Goal: Information Seeking & Learning: Learn about a topic

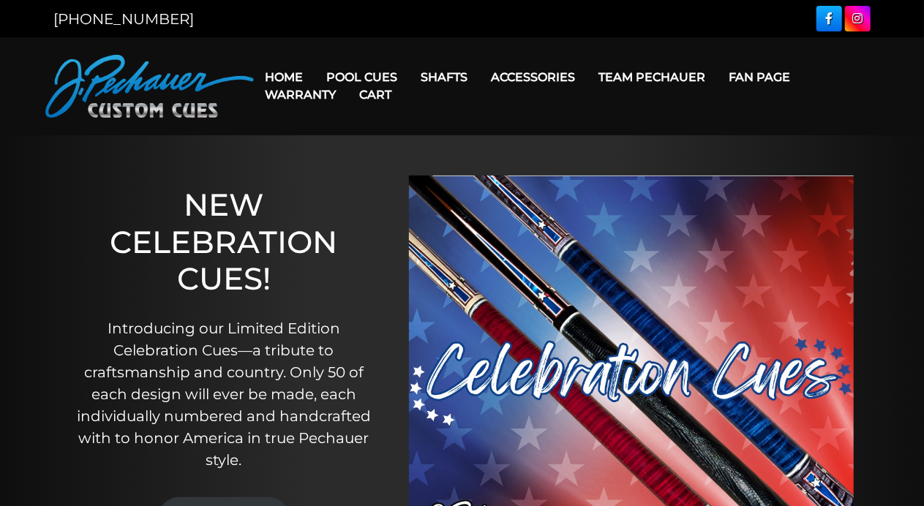
click at [369, 76] on link "Cart" at bounding box center [376, 94] width 56 height 37
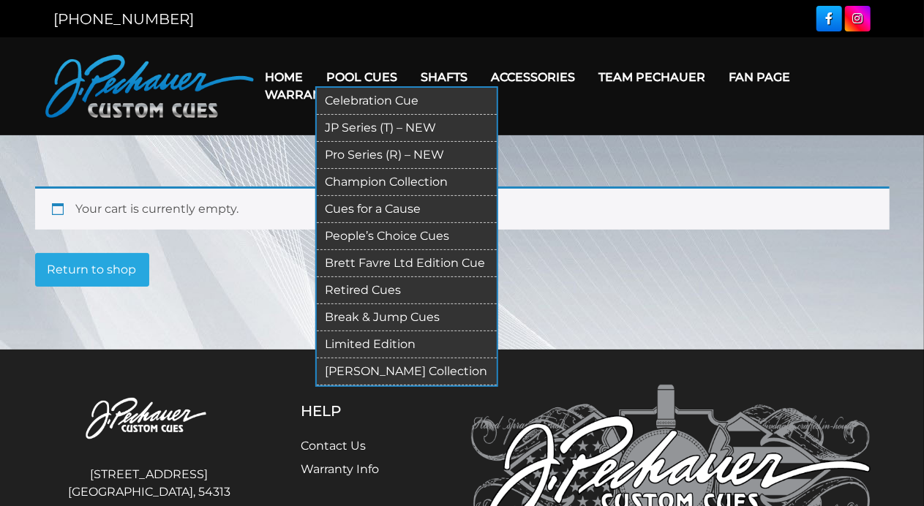
click at [366, 285] on link "Retired Cues" at bounding box center [407, 290] width 180 height 27
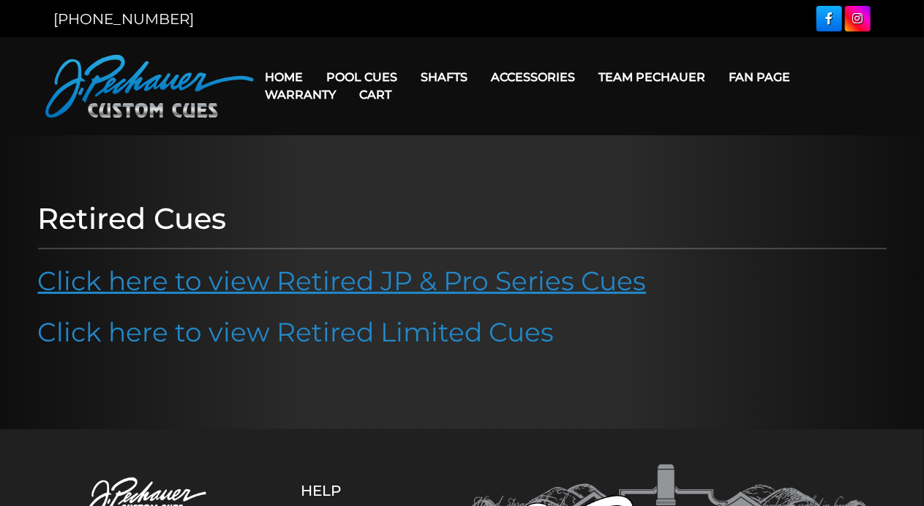
click at [376, 275] on link "Click here to view Retired JP & Pro Series Cues" at bounding box center [342, 281] width 609 height 32
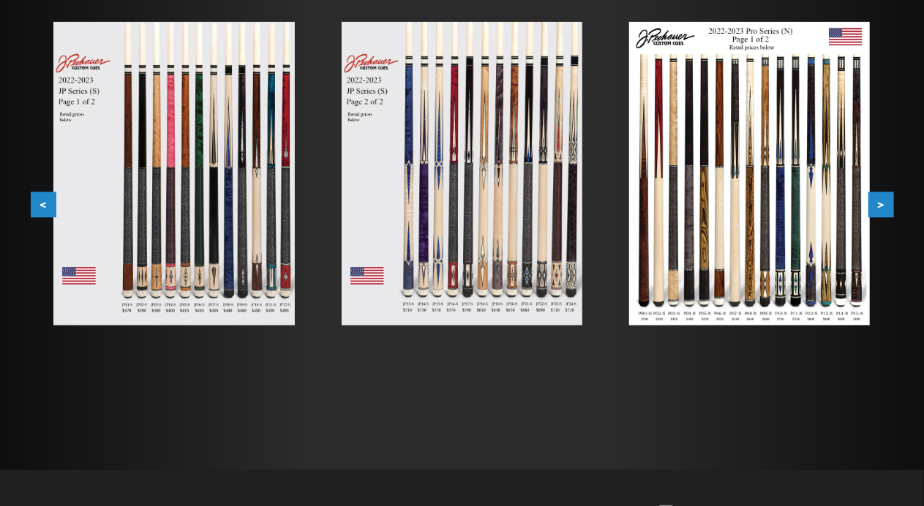
scroll to position [228, 0]
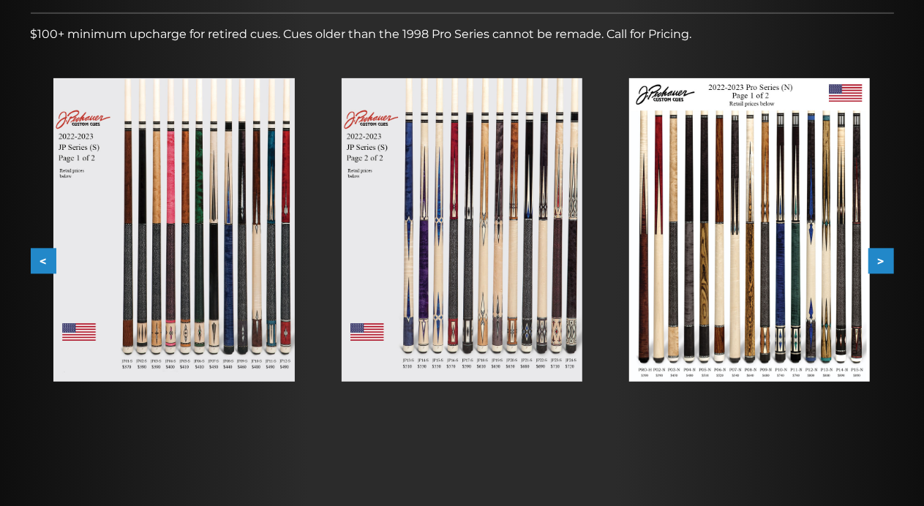
click at [875, 260] on button ">" at bounding box center [882, 262] width 26 height 26
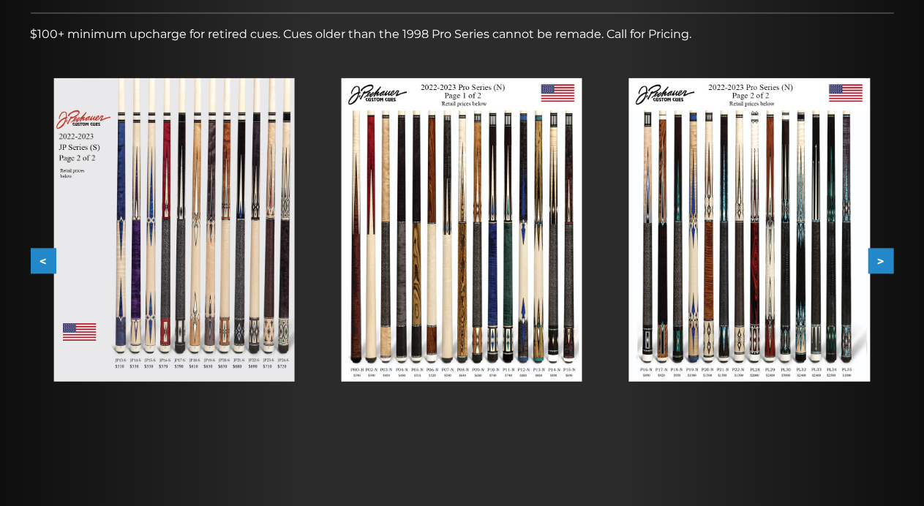
click at [889, 258] on button ">" at bounding box center [882, 262] width 26 height 26
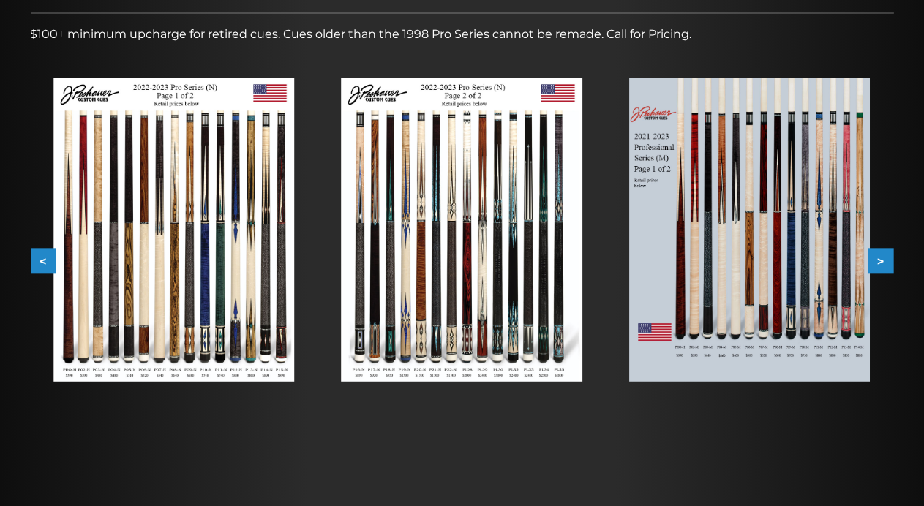
click at [886, 258] on button ">" at bounding box center [882, 262] width 26 height 26
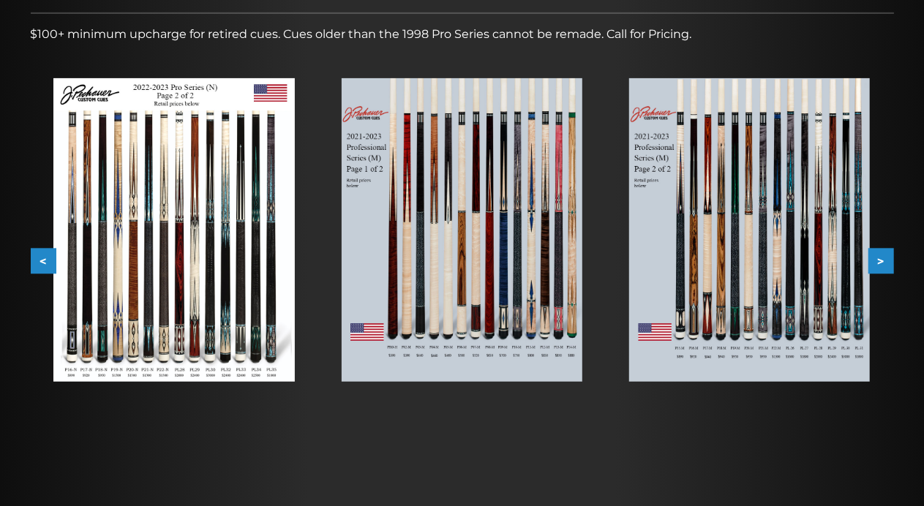
click at [886, 261] on button ">" at bounding box center [882, 262] width 26 height 26
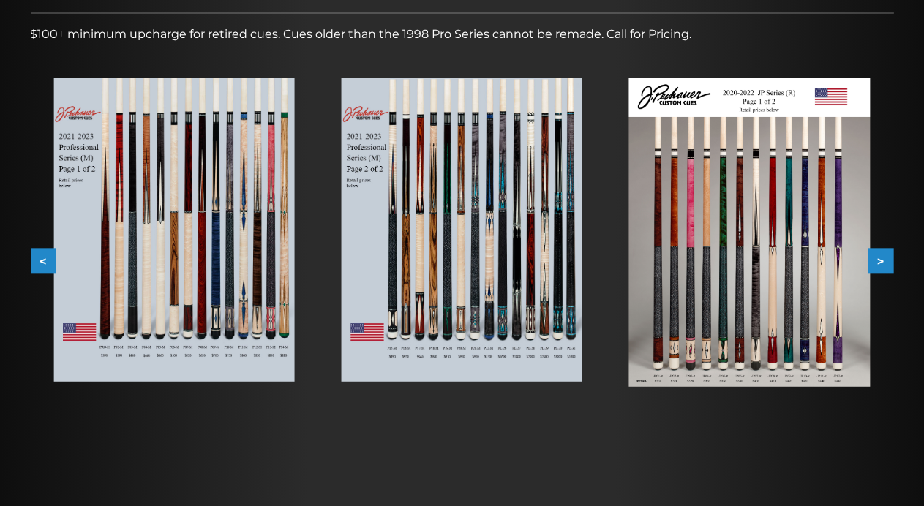
click at [881, 262] on button ">" at bounding box center [882, 262] width 26 height 26
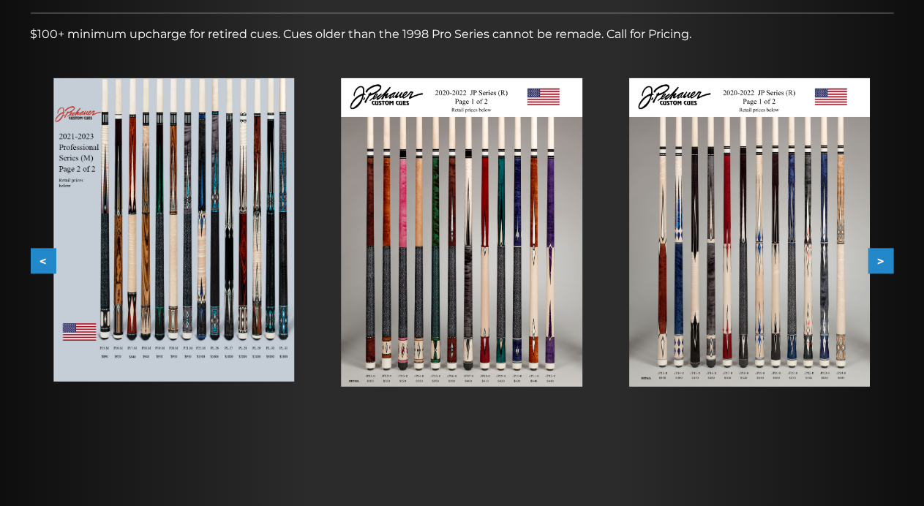
click at [884, 250] on button ">" at bounding box center [882, 262] width 26 height 26
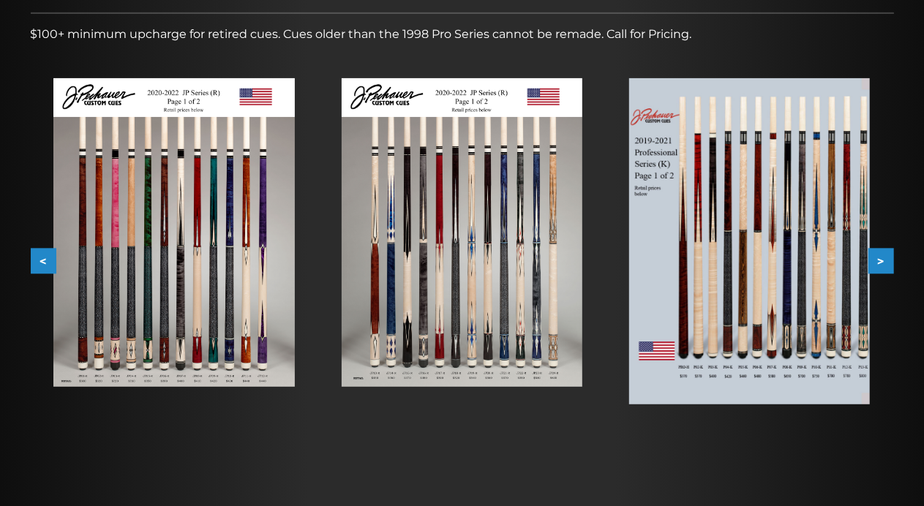
click at [875, 258] on button ">" at bounding box center [882, 262] width 26 height 26
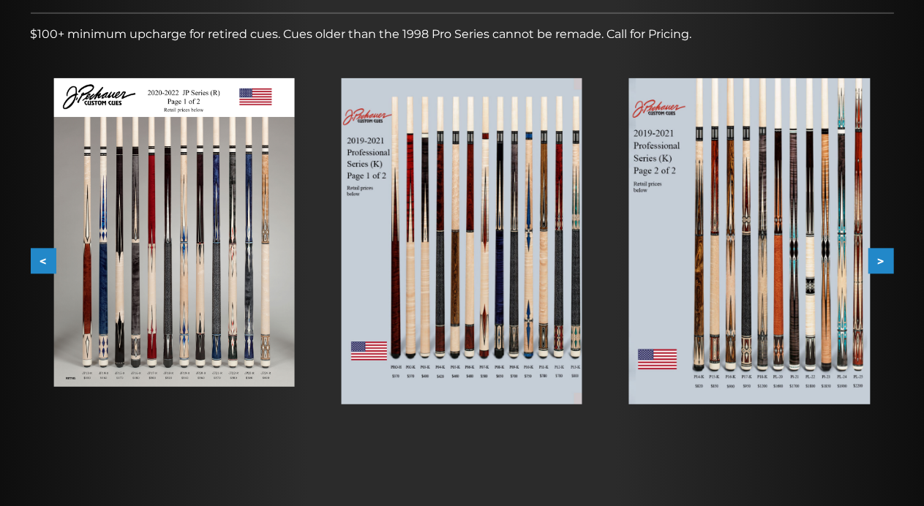
click at [886, 260] on button ">" at bounding box center [882, 262] width 26 height 26
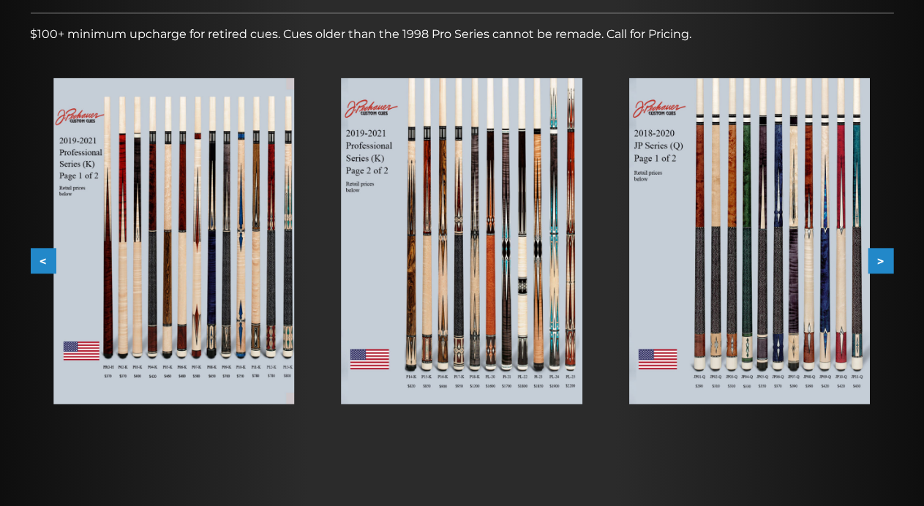
click at [880, 261] on button ">" at bounding box center [882, 262] width 26 height 26
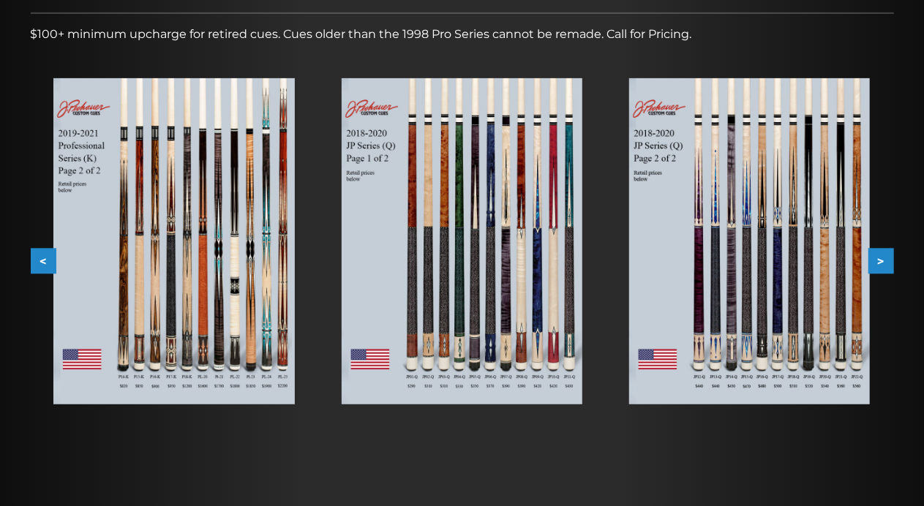
click at [889, 266] on button ">" at bounding box center [882, 262] width 26 height 26
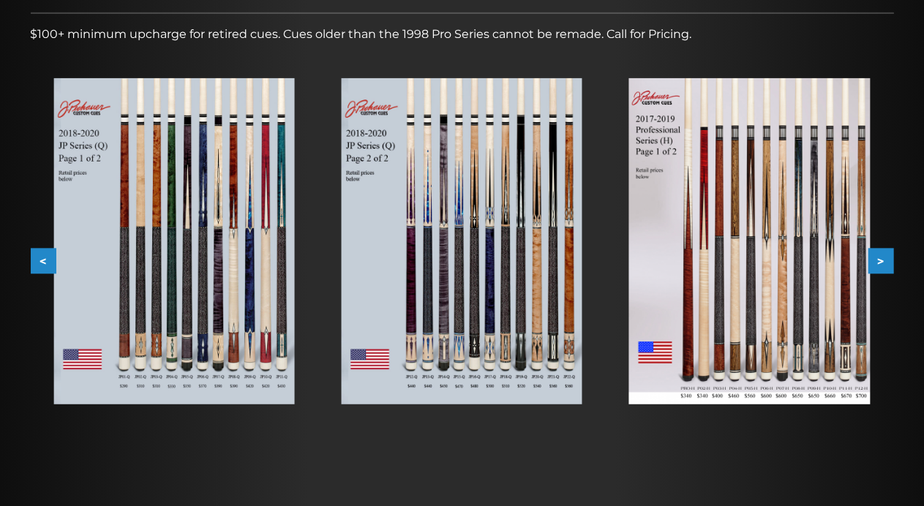
click at [891, 258] on button ">" at bounding box center [882, 262] width 26 height 26
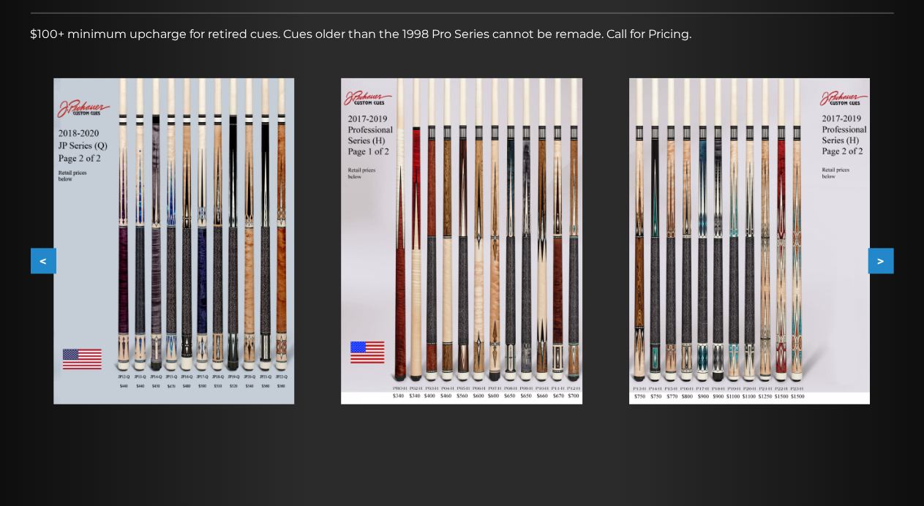
click at [890, 262] on button ">" at bounding box center [882, 262] width 26 height 26
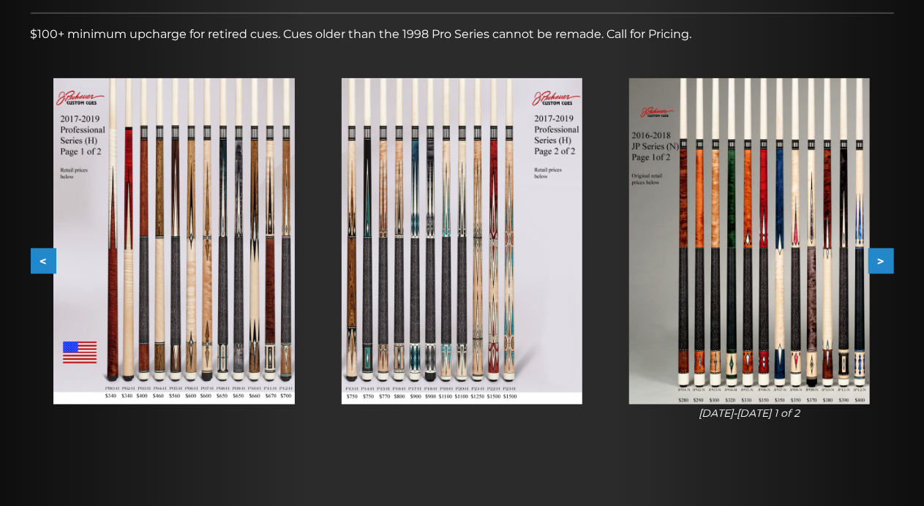
click at [884, 260] on button ">" at bounding box center [882, 262] width 26 height 26
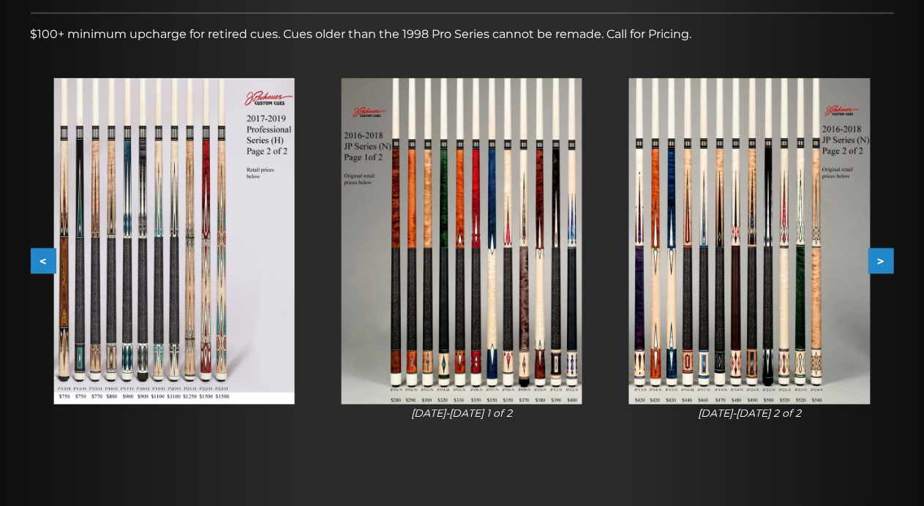
click at [889, 261] on button ">" at bounding box center [882, 262] width 26 height 26
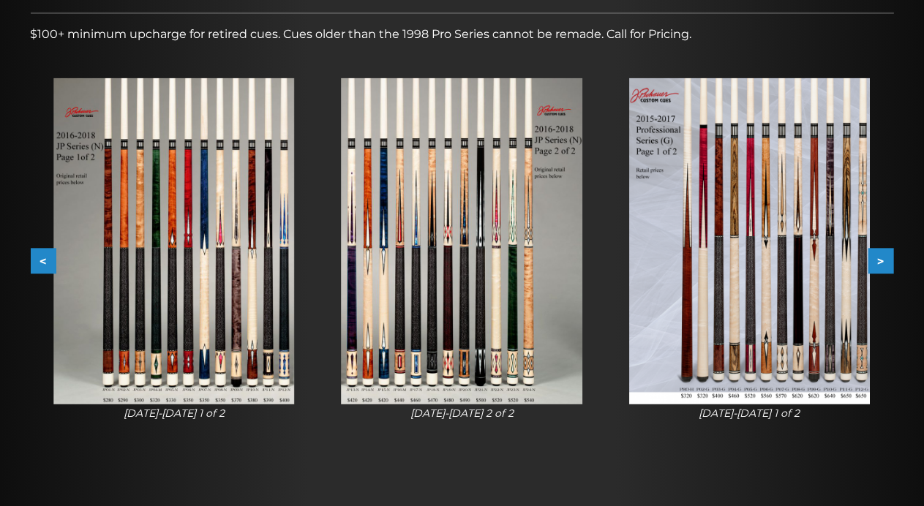
click at [899, 266] on div "Retired JP and Pro Cues $100+ minimum upcharge for retired cues. Cues older tha…" at bounding box center [462, 216] width 878 height 517
click at [875, 263] on button ">" at bounding box center [882, 262] width 26 height 26
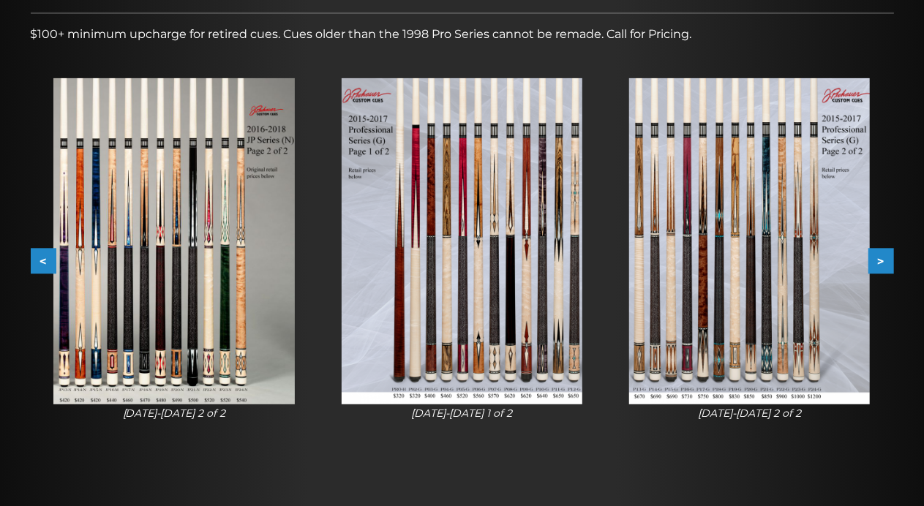
click at [877, 263] on button ">" at bounding box center [882, 262] width 26 height 26
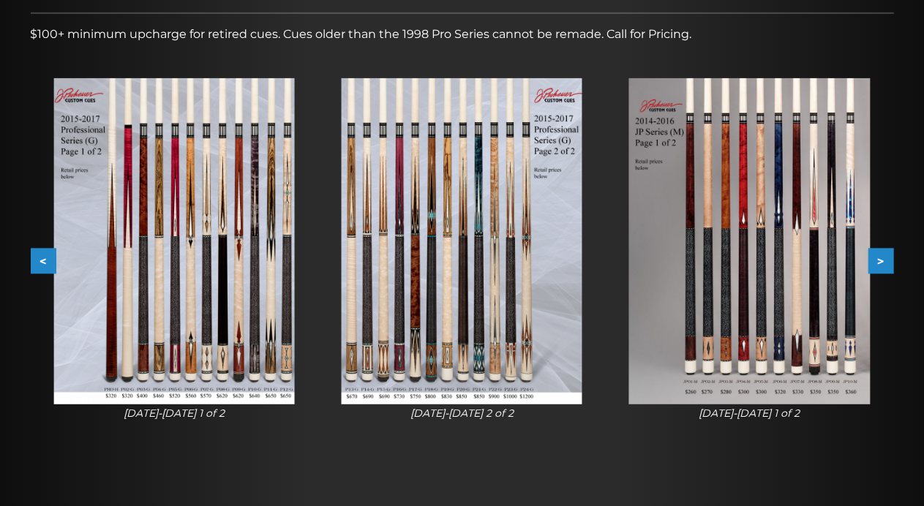
click at [884, 266] on button ">" at bounding box center [882, 262] width 26 height 26
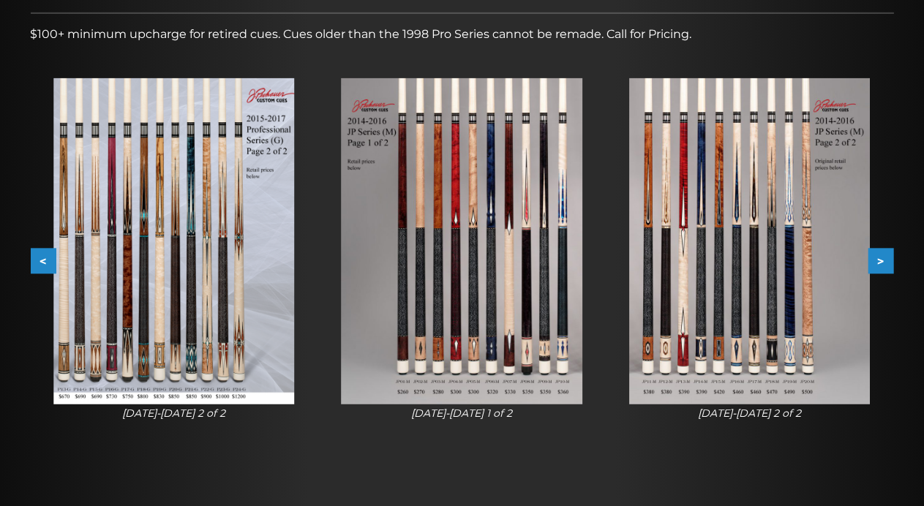
click at [891, 263] on button ">" at bounding box center [882, 262] width 26 height 26
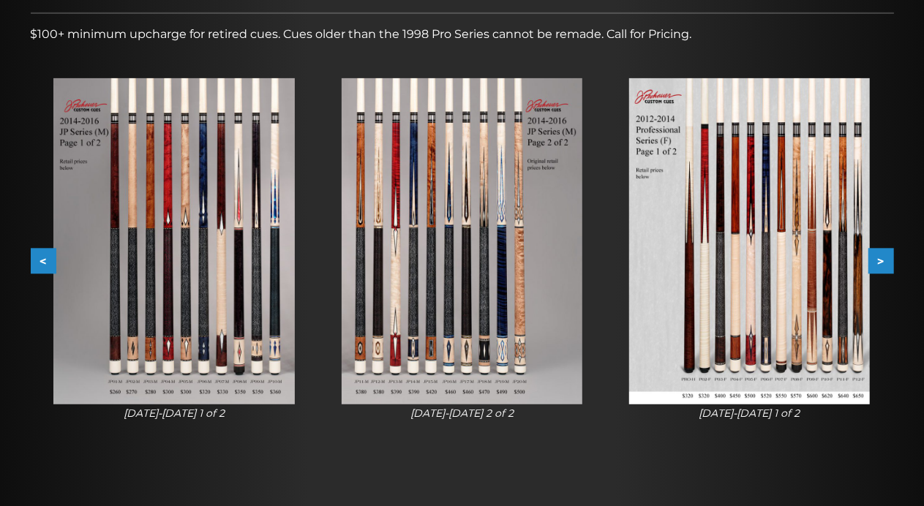
click at [891, 263] on button ">" at bounding box center [882, 262] width 26 height 26
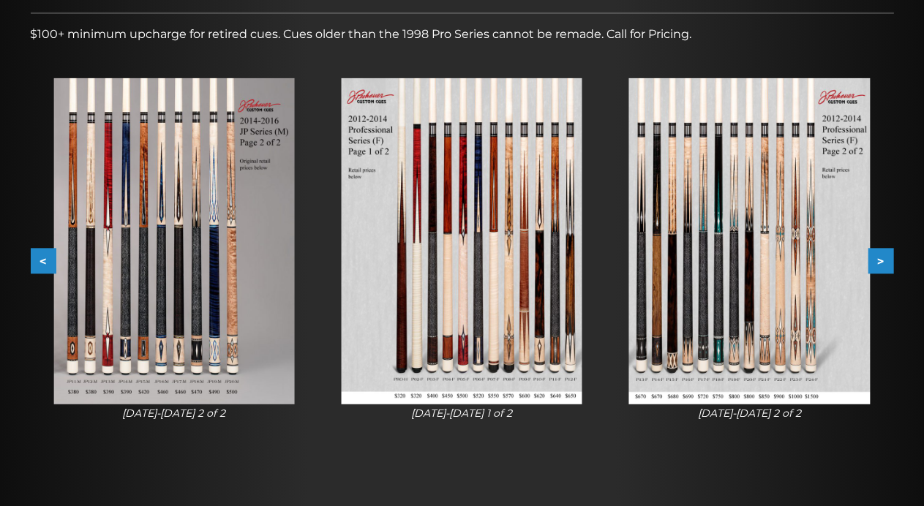
click at [878, 258] on button ">" at bounding box center [882, 262] width 26 height 26
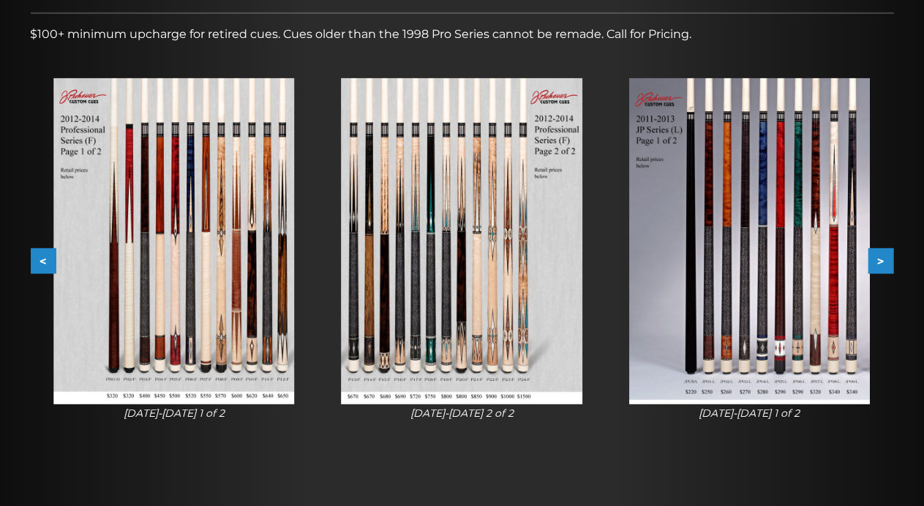
click at [908, 249] on div at bounding box center [462, 216] width 924 height 619
click at [881, 263] on button ">" at bounding box center [882, 262] width 26 height 26
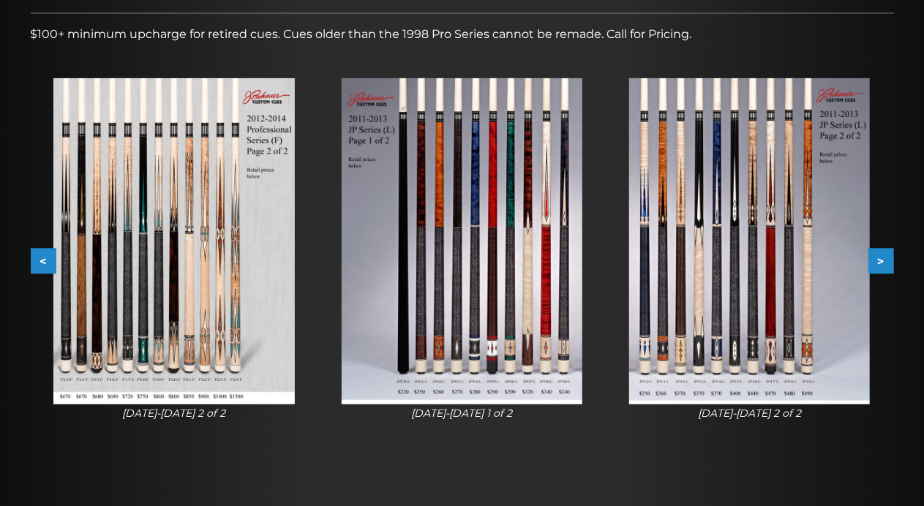
click at [881, 263] on button ">" at bounding box center [882, 262] width 26 height 26
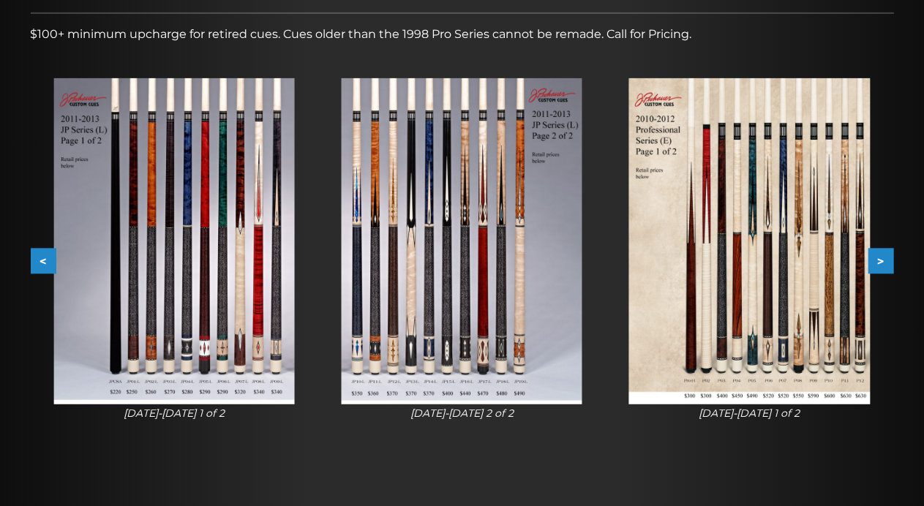
click at [880, 261] on button ">" at bounding box center [882, 262] width 26 height 26
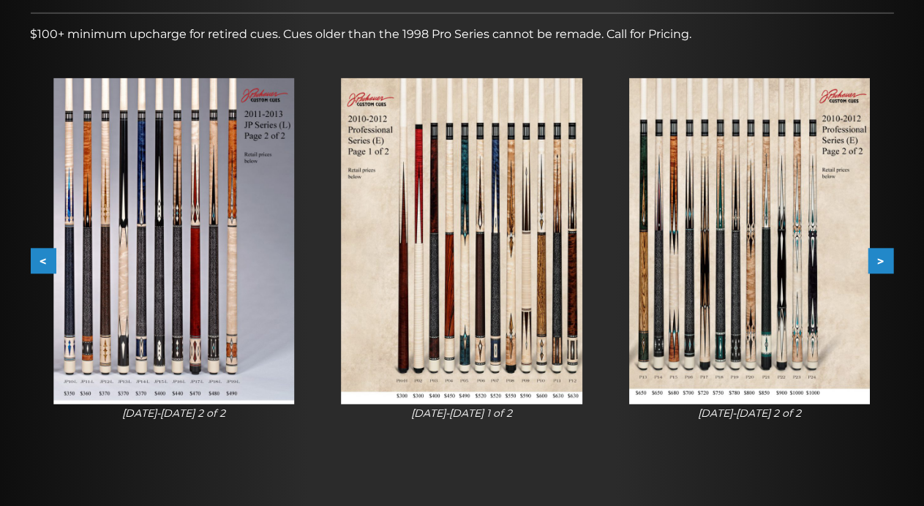
click at [38, 261] on button "<" at bounding box center [44, 262] width 26 height 26
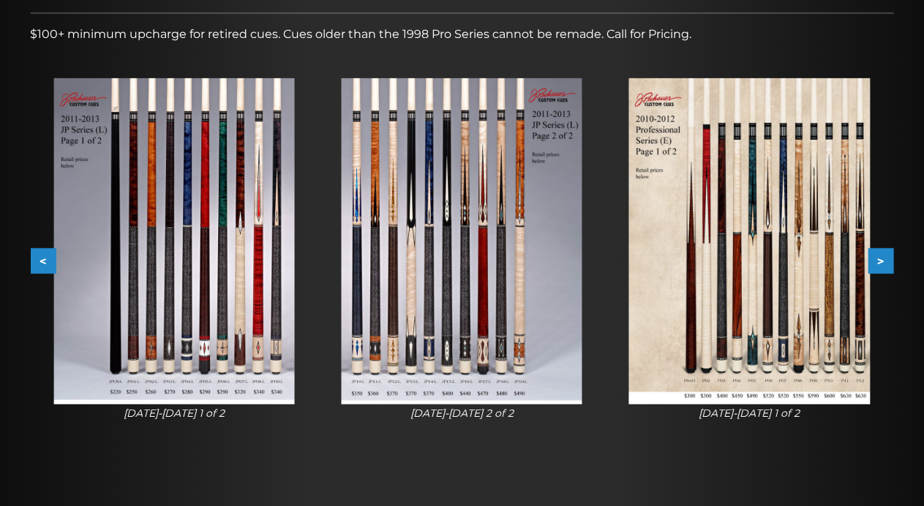
click at [45, 261] on button "<" at bounding box center [44, 262] width 26 height 26
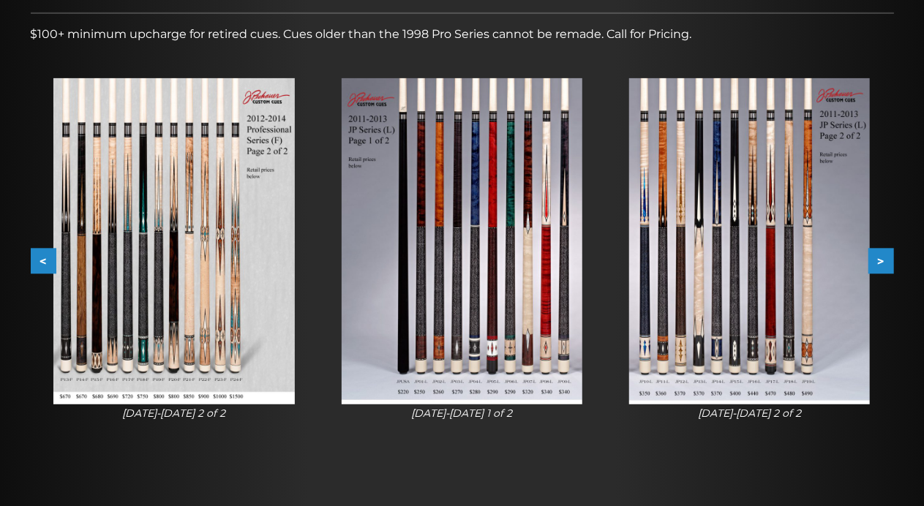
click at [46, 262] on button "<" at bounding box center [44, 262] width 26 height 26
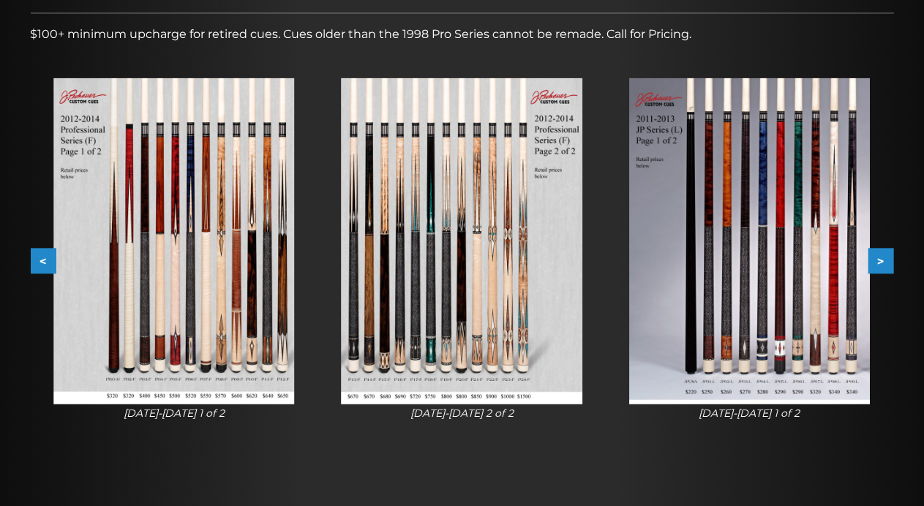
click at [48, 263] on button "<" at bounding box center [44, 262] width 26 height 26
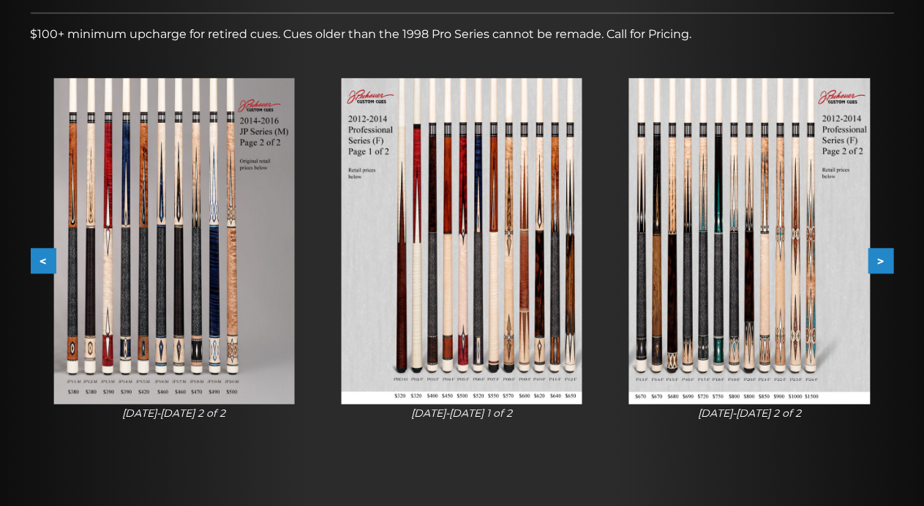
click at [49, 262] on button "<" at bounding box center [44, 262] width 26 height 26
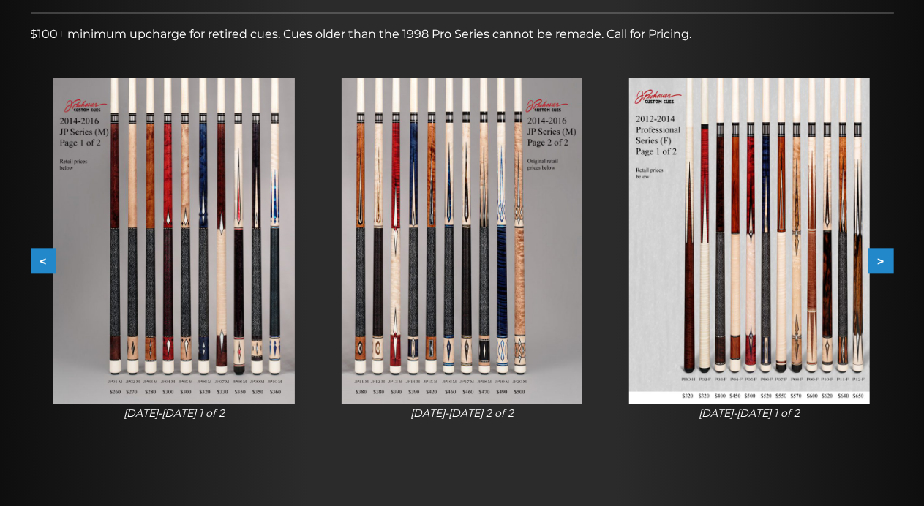
click at [57, 255] on img at bounding box center [173, 241] width 241 height 326
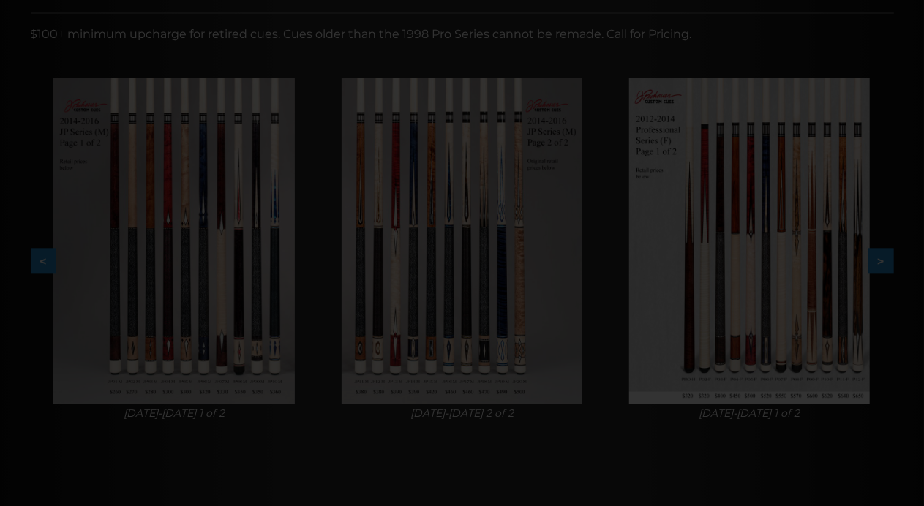
click at [39, 264] on div at bounding box center [462, 426] width 924 height 1308
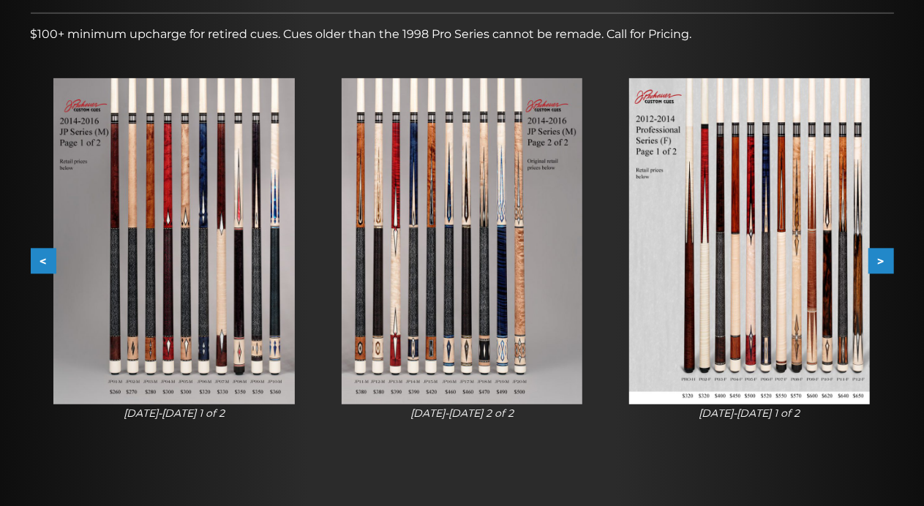
click at [42, 261] on button "<" at bounding box center [44, 262] width 26 height 26
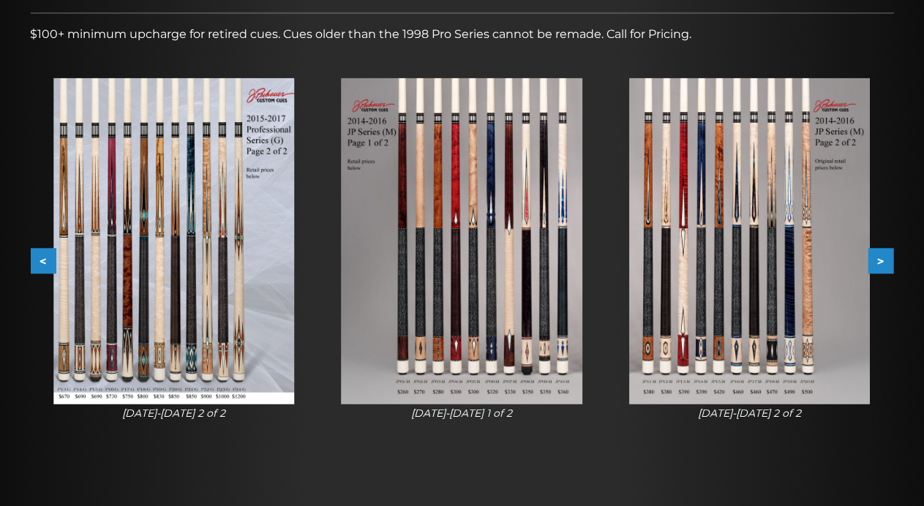
click at [44, 258] on button "<" at bounding box center [44, 262] width 26 height 26
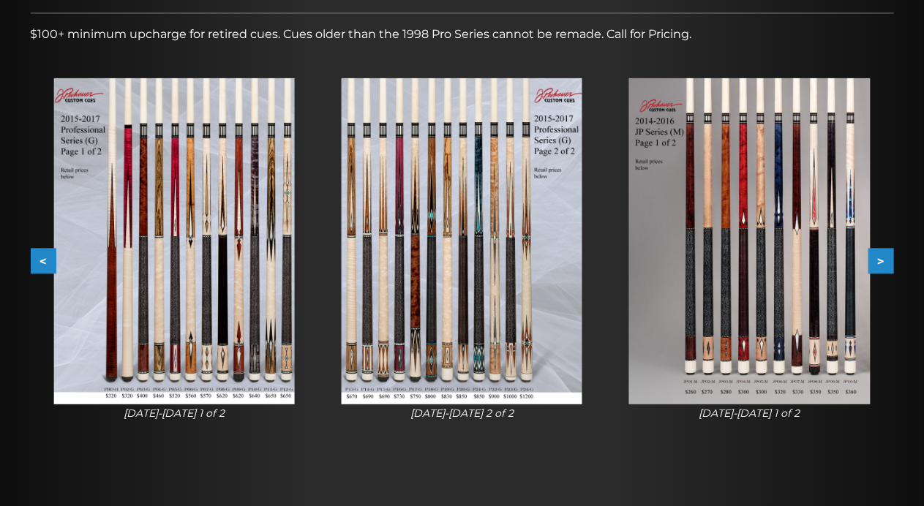
click at [48, 258] on button "<" at bounding box center [44, 262] width 26 height 26
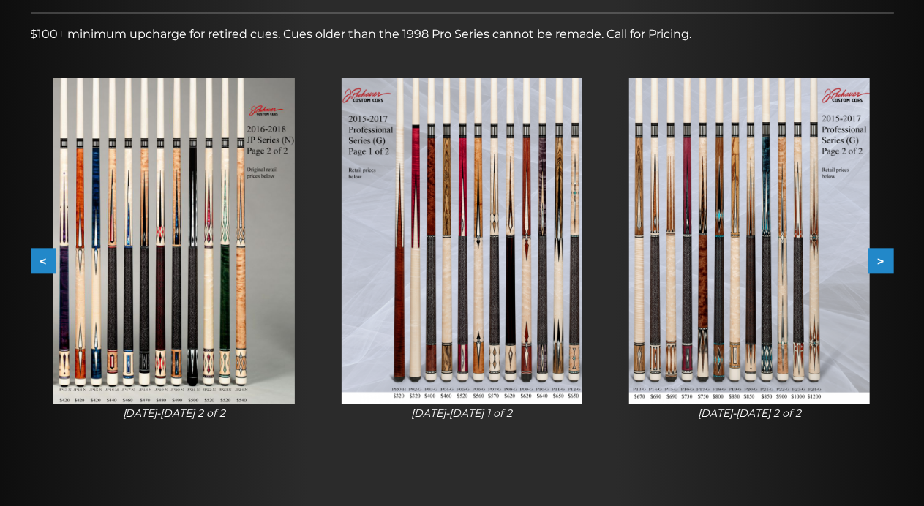
click at [48, 258] on button "<" at bounding box center [44, 262] width 26 height 26
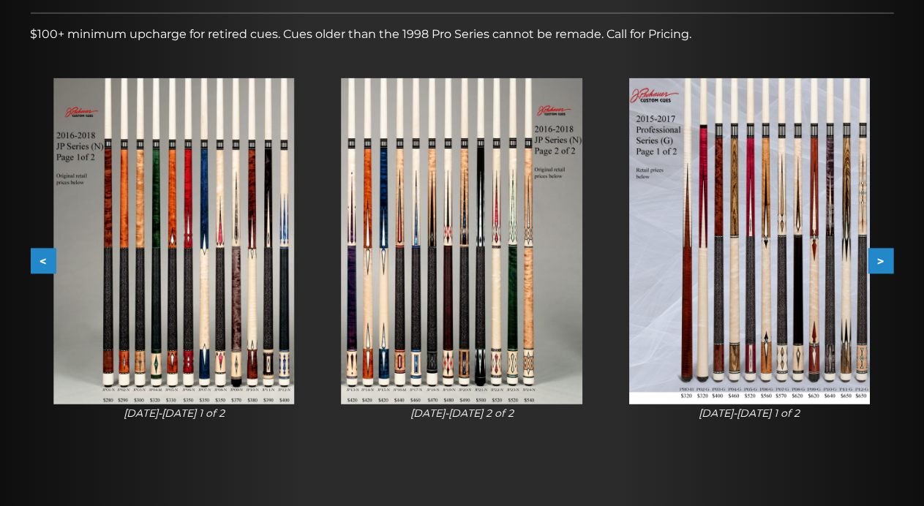
click at [48, 258] on button "<" at bounding box center [44, 262] width 26 height 26
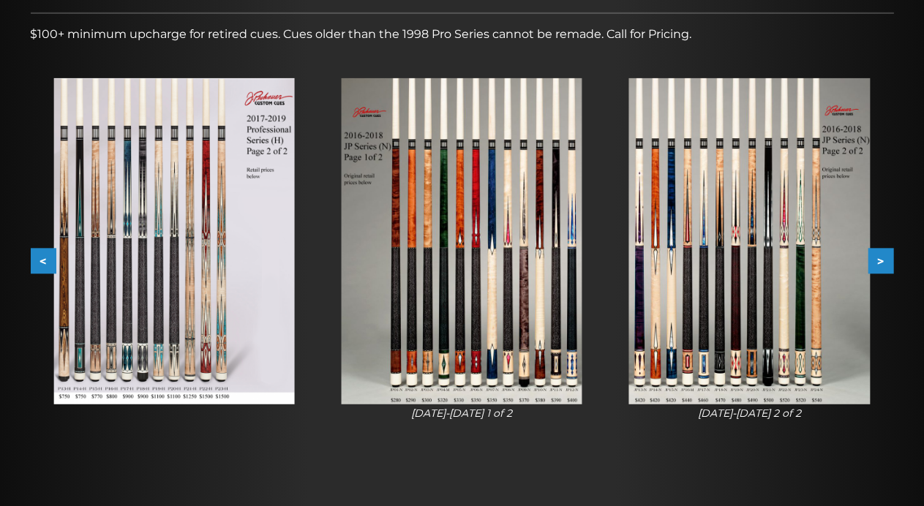
click at [50, 258] on button "<" at bounding box center [44, 262] width 26 height 26
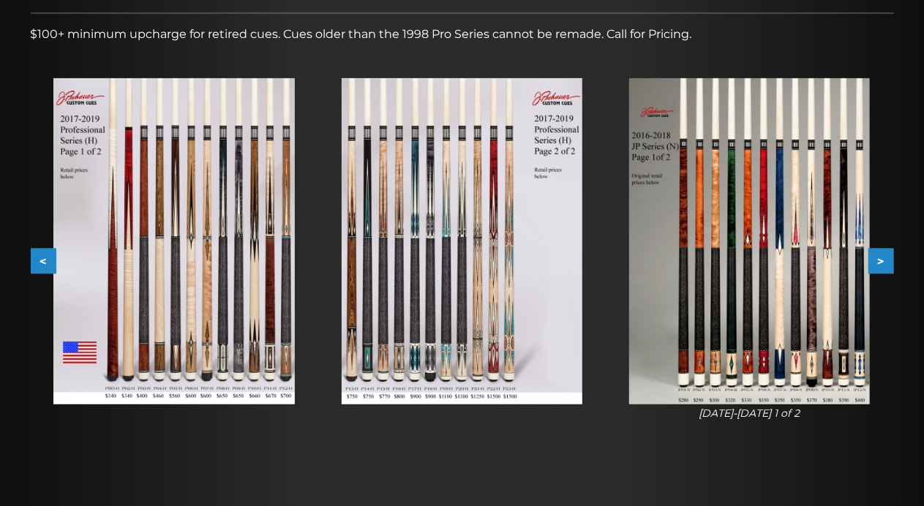
click at [50, 258] on button "<" at bounding box center [44, 262] width 26 height 26
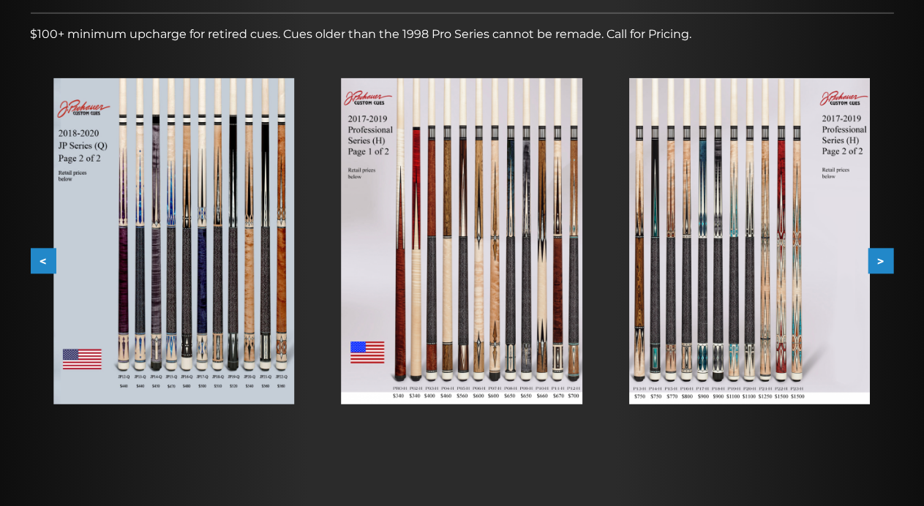
click at [50, 259] on button "<" at bounding box center [44, 262] width 26 height 26
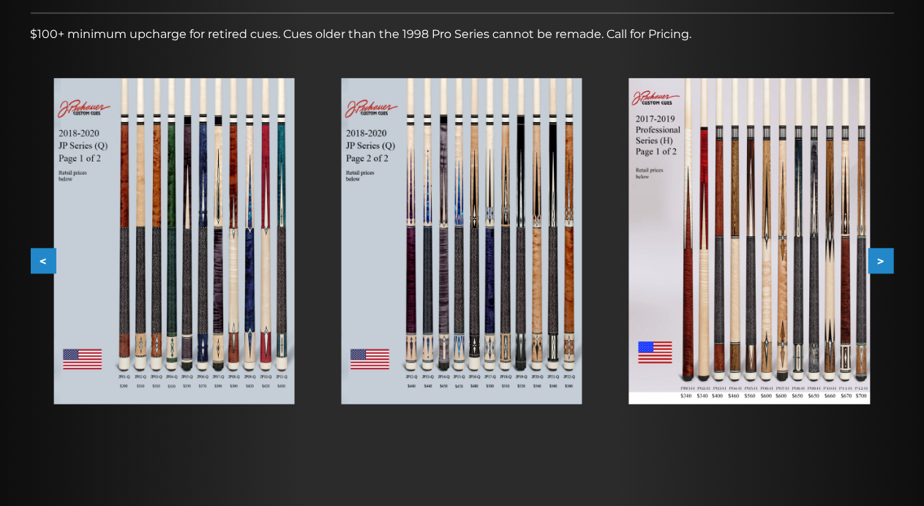
click at [50, 259] on button "<" at bounding box center [44, 262] width 26 height 26
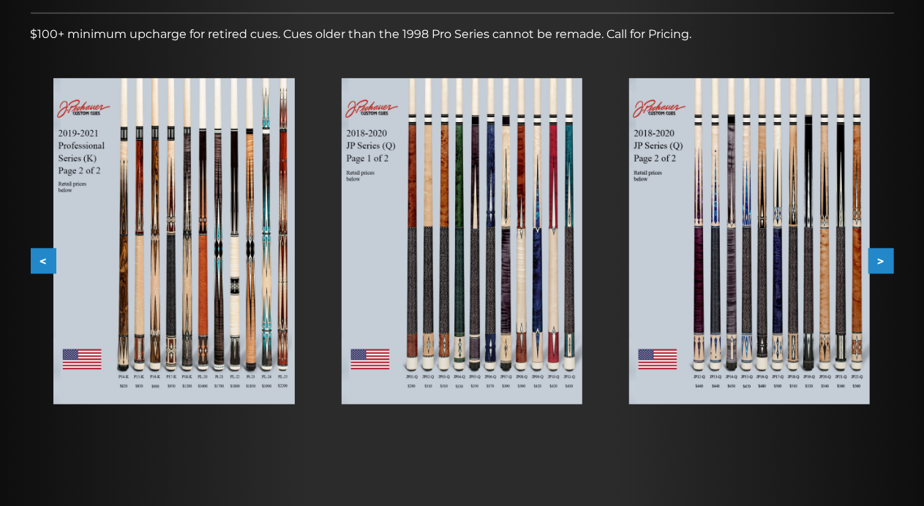
click at [50, 259] on button "<" at bounding box center [44, 262] width 26 height 26
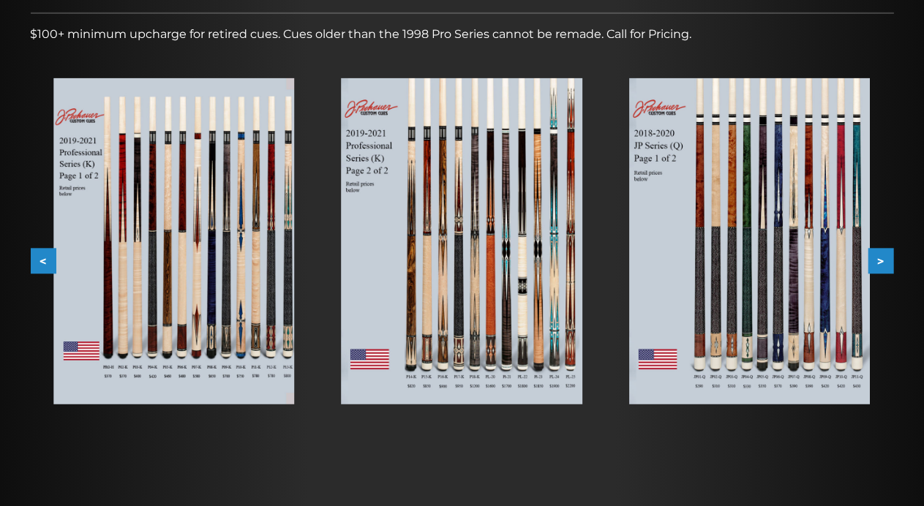
click at [574, 113] on img at bounding box center [462, 241] width 241 height 326
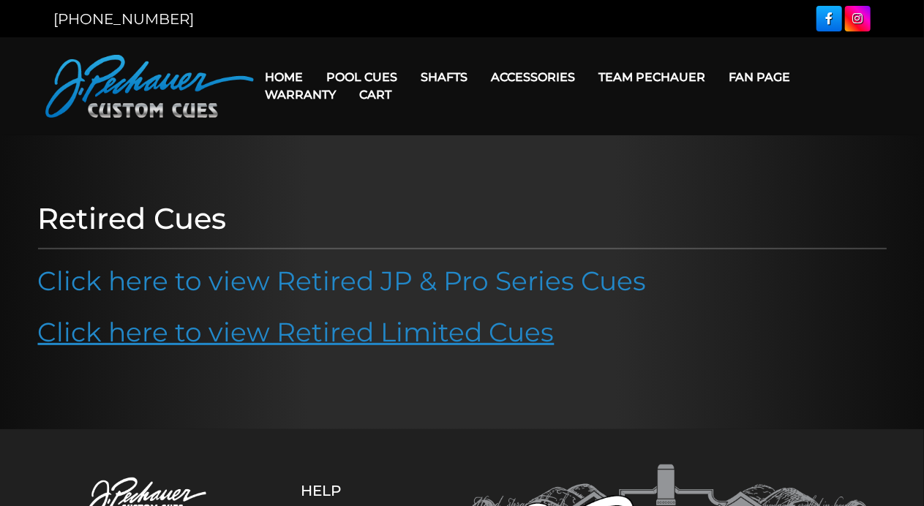
click at [240, 331] on link "Click here to view Retired Limited Cues" at bounding box center [296, 332] width 517 height 32
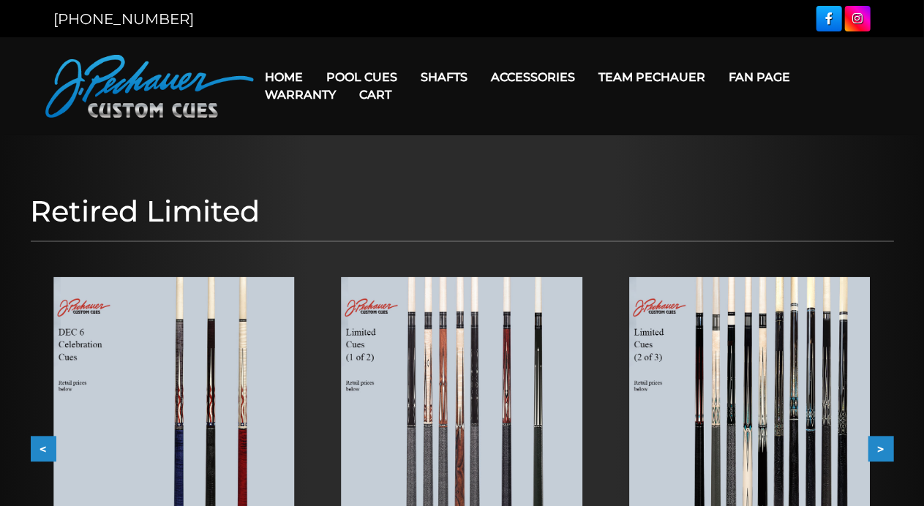
click at [885, 452] on button ">" at bounding box center [882, 450] width 26 height 26
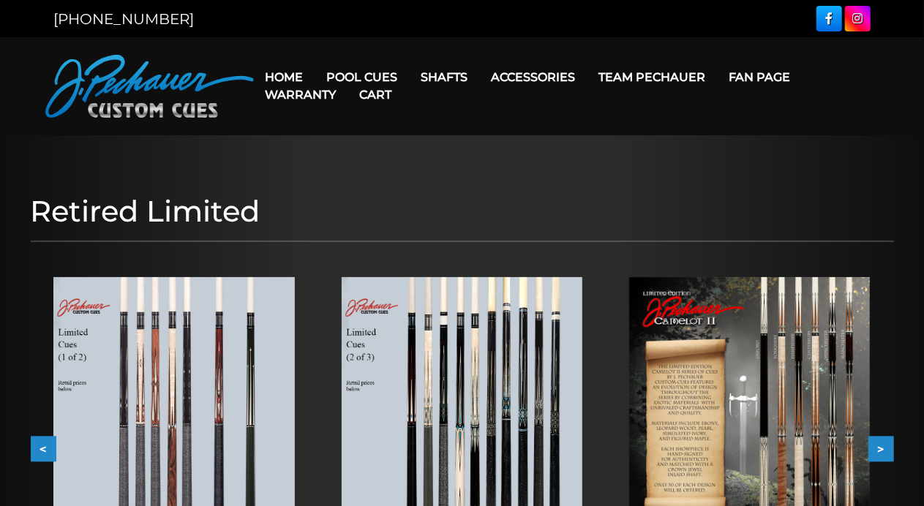
click at [816, 434] on img at bounding box center [749, 432] width 241 height 310
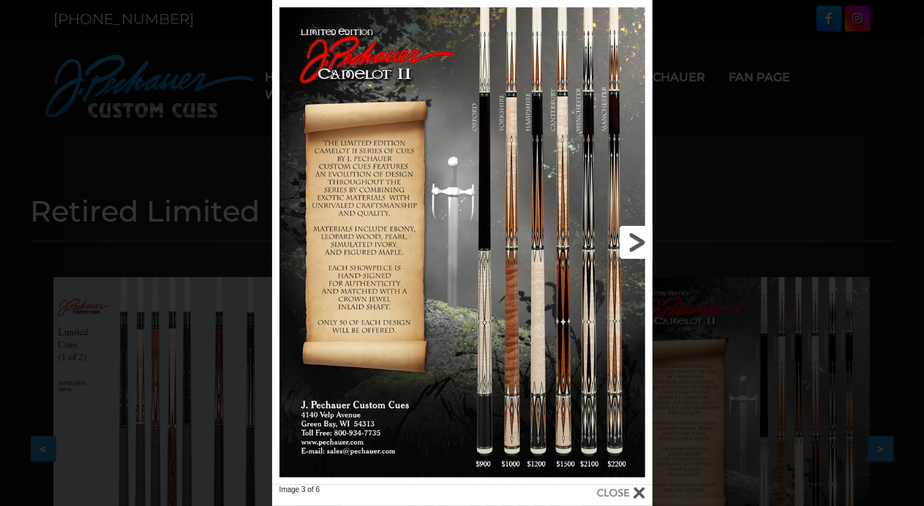
click at [640, 242] on link at bounding box center [567, 242] width 171 height 485
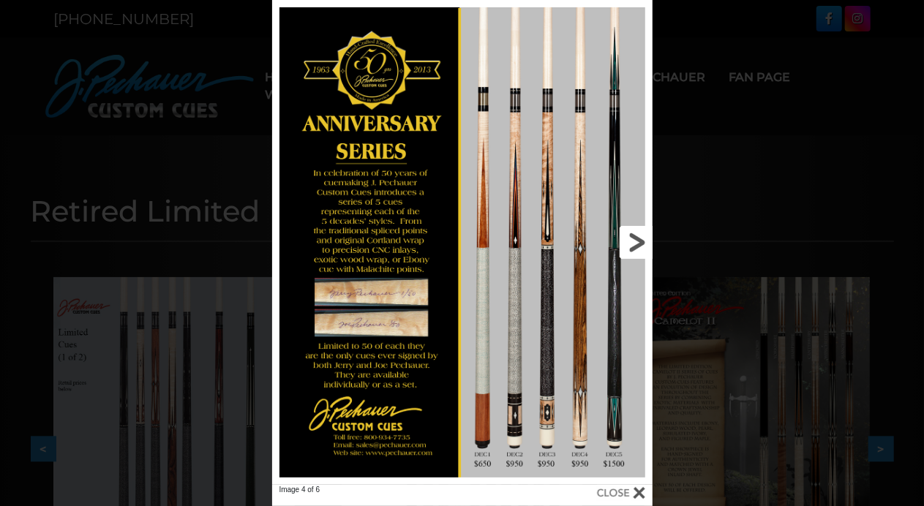
click at [629, 244] on link at bounding box center [567, 242] width 171 height 485
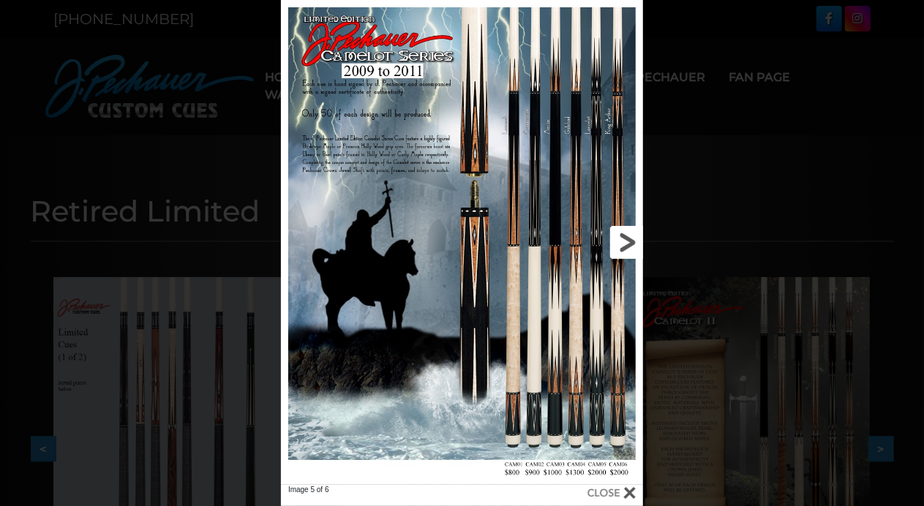
click at [637, 244] on link at bounding box center [561, 242] width 163 height 485
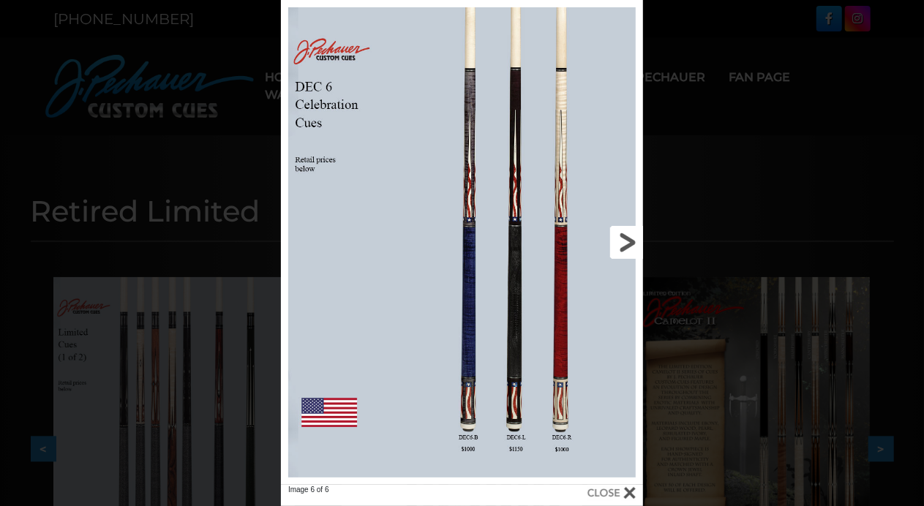
click at [632, 242] on link at bounding box center [561, 242] width 163 height 485
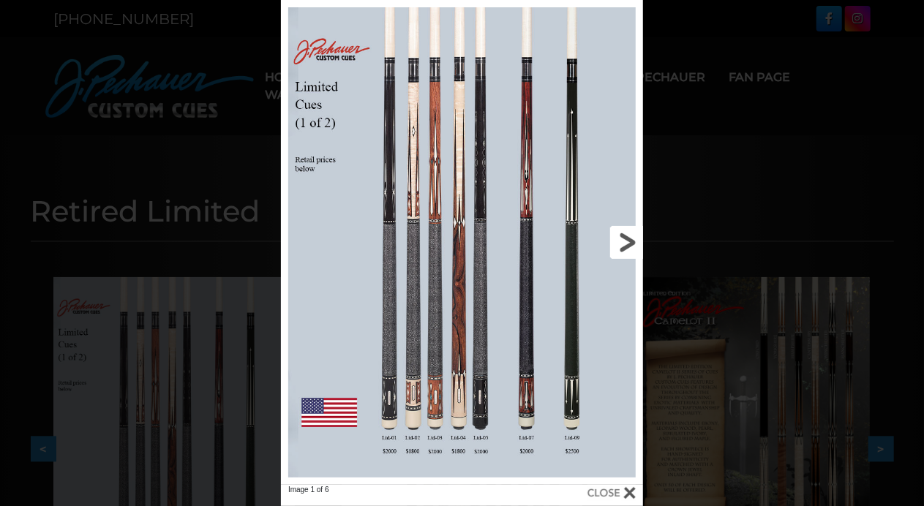
click at [632, 242] on link at bounding box center [561, 242] width 163 height 485
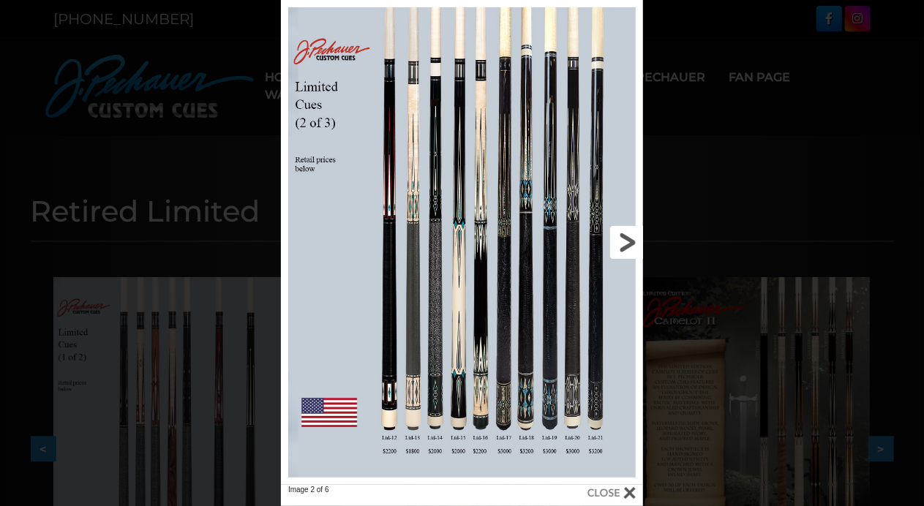
click at [632, 242] on link at bounding box center [561, 242] width 163 height 485
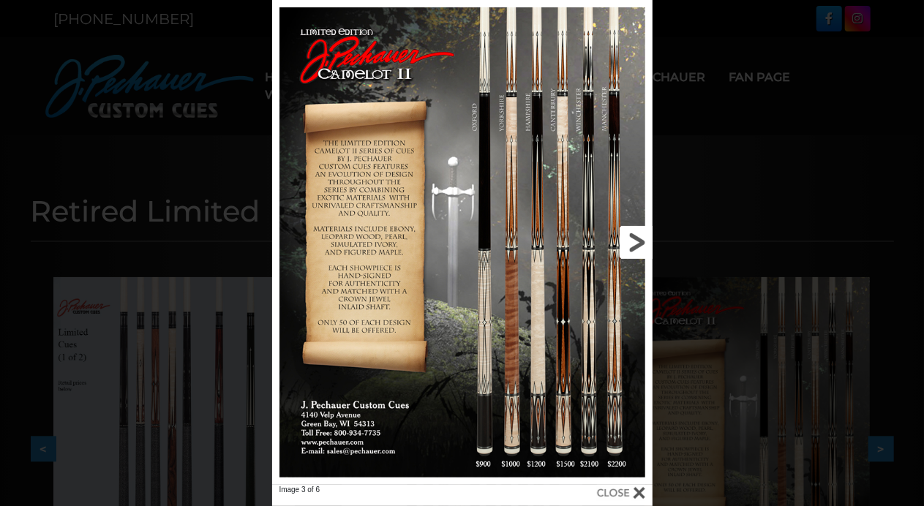
click at [647, 239] on link at bounding box center [567, 242] width 171 height 485
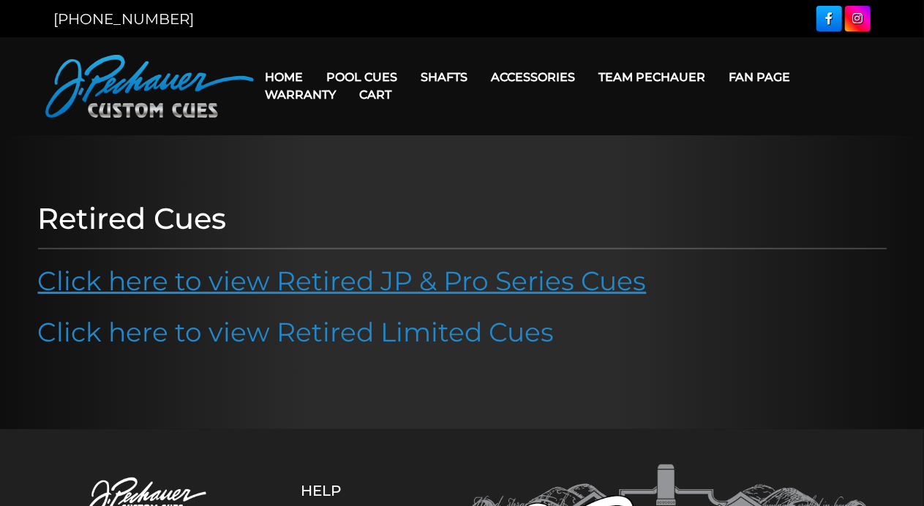
click at [306, 288] on link "Click here to view Retired JP & Pro Series Cues" at bounding box center [342, 281] width 609 height 32
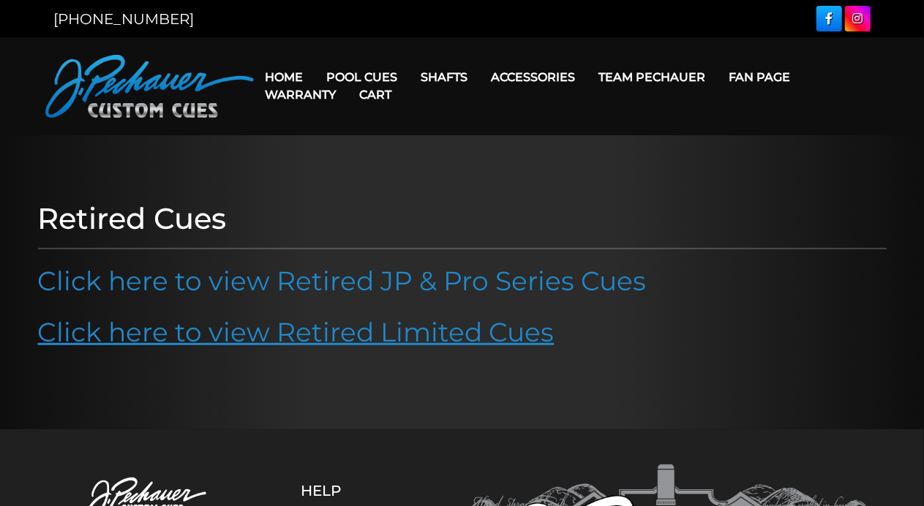
click at [268, 335] on link "Click here to view Retired Limited Cues" at bounding box center [296, 332] width 517 height 32
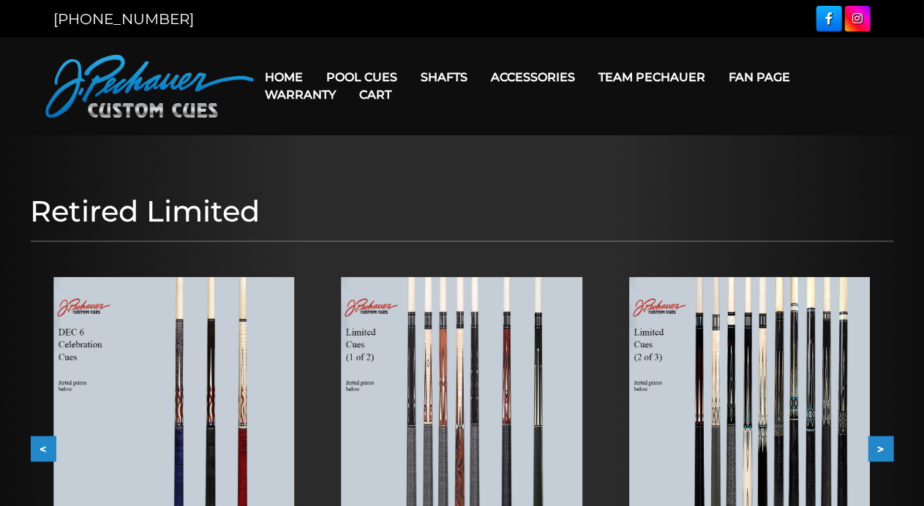
click at [878, 449] on button ">" at bounding box center [882, 450] width 26 height 26
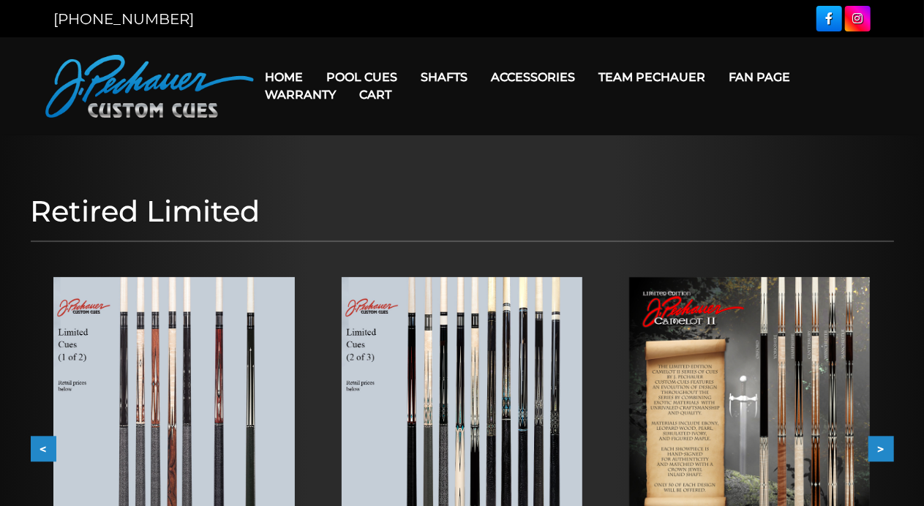
click at [878, 449] on button ">" at bounding box center [882, 450] width 26 height 26
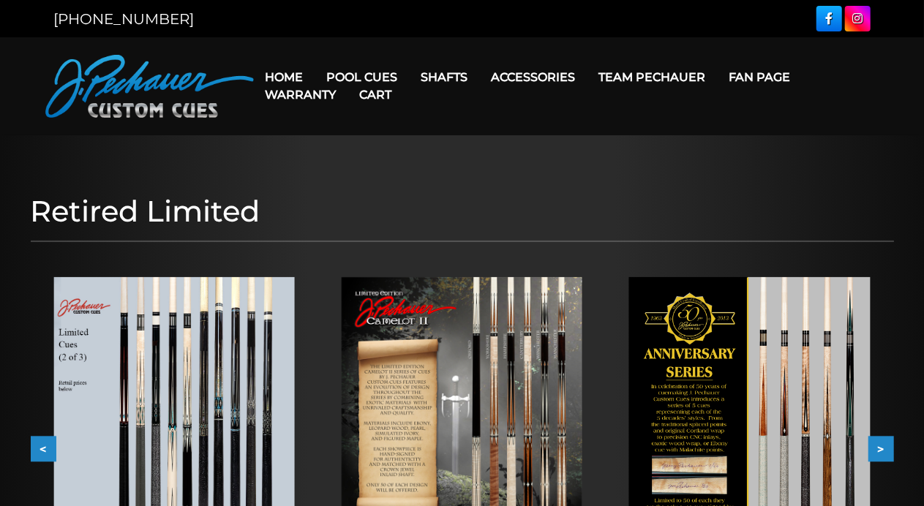
click at [878, 449] on button ">" at bounding box center [882, 450] width 26 height 26
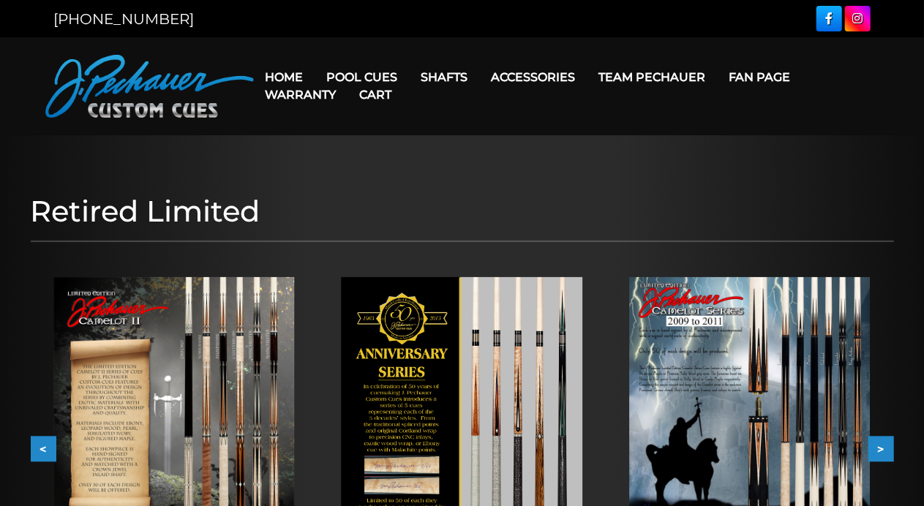
click at [878, 447] on button ">" at bounding box center [882, 450] width 26 height 26
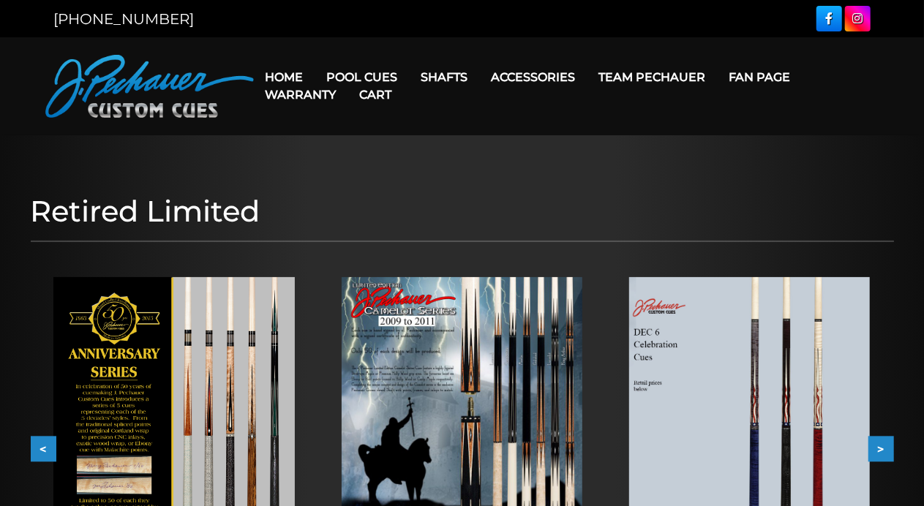
click at [879, 447] on button ">" at bounding box center [882, 450] width 26 height 26
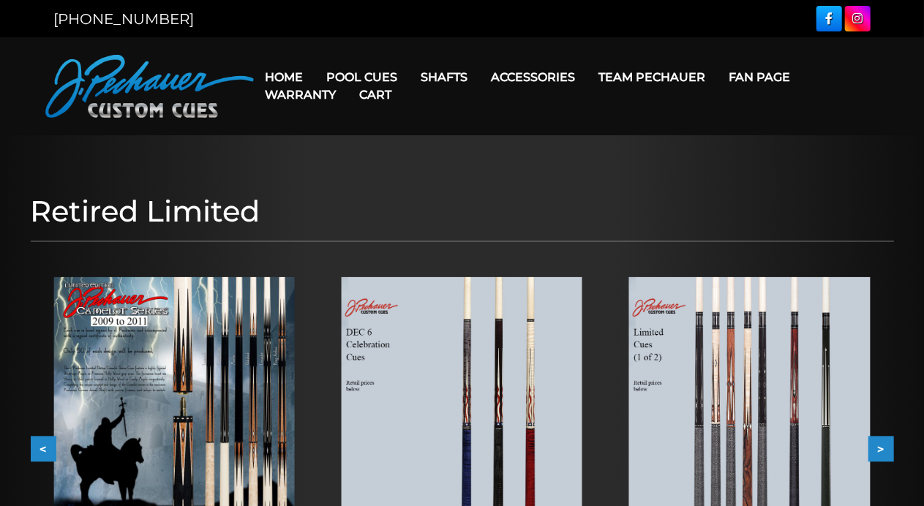
click at [879, 447] on button ">" at bounding box center [882, 450] width 26 height 26
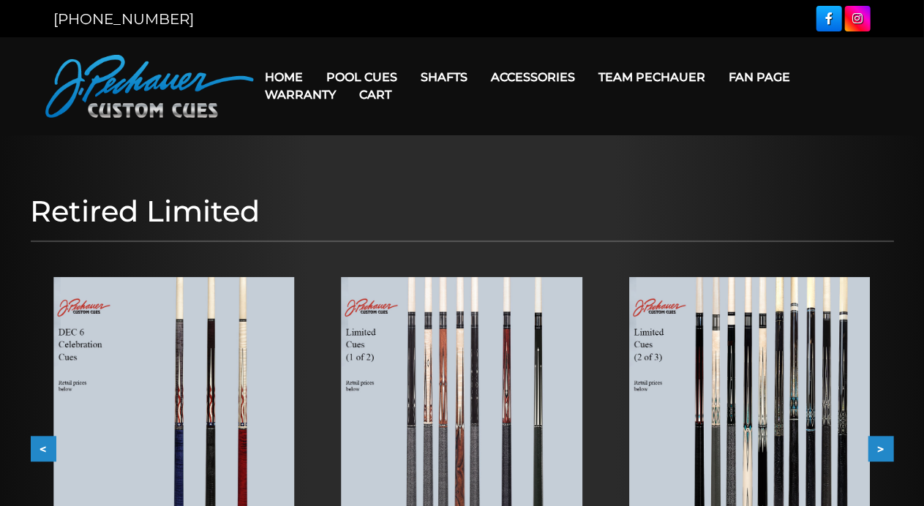
click at [881, 447] on button ">" at bounding box center [882, 450] width 26 height 26
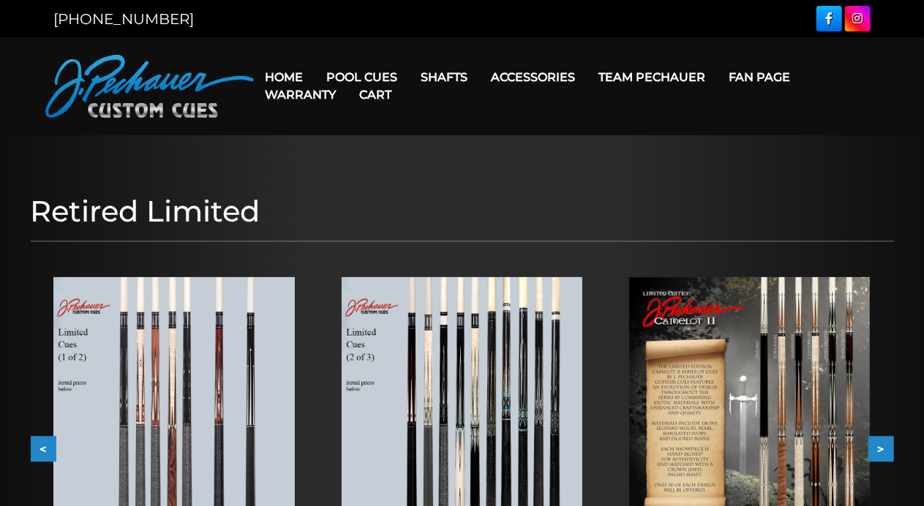
click at [881, 447] on button ">" at bounding box center [882, 450] width 26 height 26
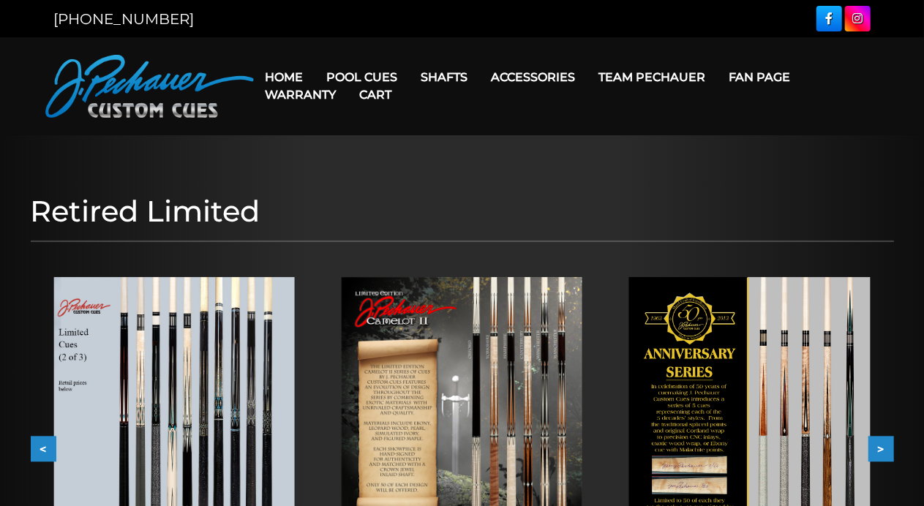
click at [888, 452] on button ">" at bounding box center [882, 450] width 26 height 26
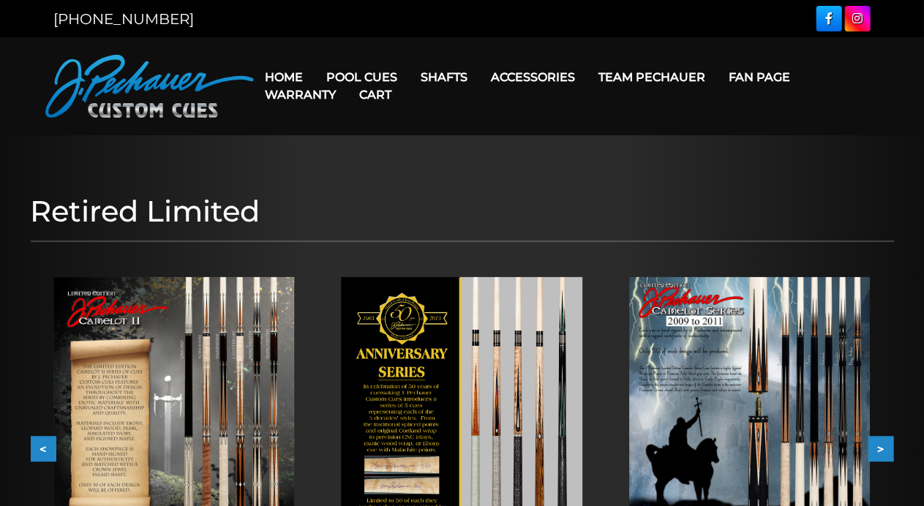
click at [884, 449] on button ">" at bounding box center [882, 450] width 26 height 26
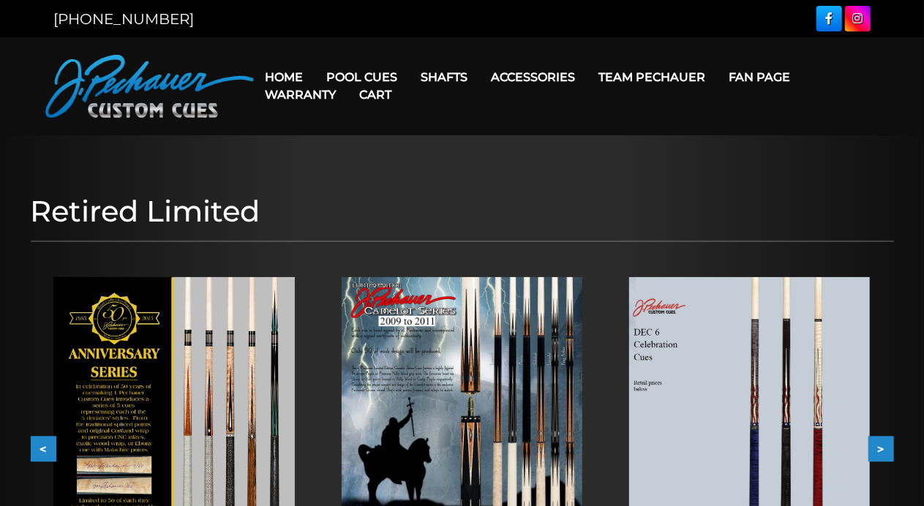
click at [883, 447] on button ">" at bounding box center [882, 450] width 26 height 26
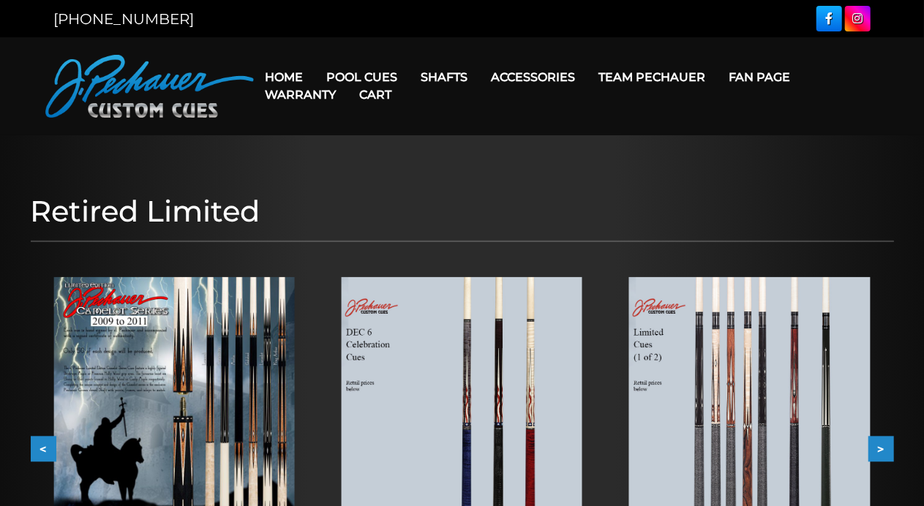
click at [883, 447] on button ">" at bounding box center [882, 450] width 26 height 26
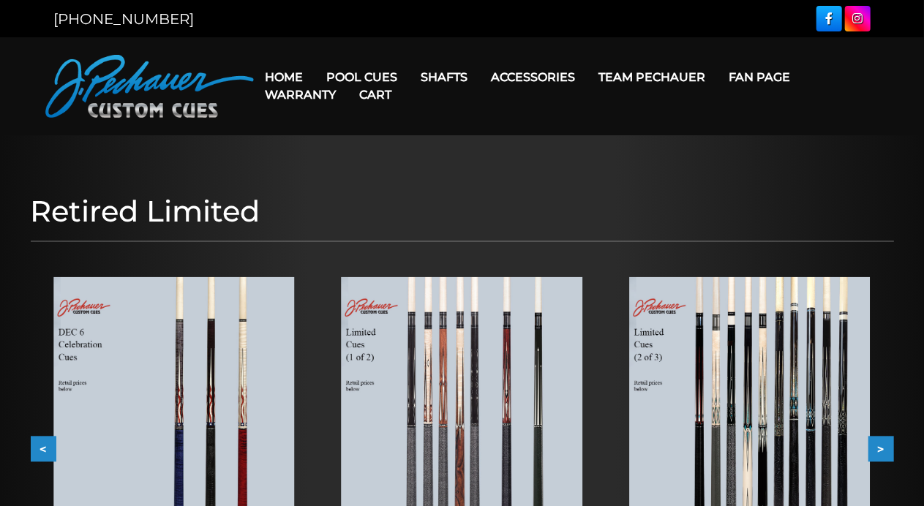
click at [883, 447] on button ">" at bounding box center [882, 450] width 26 height 26
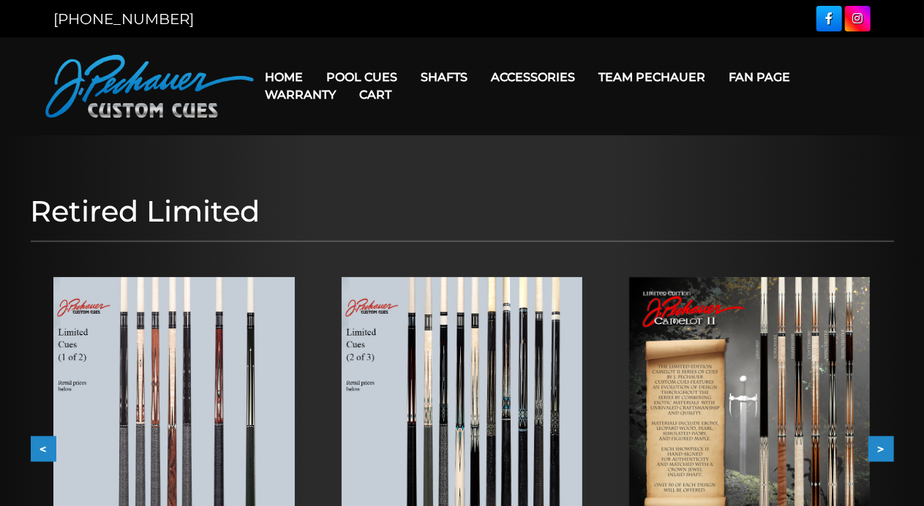
click at [883, 447] on button ">" at bounding box center [882, 450] width 26 height 26
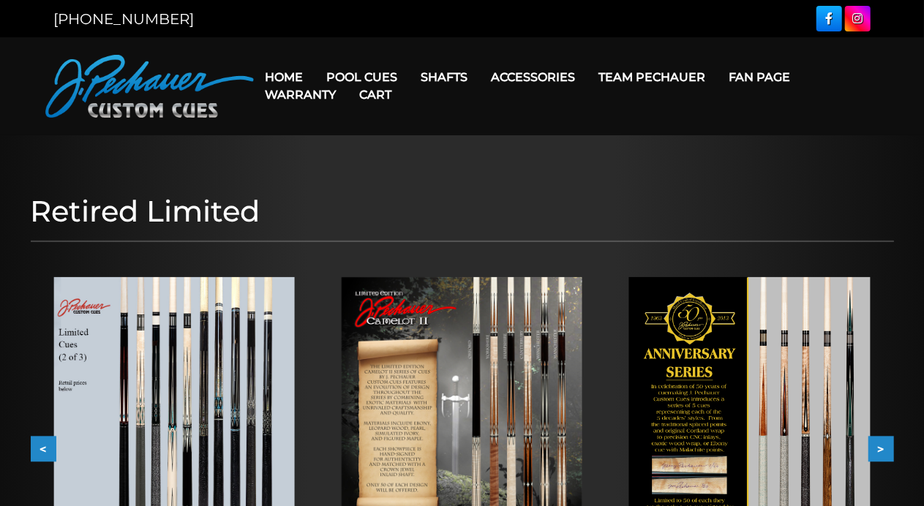
click at [883, 447] on button ">" at bounding box center [882, 450] width 26 height 26
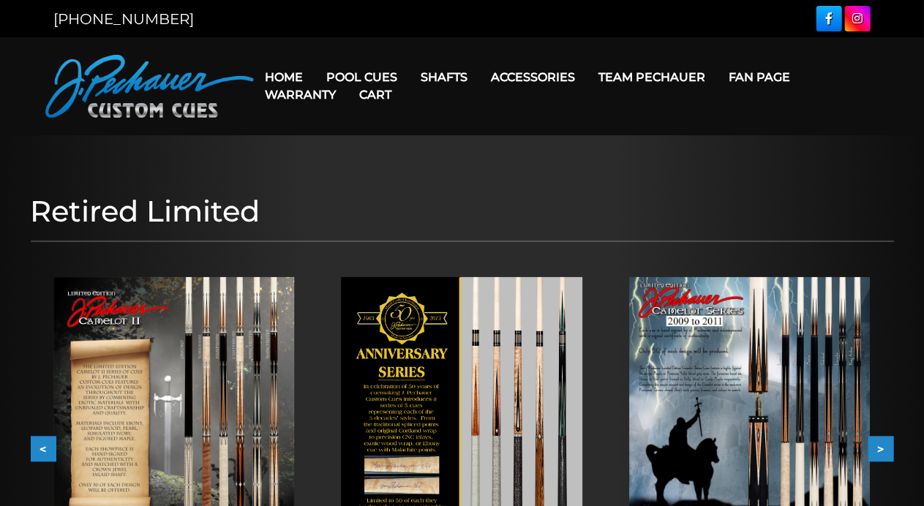
click at [883, 448] on button ">" at bounding box center [882, 450] width 26 height 26
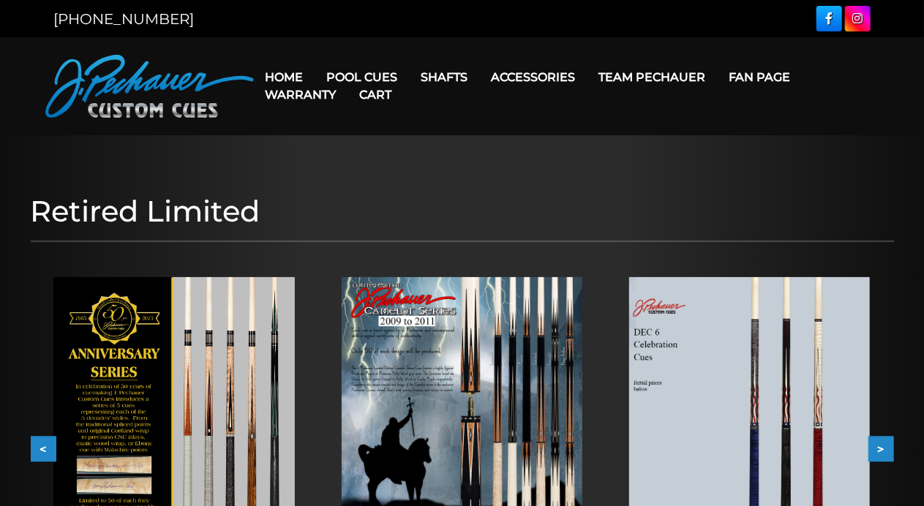
click at [885, 449] on button ">" at bounding box center [882, 450] width 26 height 26
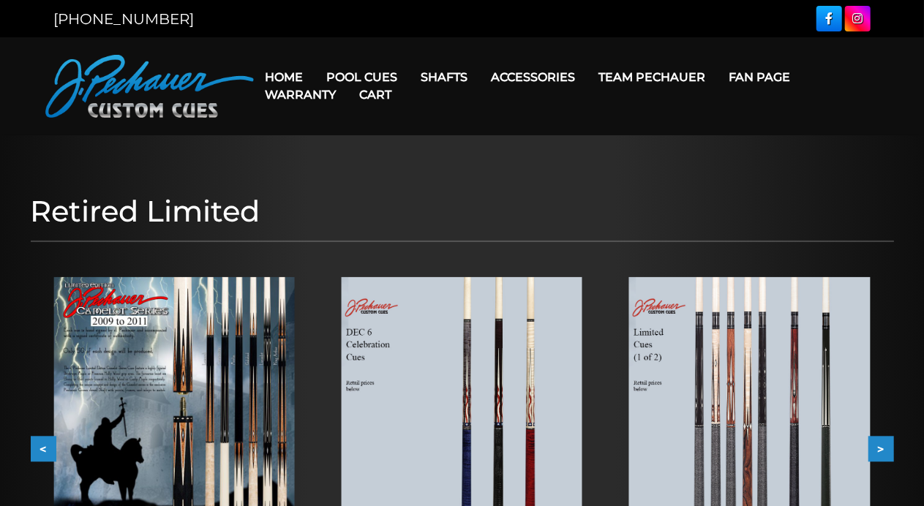
click at [885, 449] on button ">" at bounding box center [882, 450] width 26 height 26
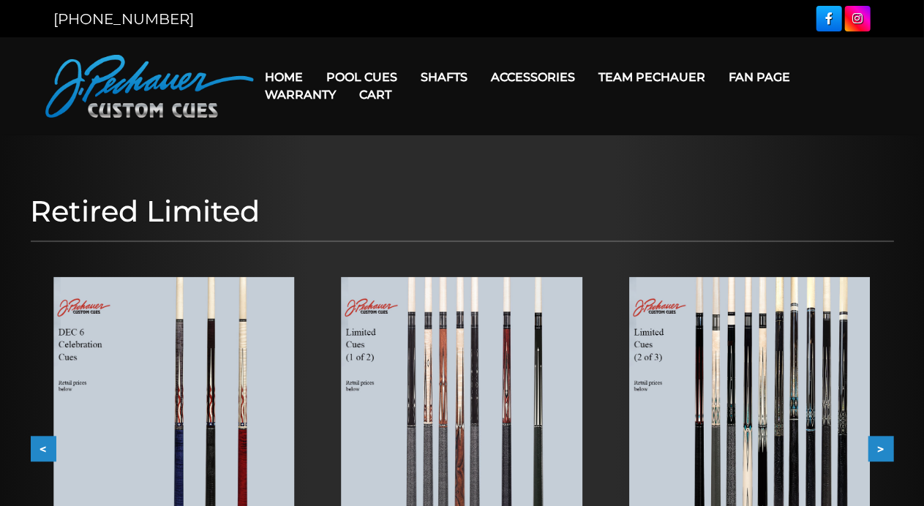
click at [885, 449] on button ">" at bounding box center [882, 450] width 26 height 26
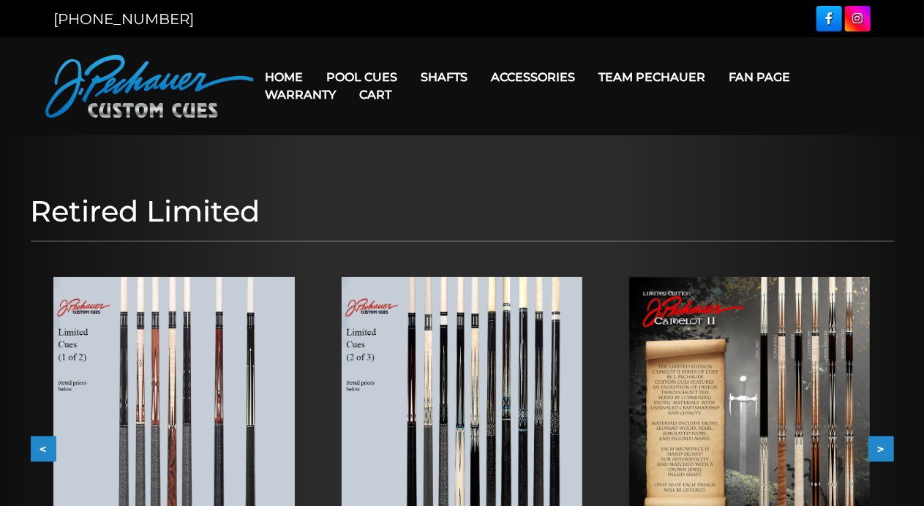
click at [886, 452] on button ">" at bounding box center [882, 450] width 26 height 26
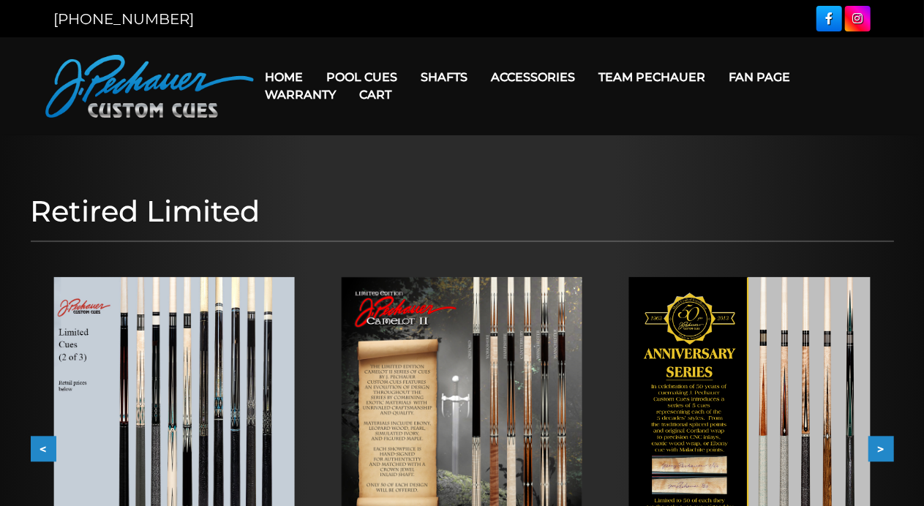
click at [883, 455] on button ">" at bounding box center [882, 450] width 26 height 26
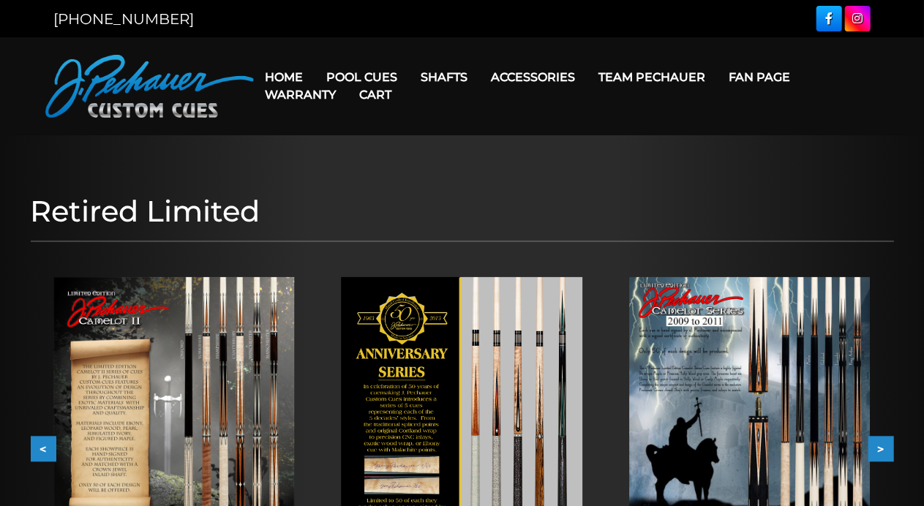
click at [887, 451] on button ">" at bounding box center [882, 450] width 26 height 26
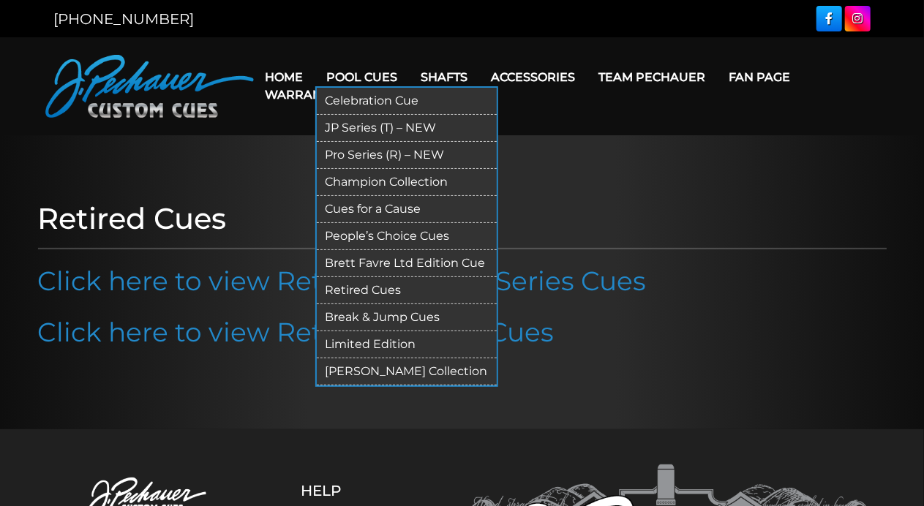
click at [354, 289] on link "Retired Cues" at bounding box center [407, 290] width 180 height 27
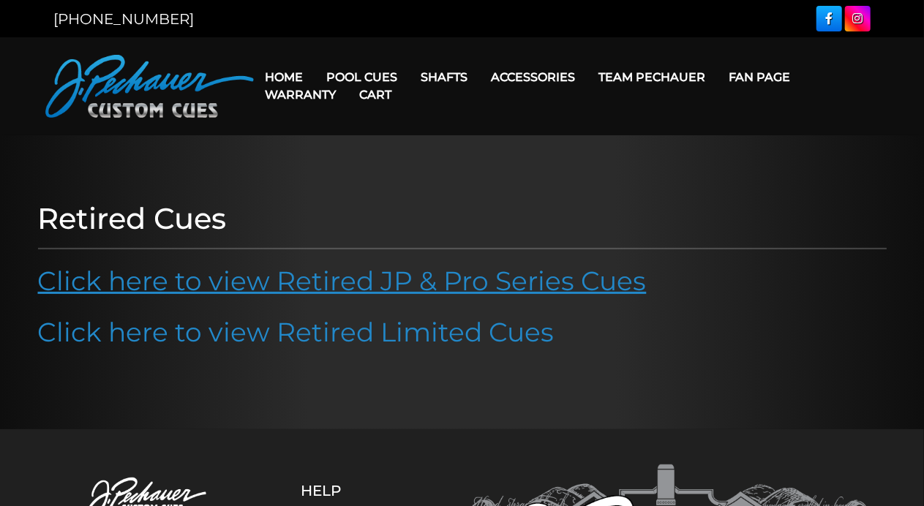
click at [312, 286] on link "Click here to view Retired JP & Pro Series Cues" at bounding box center [342, 281] width 609 height 32
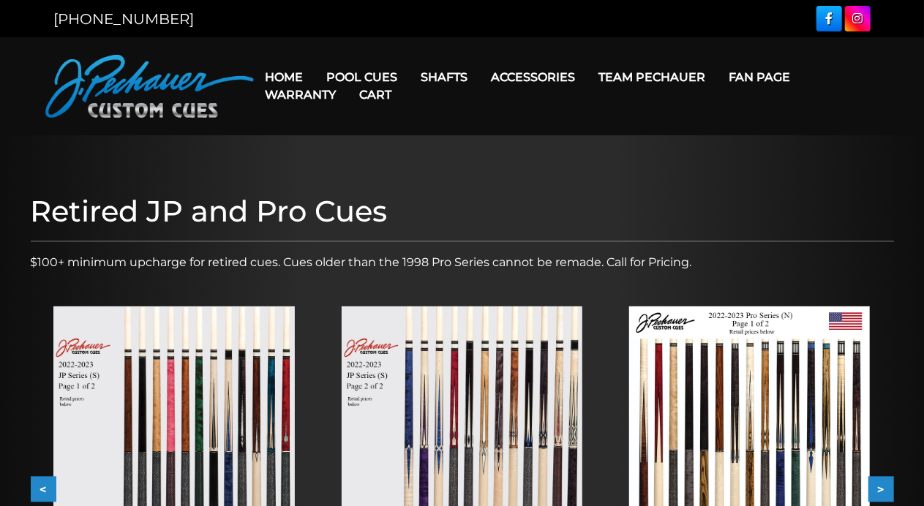
click at [877, 492] on button ">" at bounding box center [882, 490] width 26 height 26
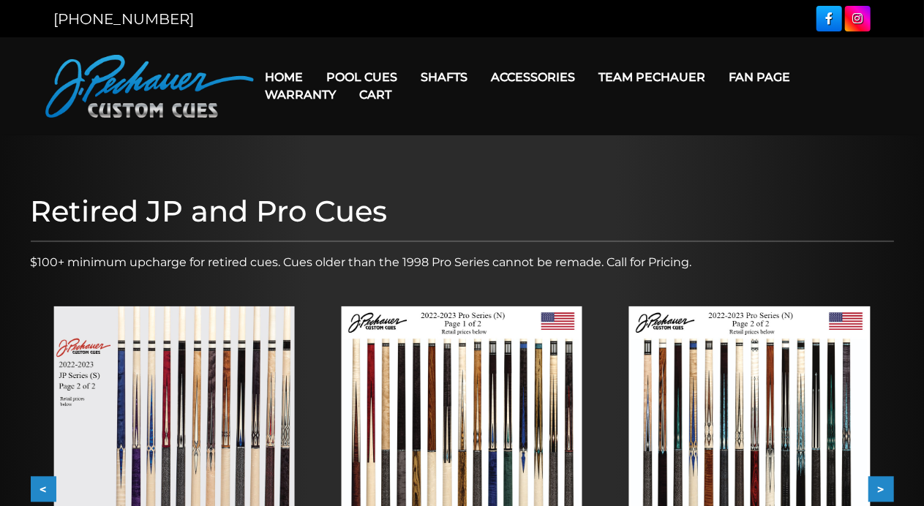
click at [751, 455] on img at bounding box center [749, 459] width 241 height 304
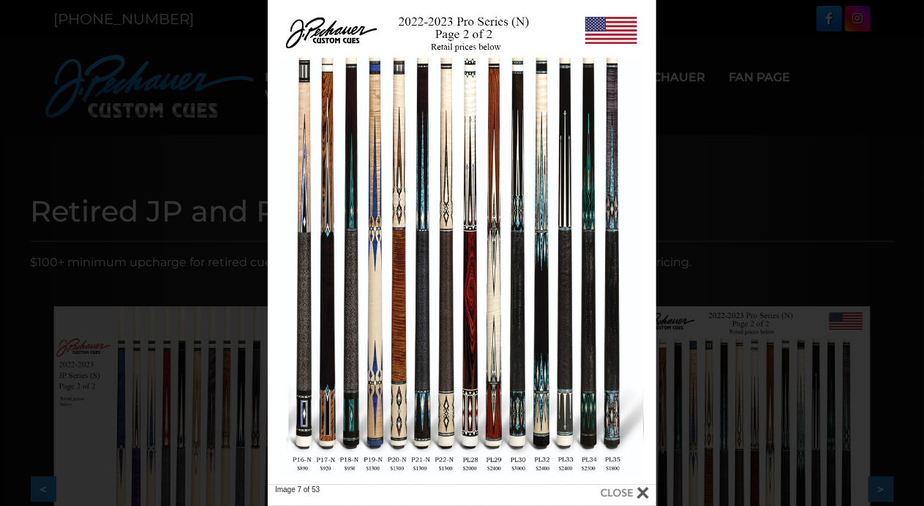
click at [469, 200] on div at bounding box center [462, 242] width 389 height 485
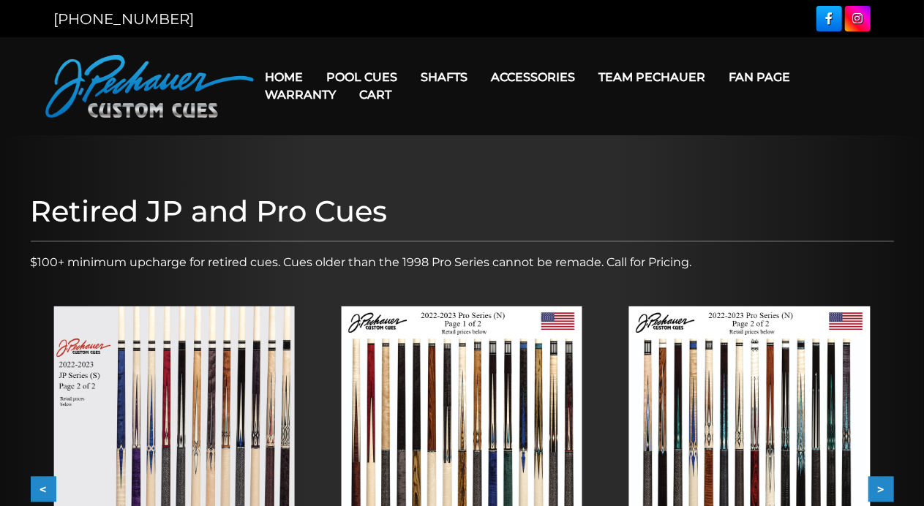
click at [880, 490] on button ">" at bounding box center [882, 490] width 26 height 26
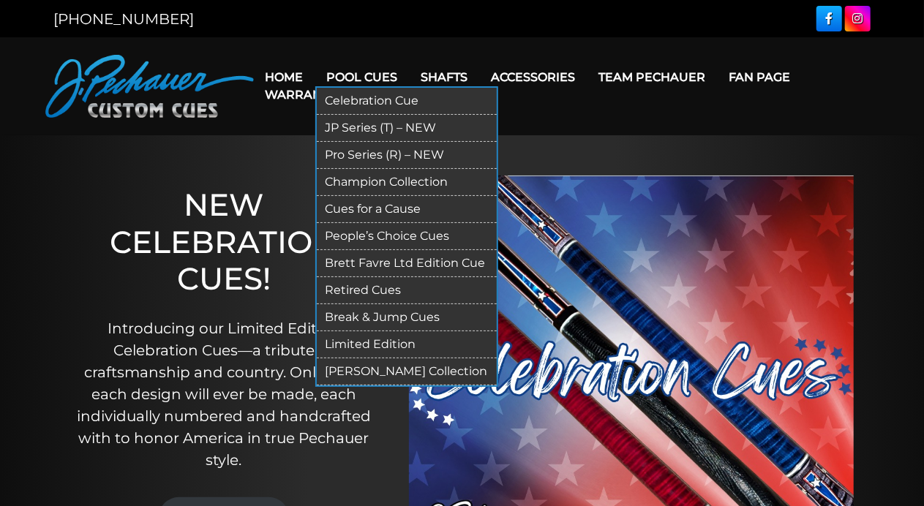
click at [379, 72] on link "Pool Cues" at bounding box center [362, 77] width 94 height 37
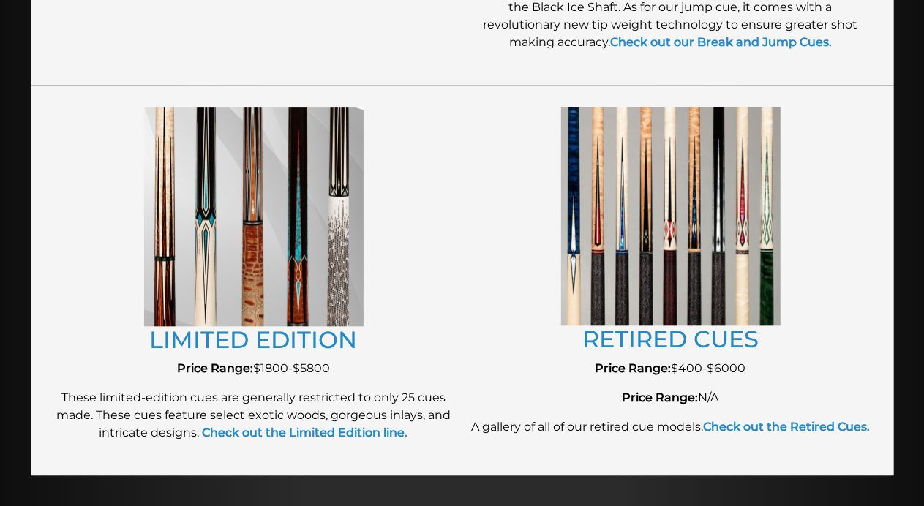
scroll to position [1568, 0]
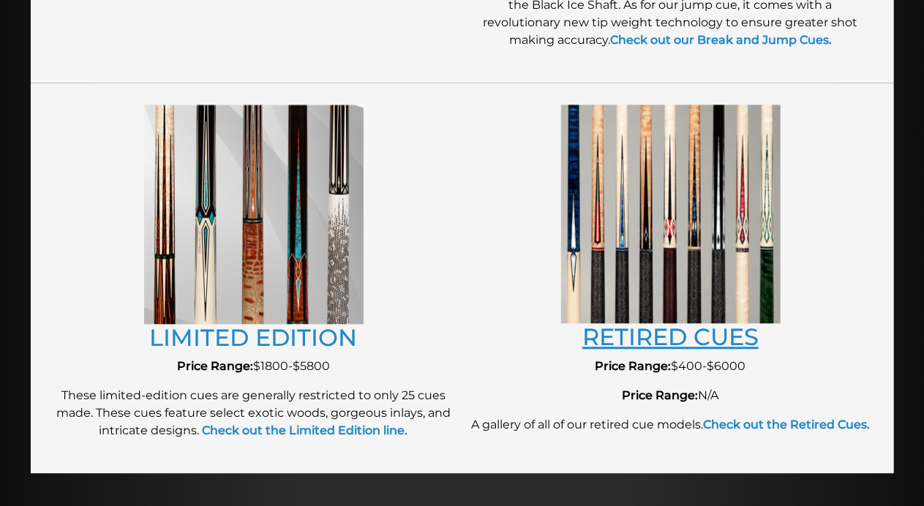
click at [687, 334] on link "RETIRED CUES" at bounding box center [671, 337] width 176 height 29
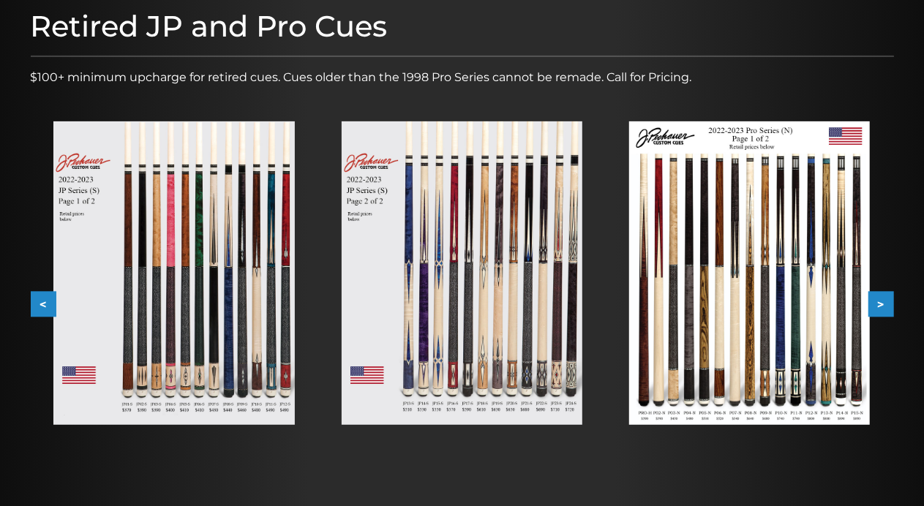
scroll to position [187, 0]
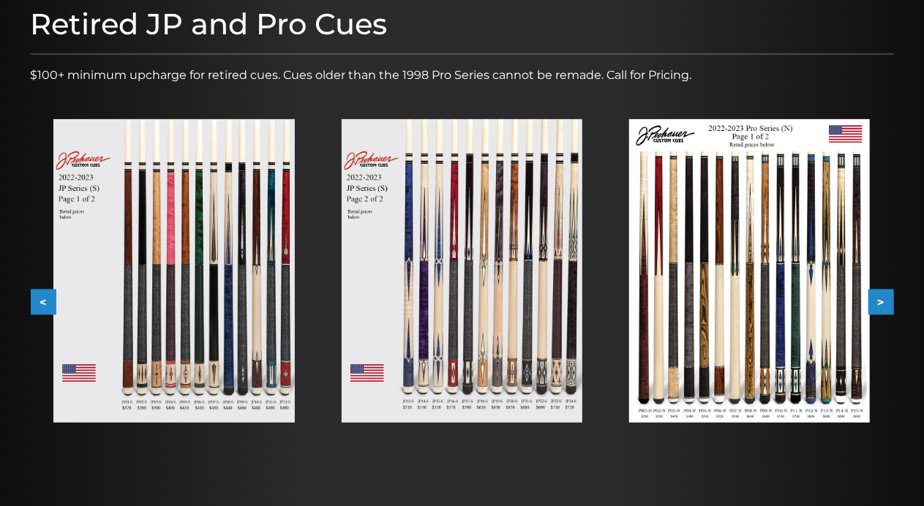
click at [890, 299] on button ">" at bounding box center [882, 303] width 26 height 26
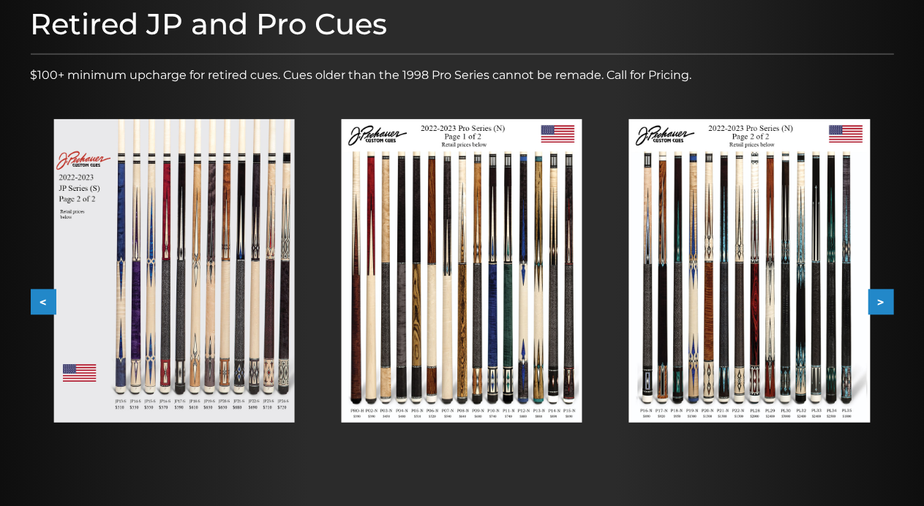
click at [892, 294] on button ">" at bounding box center [882, 303] width 26 height 26
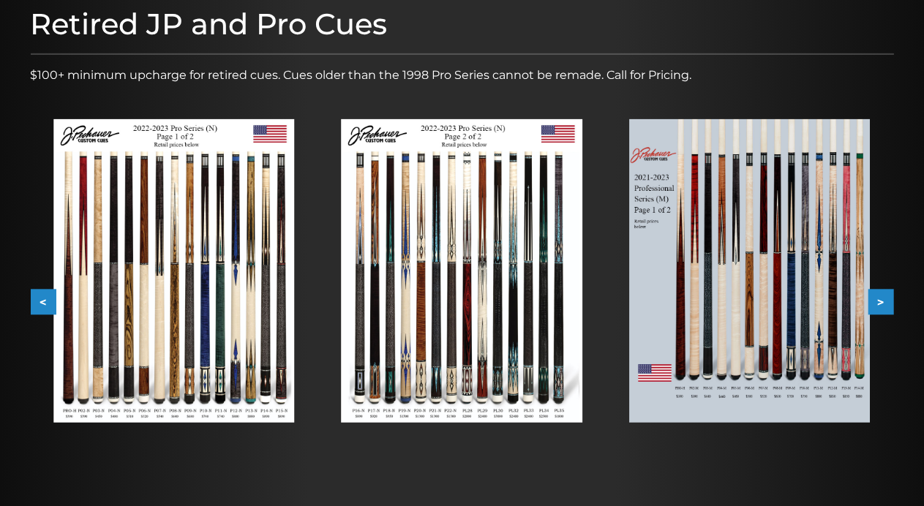
click at [887, 299] on button ">" at bounding box center [882, 303] width 26 height 26
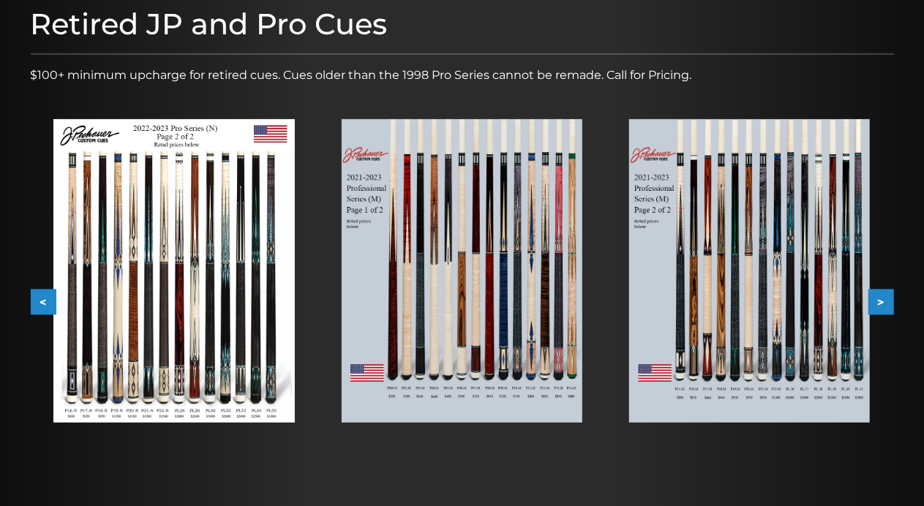
click at [884, 300] on button ">" at bounding box center [882, 303] width 26 height 26
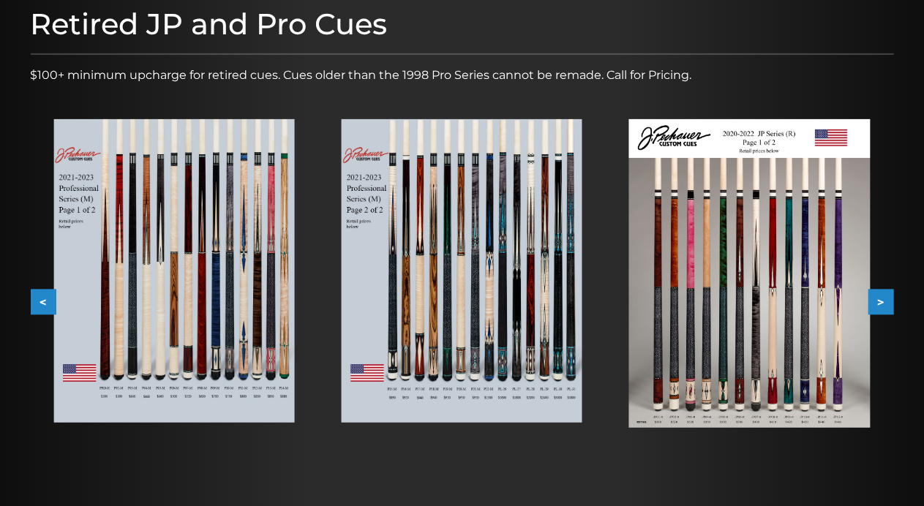
click at [884, 302] on button ">" at bounding box center [882, 303] width 26 height 26
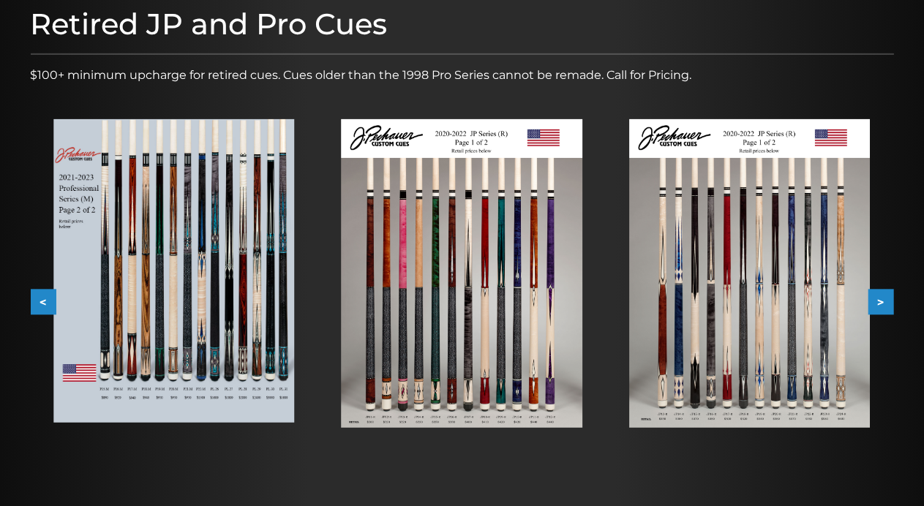
click at [891, 303] on div "Retired JP and Pro Cues $100+ minimum upcharge for retired cues. Cues older tha…" at bounding box center [462, 257] width 878 height 517
click at [889, 302] on button ">" at bounding box center [882, 303] width 26 height 26
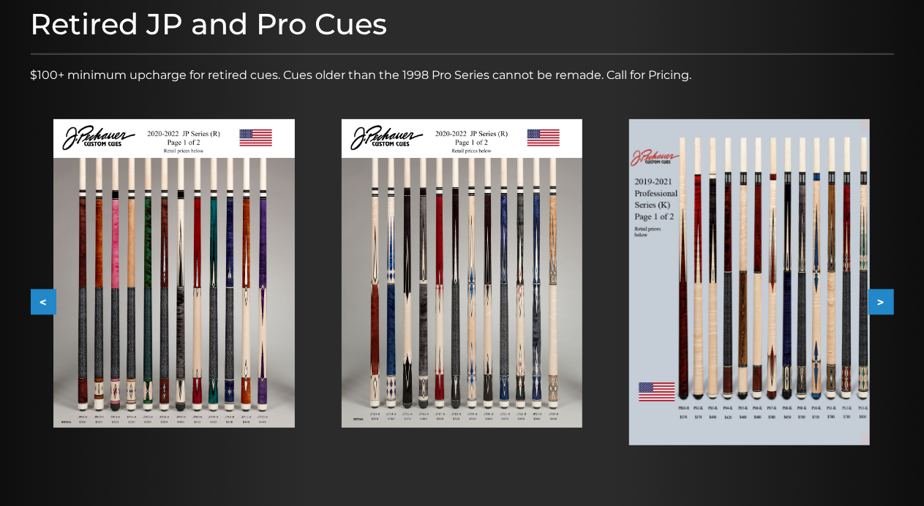
click at [881, 304] on button ">" at bounding box center [882, 303] width 26 height 26
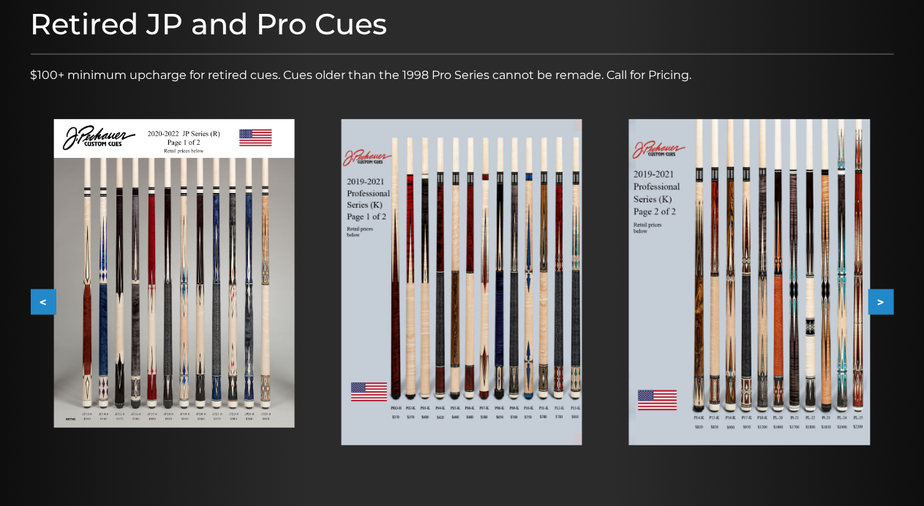
click at [861, 273] on img at bounding box center [749, 282] width 241 height 326
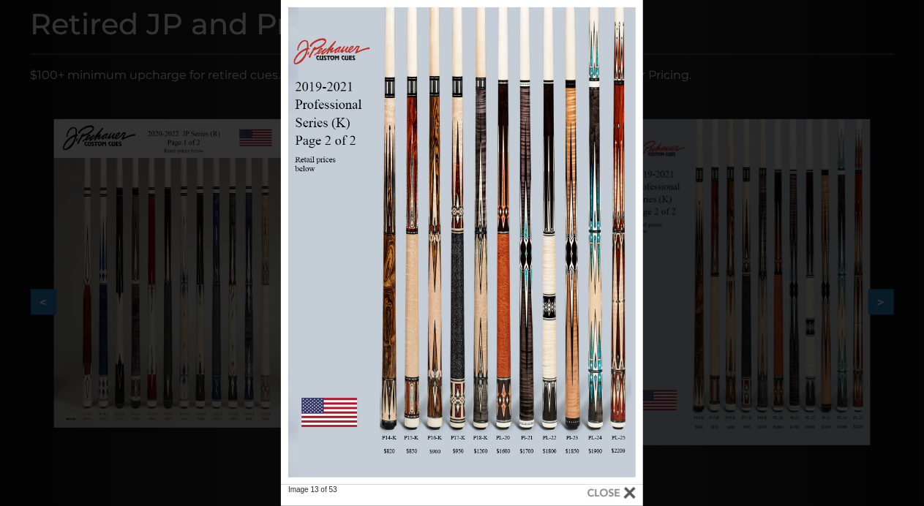
click at [626, 241] on link at bounding box center [561, 242] width 163 height 485
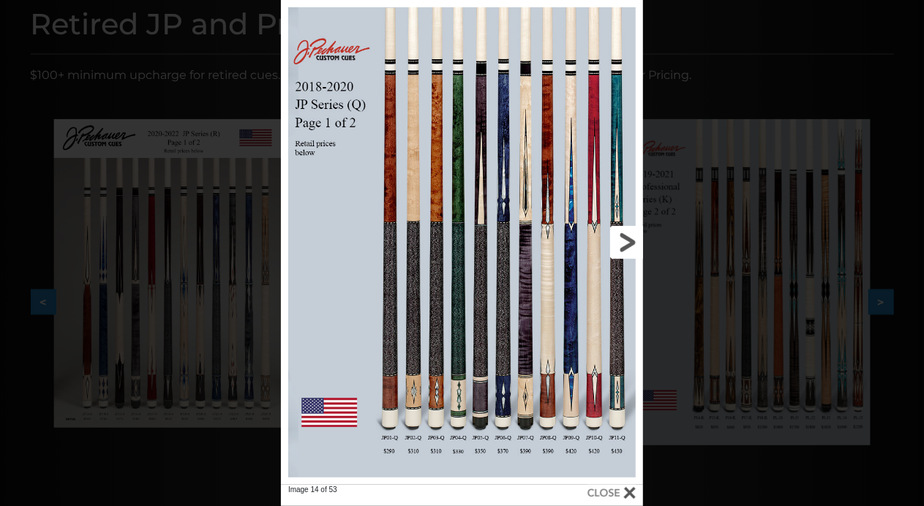
click at [627, 244] on link at bounding box center [561, 242] width 163 height 485
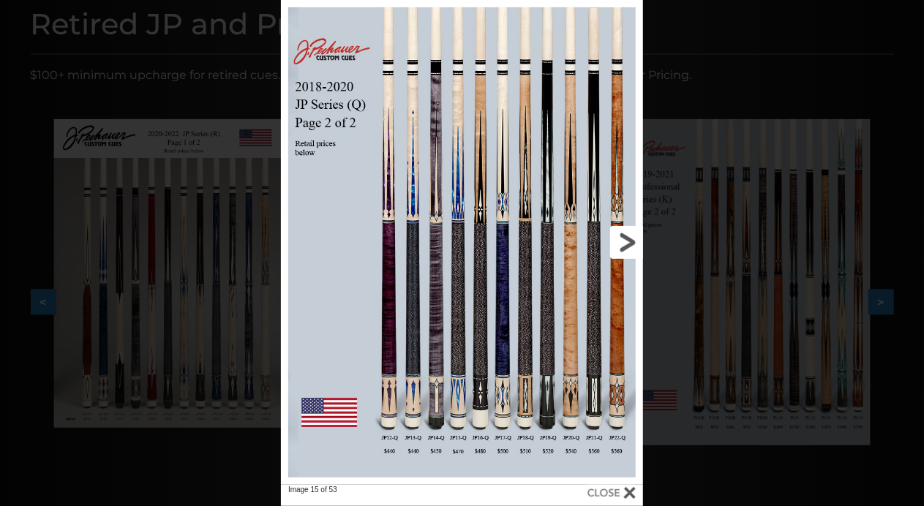
click at [629, 247] on link at bounding box center [561, 242] width 163 height 485
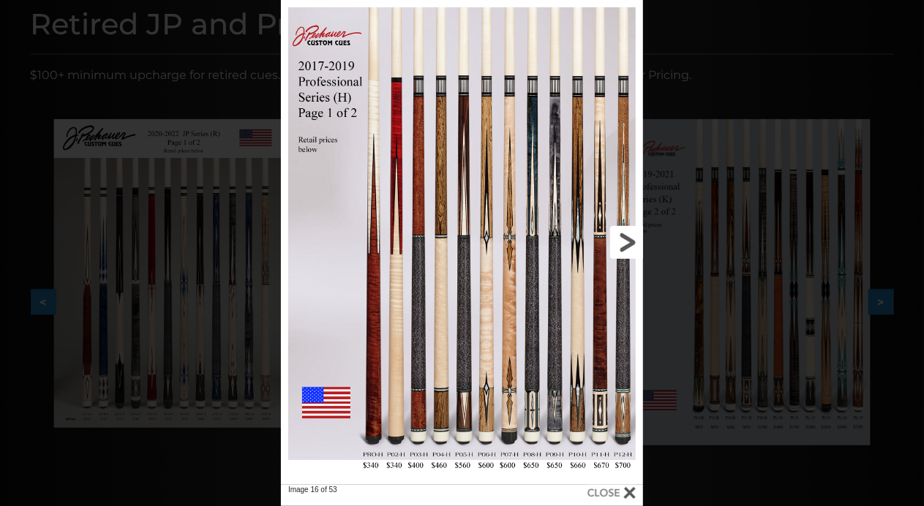
click at [631, 245] on link at bounding box center [561, 242] width 163 height 485
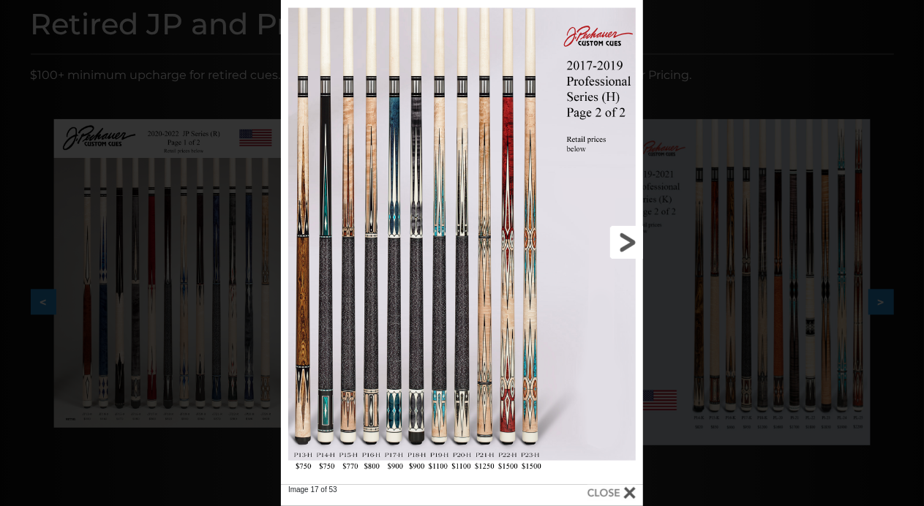
click at [631, 245] on link at bounding box center [561, 242] width 163 height 485
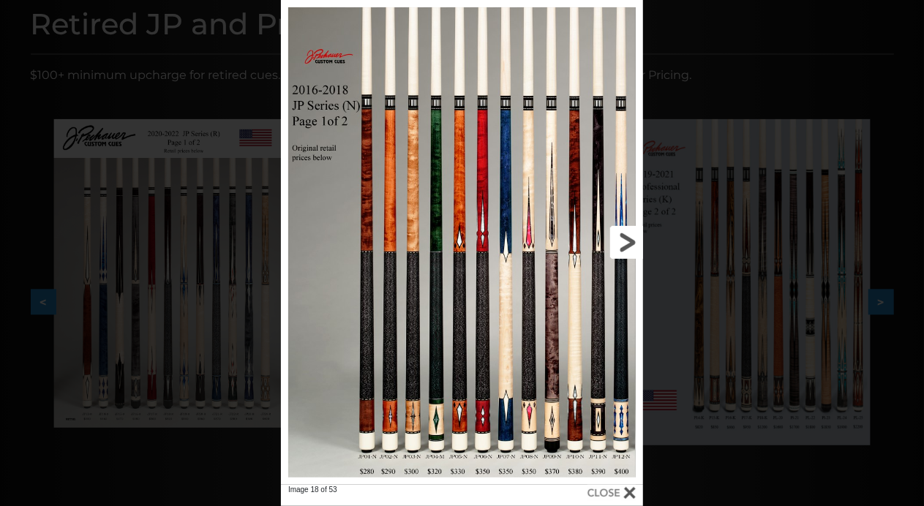
click at [631, 244] on link at bounding box center [561, 242] width 163 height 485
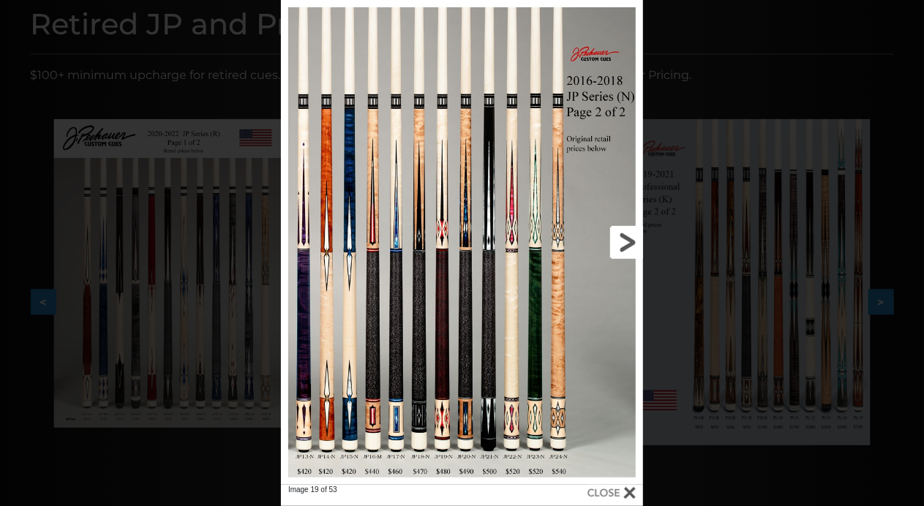
click at [631, 244] on link at bounding box center [561, 242] width 163 height 485
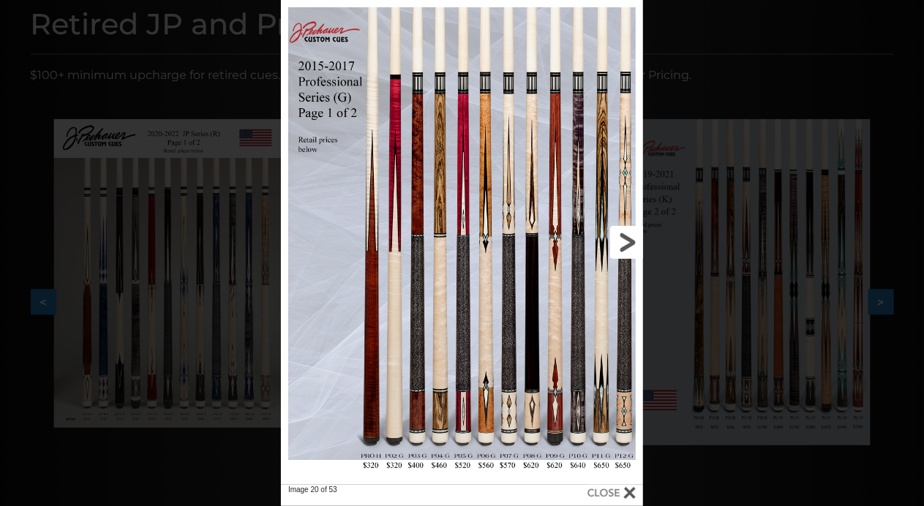
click at [631, 244] on link at bounding box center [561, 242] width 163 height 485
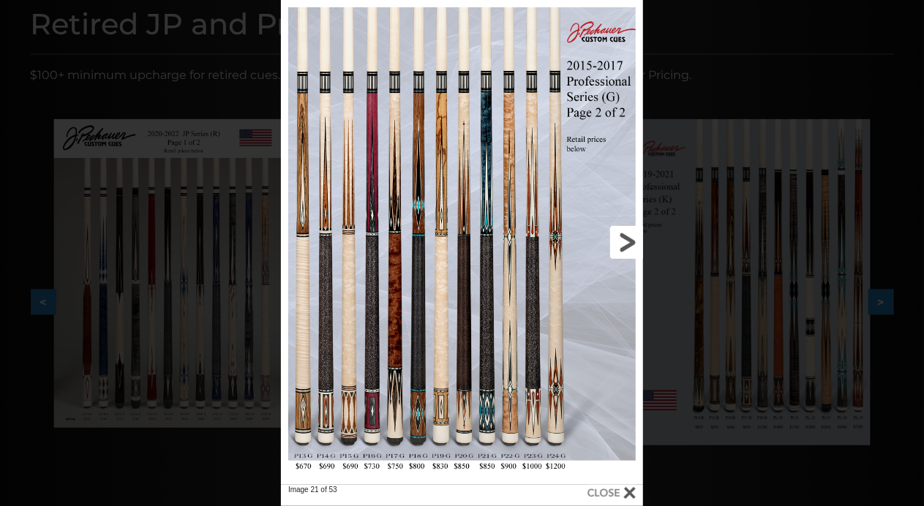
click at [631, 244] on link at bounding box center [561, 242] width 163 height 485
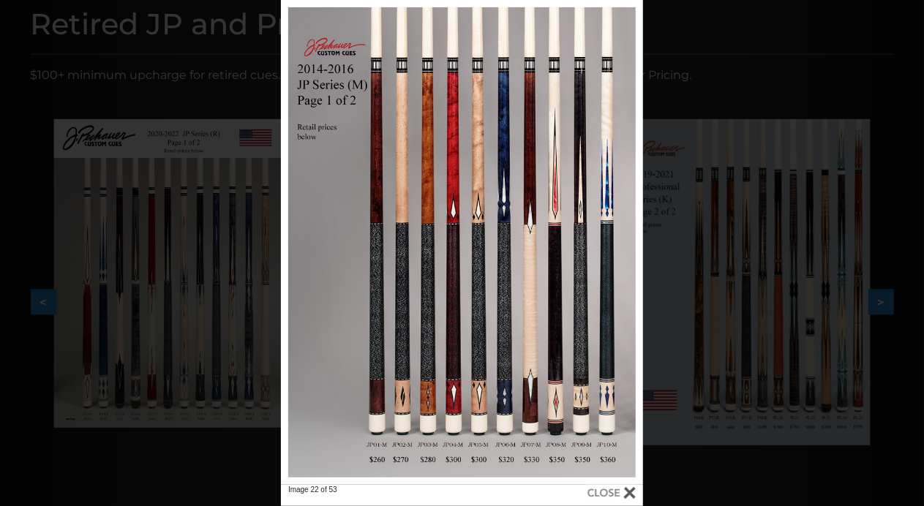
click at [633, 488] on div at bounding box center [612, 493] width 48 height 16
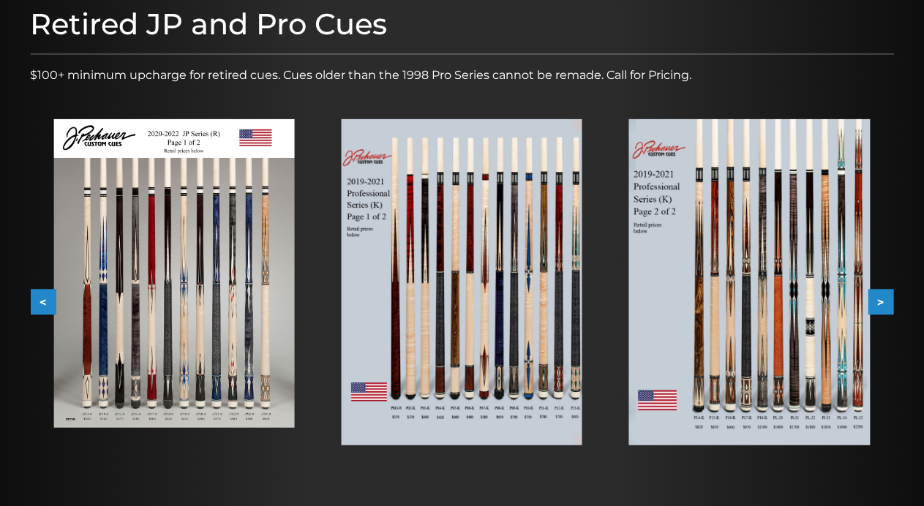
click at [859, 307] on img at bounding box center [749, 282] width 241 height 326
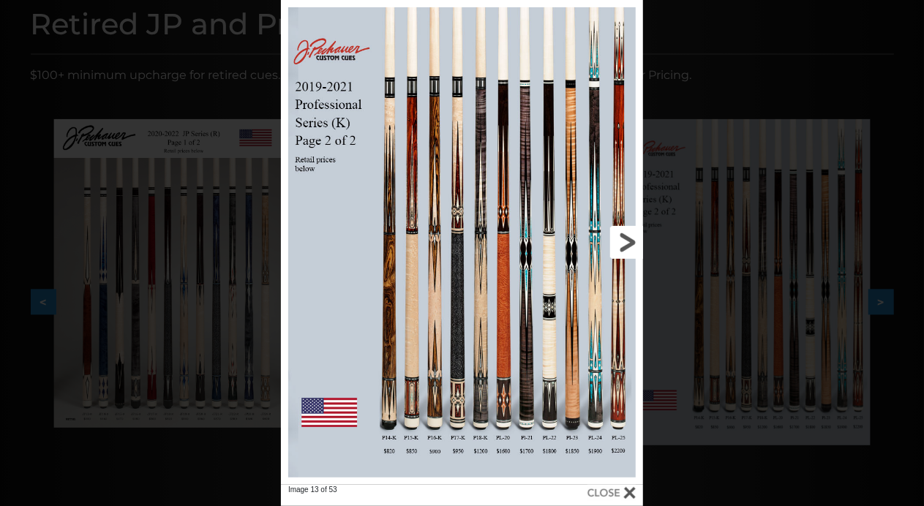
click at [622, 242] on link at bounding box center [561, 242] width 163 height 485
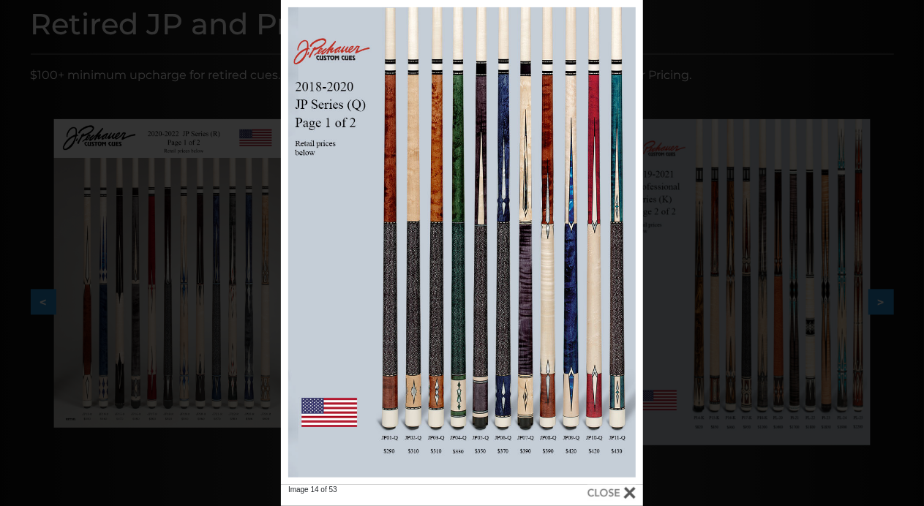
click at [632, 236] on link at bounding box center [561, 242] width 163 height 485
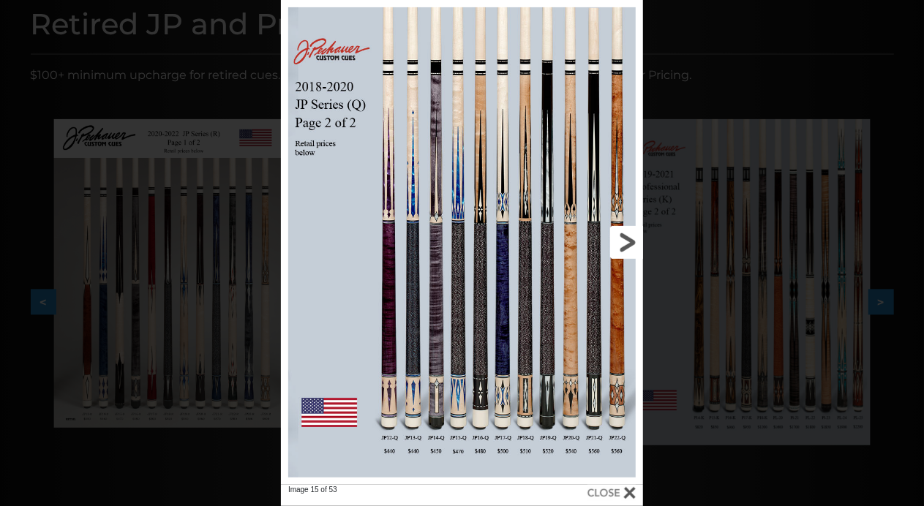
click at [632, 239] on link at bounding box center [561, 242] width 163 height 485
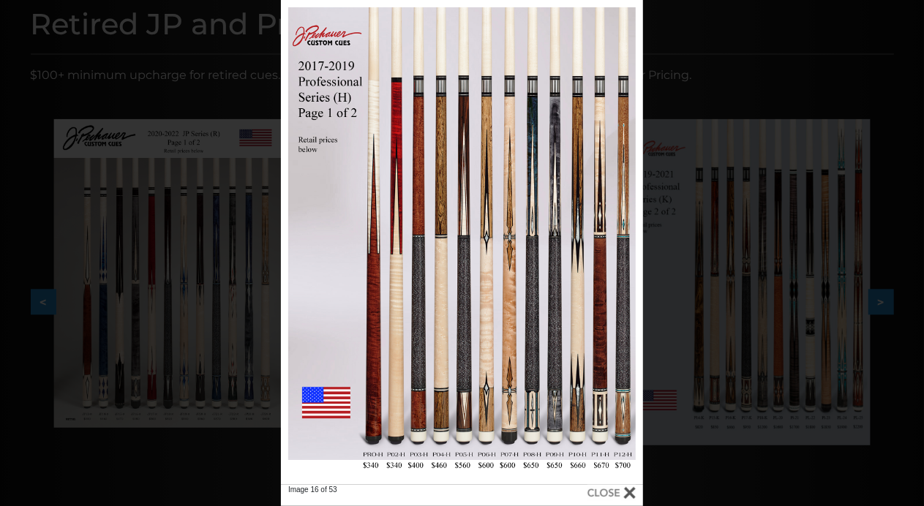
click at [630, 487] on div at bounding box center [612, 493] width 48 height 16
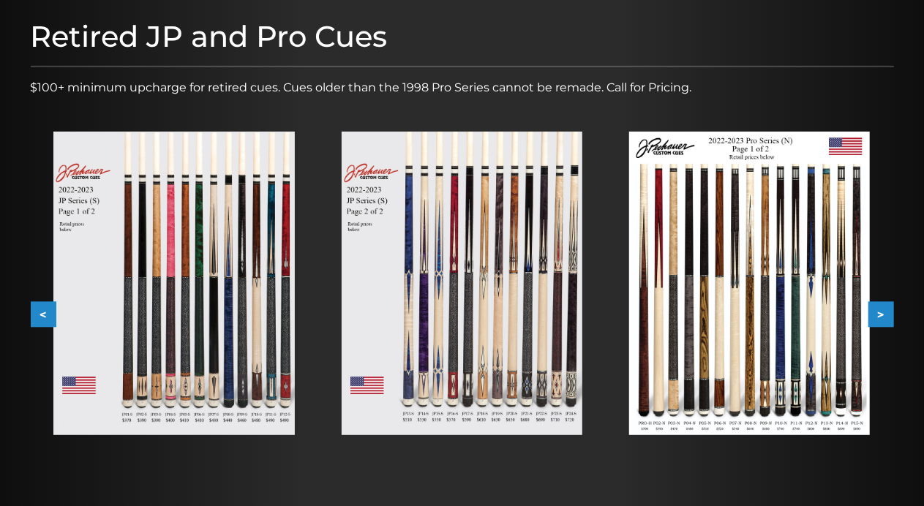
scroll to position [176, 0]
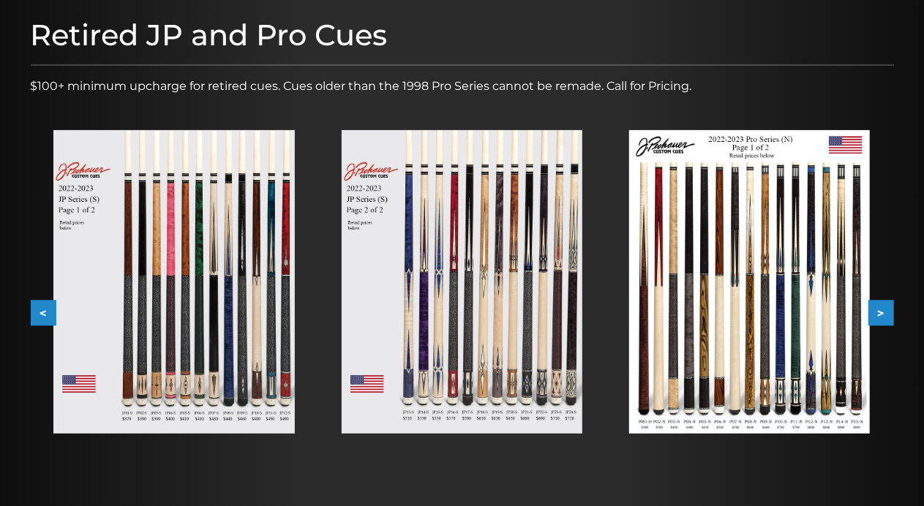
click at [879, 312] on button ">" at bounding box center [882, 314] width 26 height 26
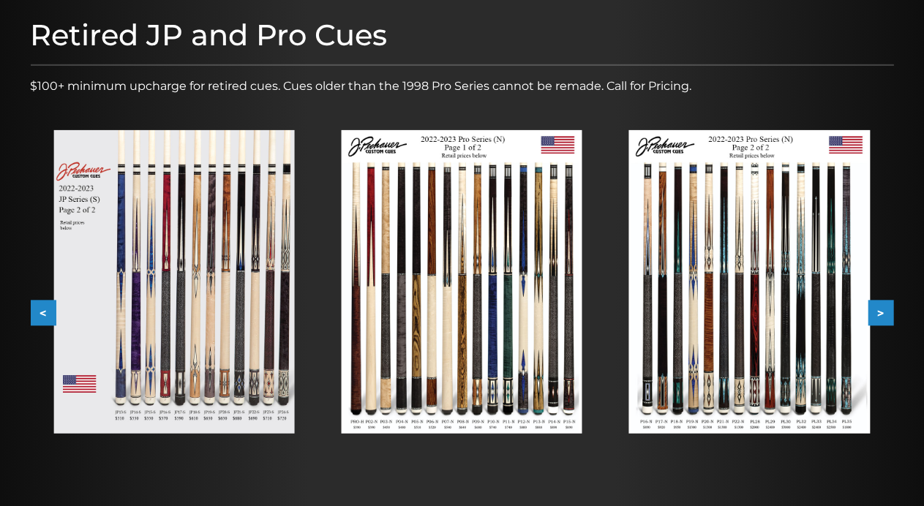
click at [880, 311] on button ">" at bounding box center [882, 314] width 26 height 26
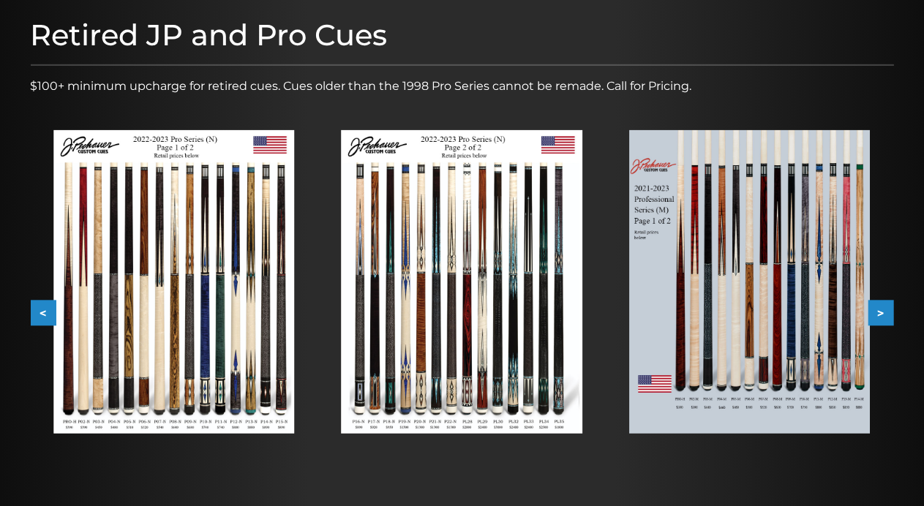
click at [881, 311] on button ">" at bounding box center [882, 314] width 26 height 26
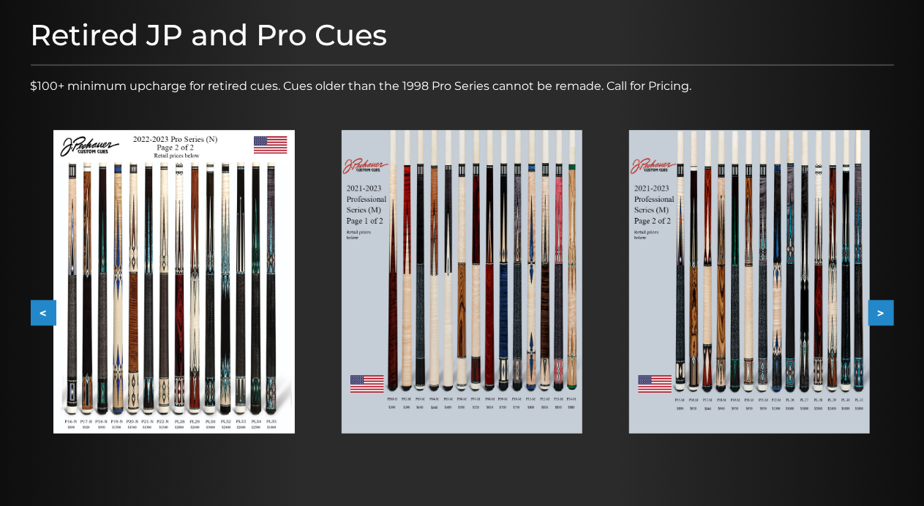
click at [881, 310] on button ">" at bounding box center [882, 314] width 26 height 26
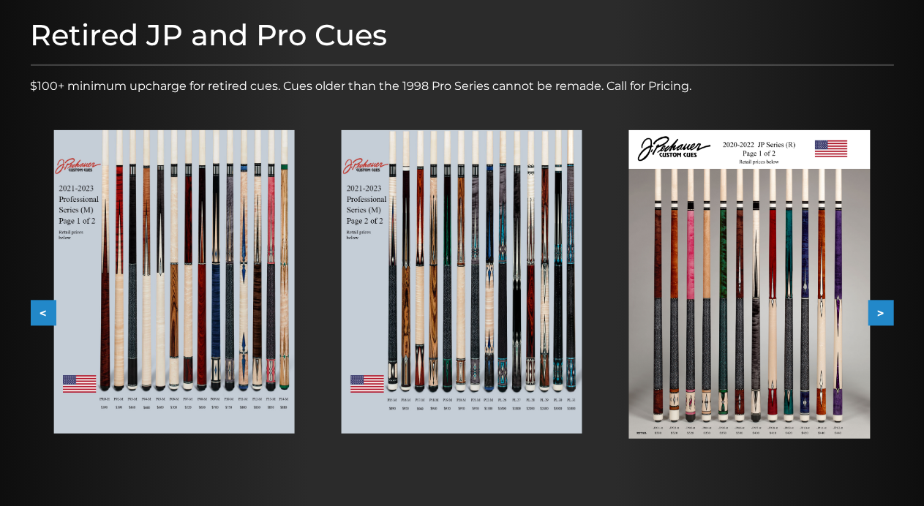
click at [881, 310] on button ">" at bounding box center [882, 314] width 26 height 26
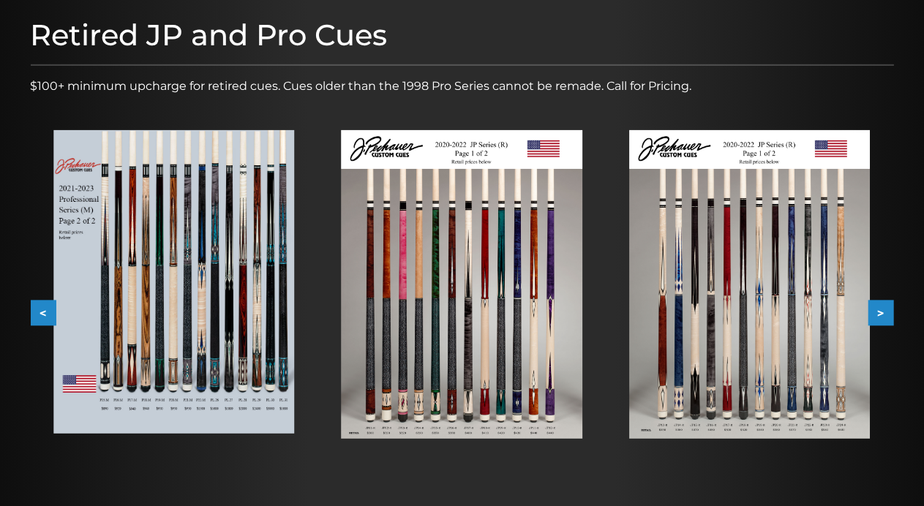
click at [881, 314] on button ">" at bounding box center [882, 314] width 26 height 26
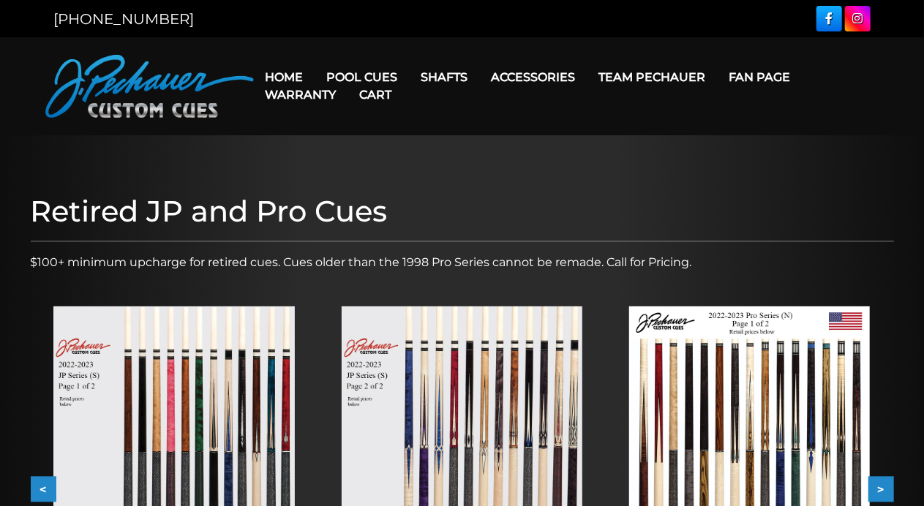
click at [890, 493] on button ">" at bounding box center [882, 490] width 26 height 26
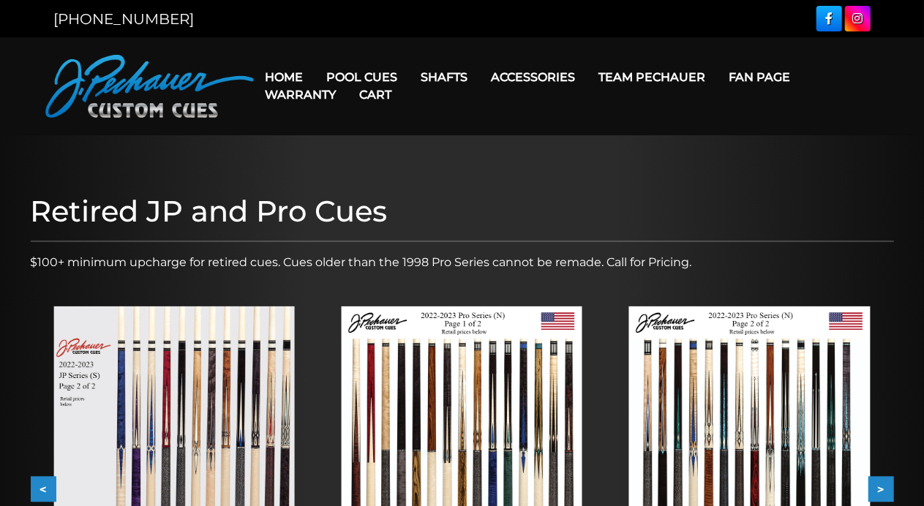
click at [881, 491] on button ">" at bounding box center [882, 490] width 26 height 26
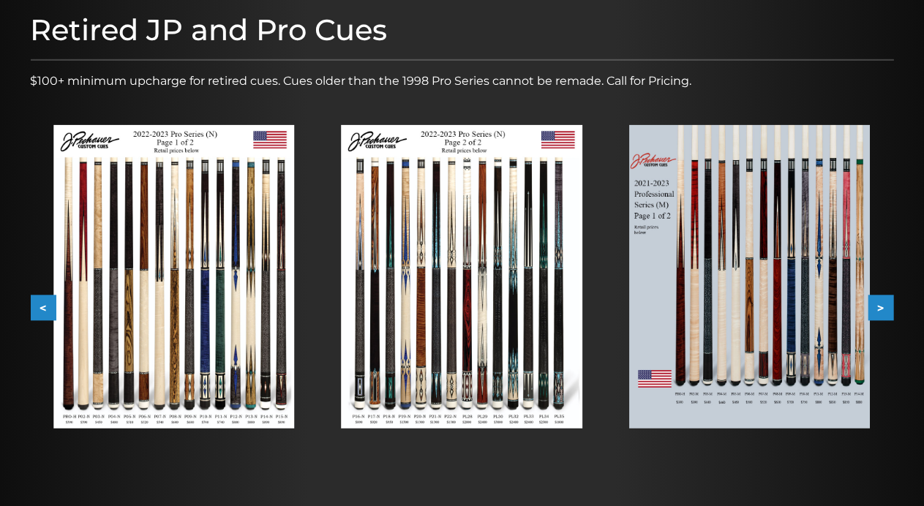
scroll to position [183, 0]
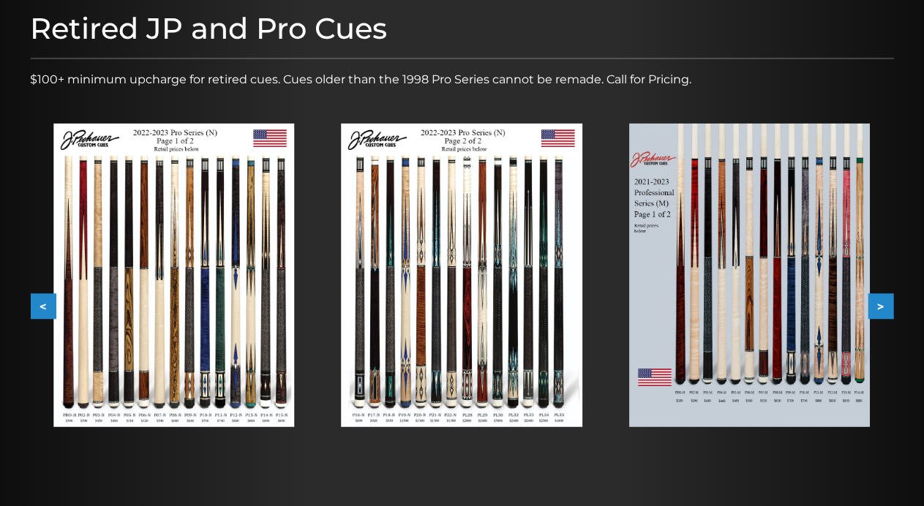
click at [890, 307] on button ">" at bounding box center [882, 307] width 26 height 26
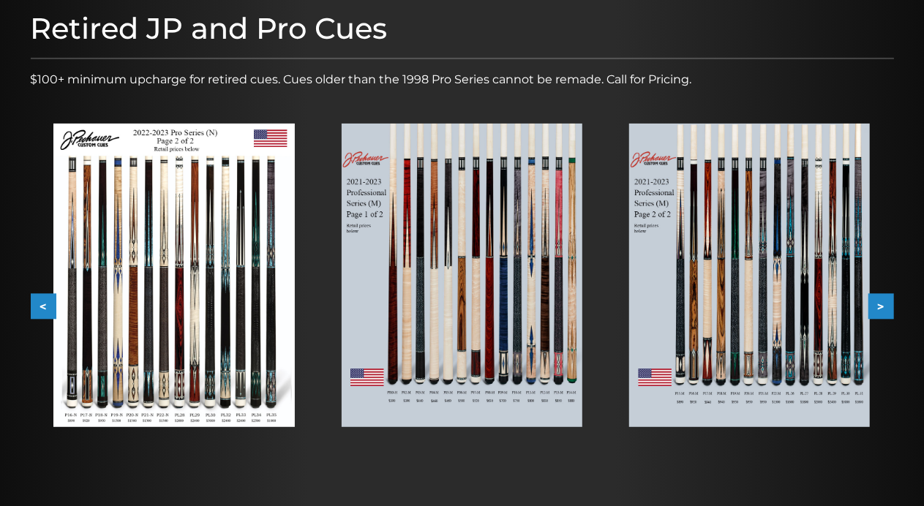
click at [888, 305] on button ">" at bounding box center [882, 307] width 26 height 26
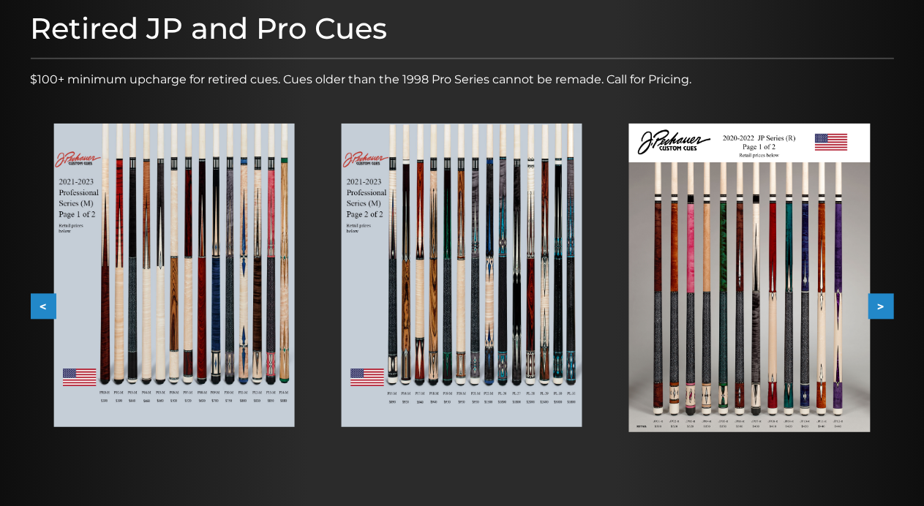
click at [890, 307] on button ">" at bounding box center [882, 307] width 26 height 26
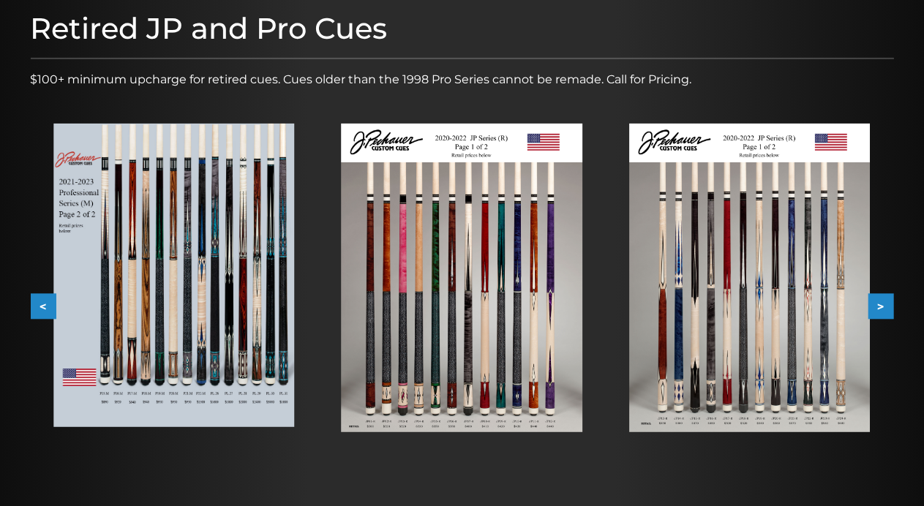
click at [883, 307] on button ">" at bounding box center [882, 307] width 26 height 26
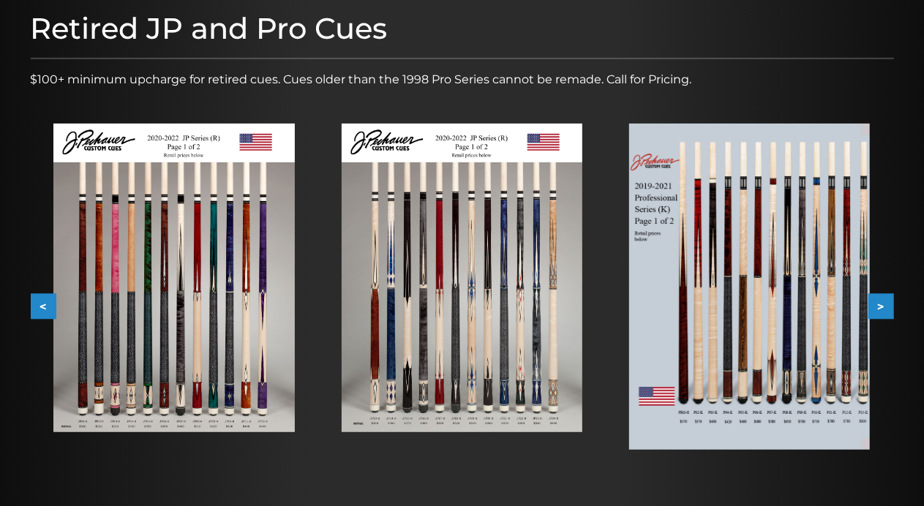
click at [882, 310] on button ">" at bounding box center [882, 307] width 26 height 26
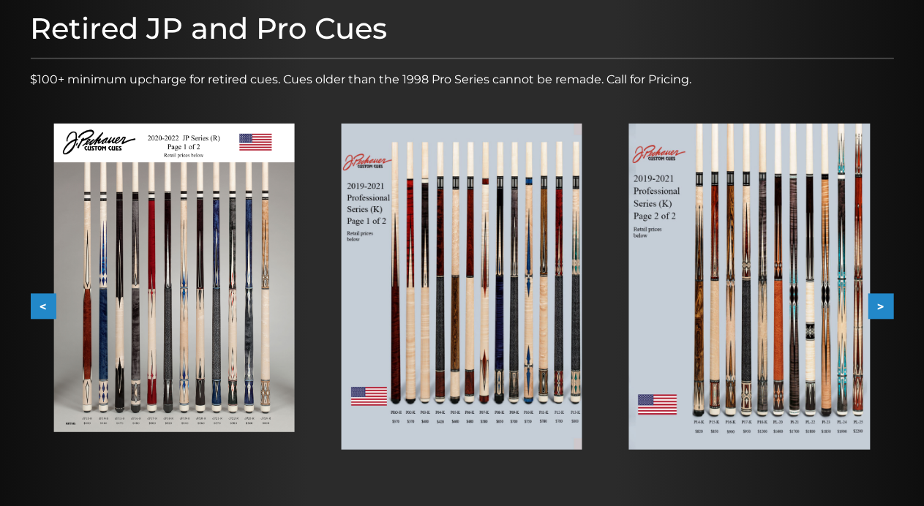
click at [859, 397] on img at bounding box center [749, 287] width 241 height 326
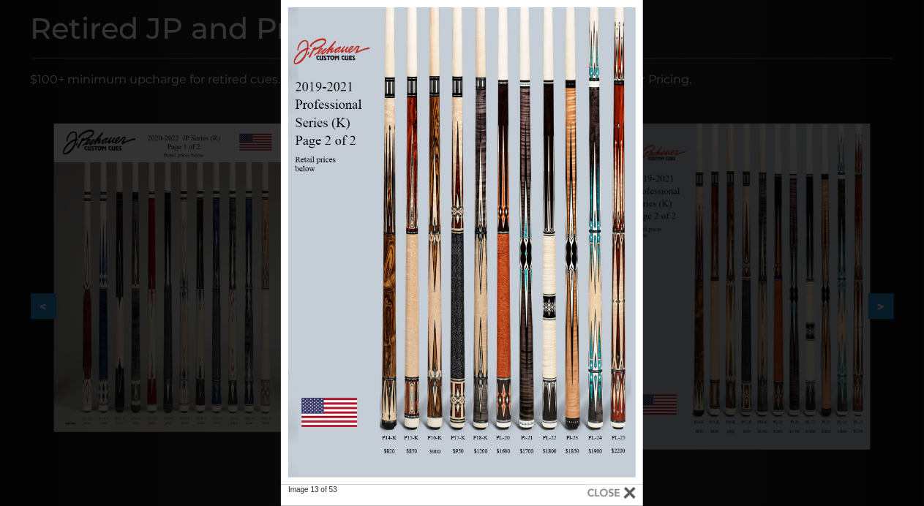
click at [631, 244] on link at bounding box center [561, 242] width 163 height 485
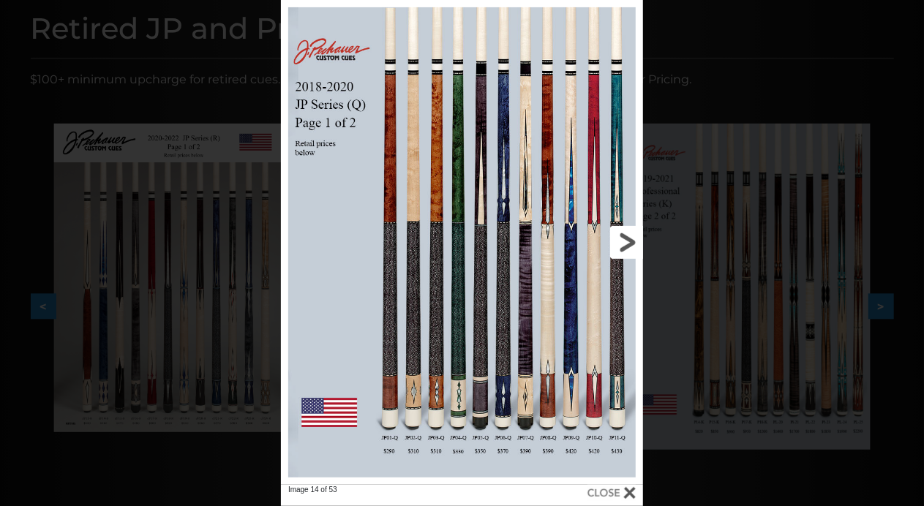
click at [635, 242] on link at bounding box center [561, 242] width 163 height 485
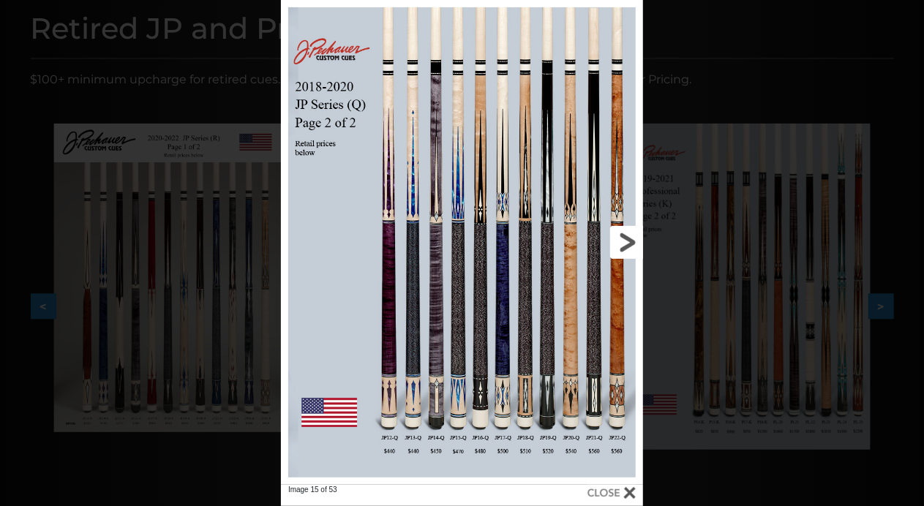
click at [631, 243] on link at bounding box center [561, 242] width 163 height 485
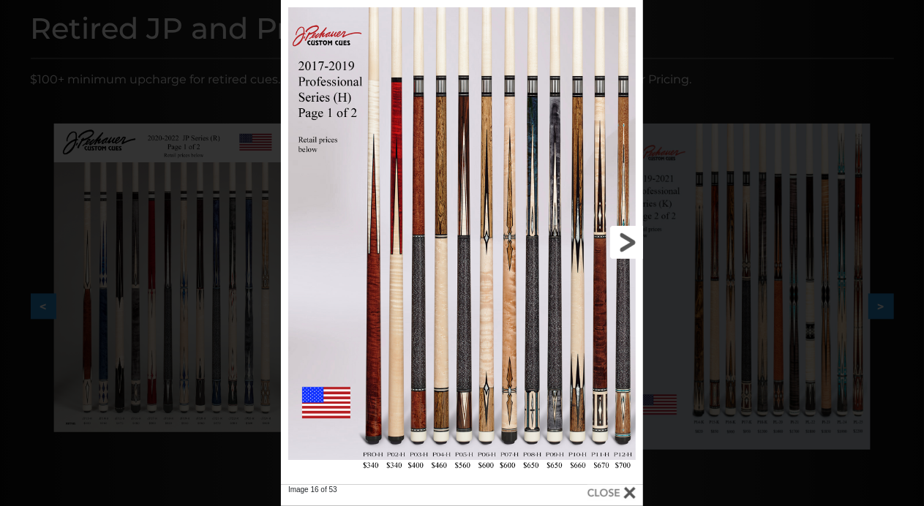
click at [631, 243] on link at bounding box center [561, 242] width 163 height 485
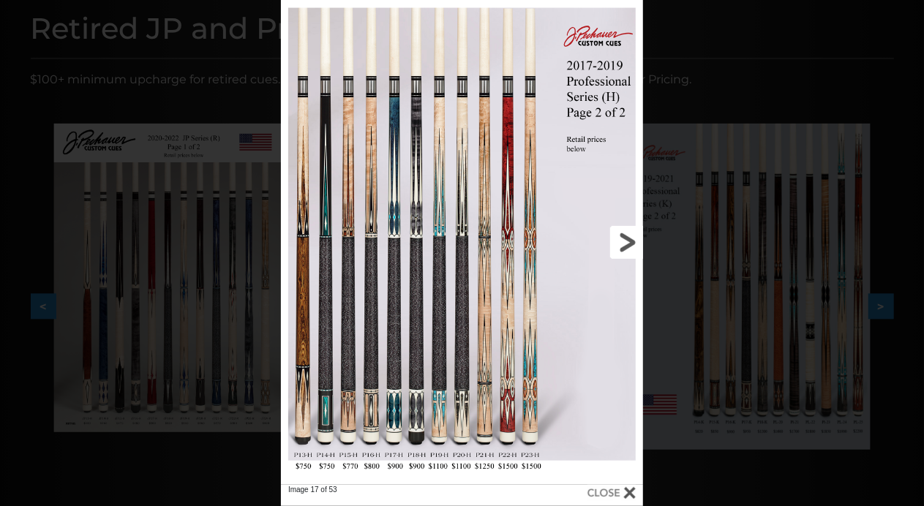
click at [631, 243] on link at bounding box center [561, 242] width 163 height 485
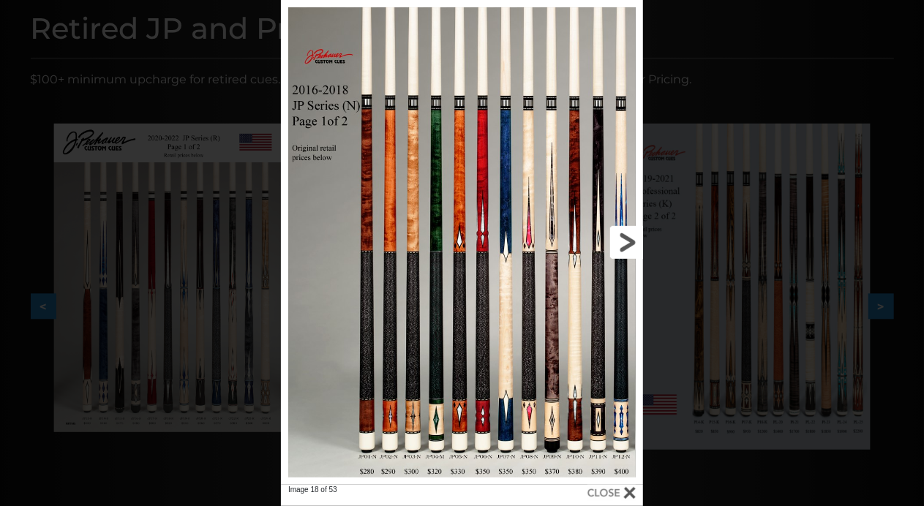
click at [631, 243] on link at bounding box center [561, 242] width 163 height 485
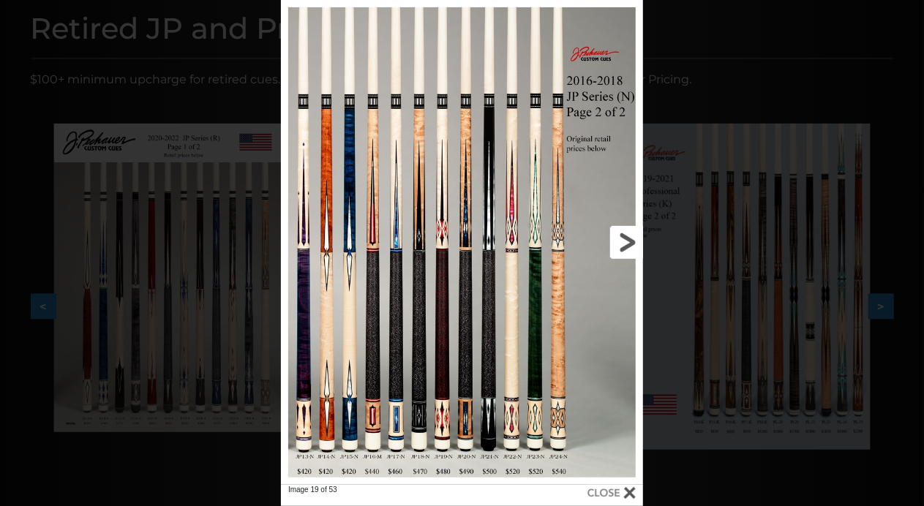
click at [631, 243] on link at bounding box center [561, 242] width 163 height 485
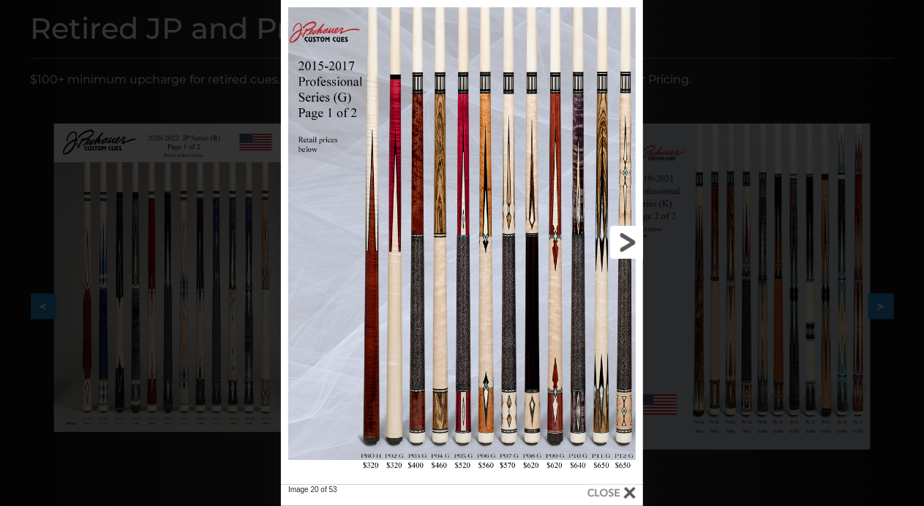
click at [631, 243] on link at bounding box center [561, 242] width 163 height 485
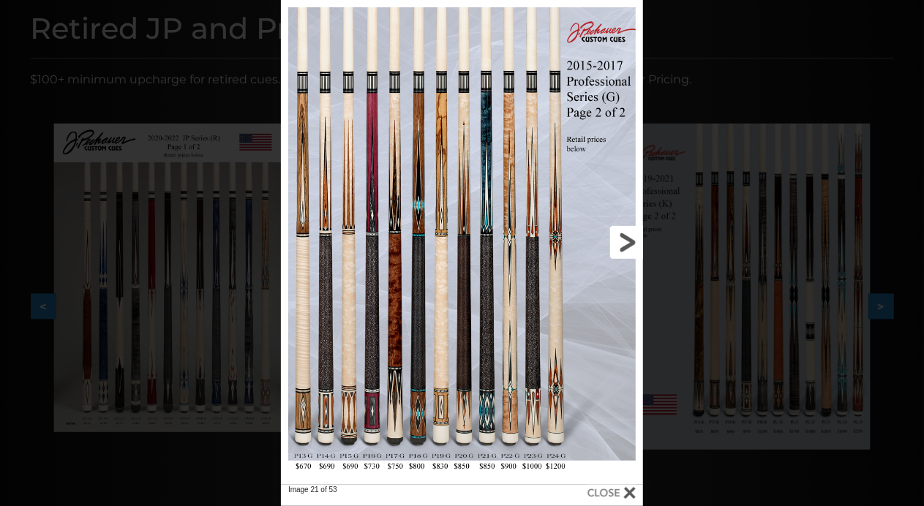
click at [631, 243] on link at bounding box center [561, 242] width 163 height 485
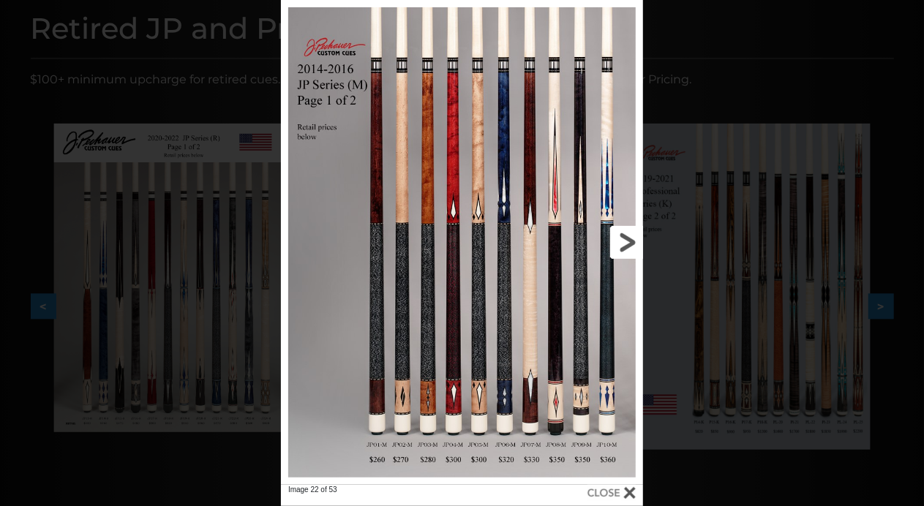
click at [631, 243] on link at bounding box center [561, 242] width 163 height 485
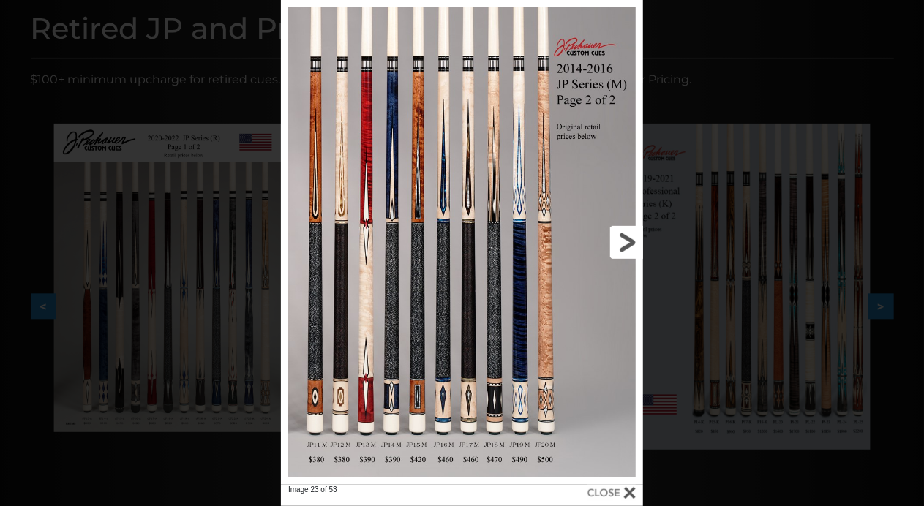
click at [631, 243] on link at bounding box center [561, 242] width 163 height 485
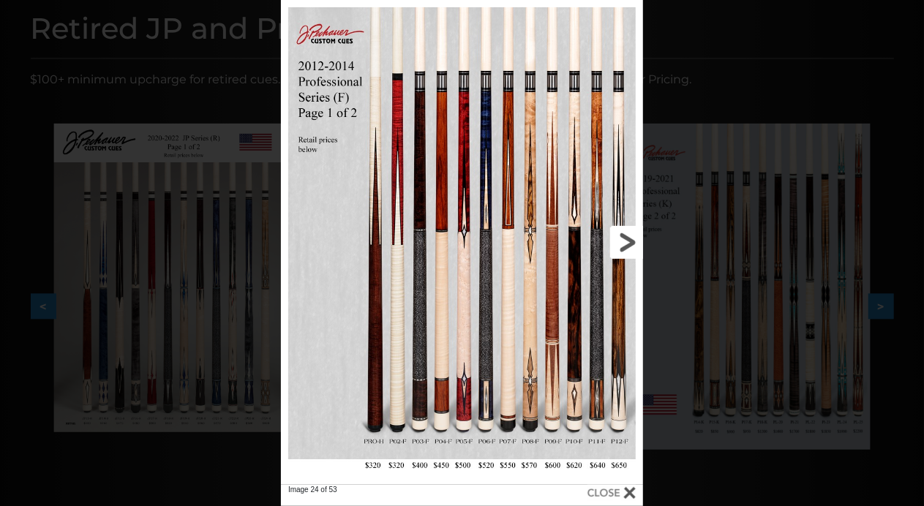
click at [631, 243] on link at bounding box center [561, 242] width 163 height 485
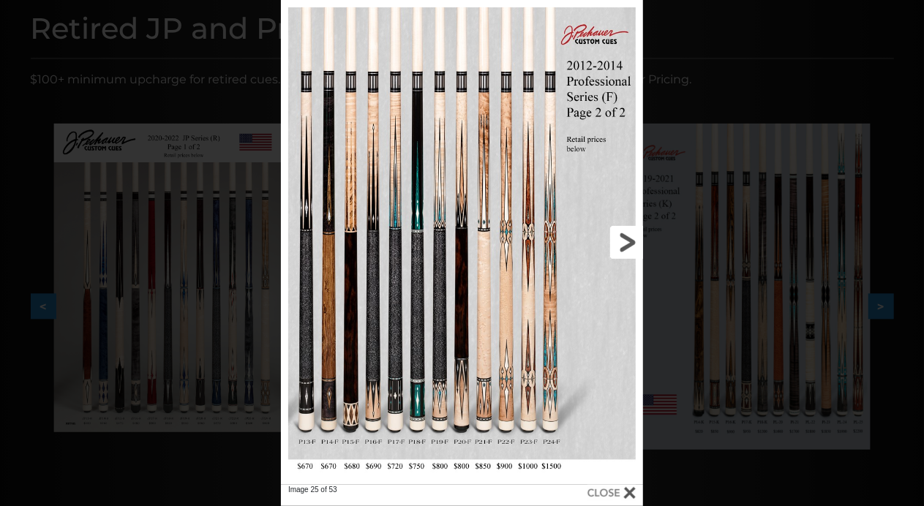
click at [631, 243] on link at bounding box center [561, 242] width 163 height 485
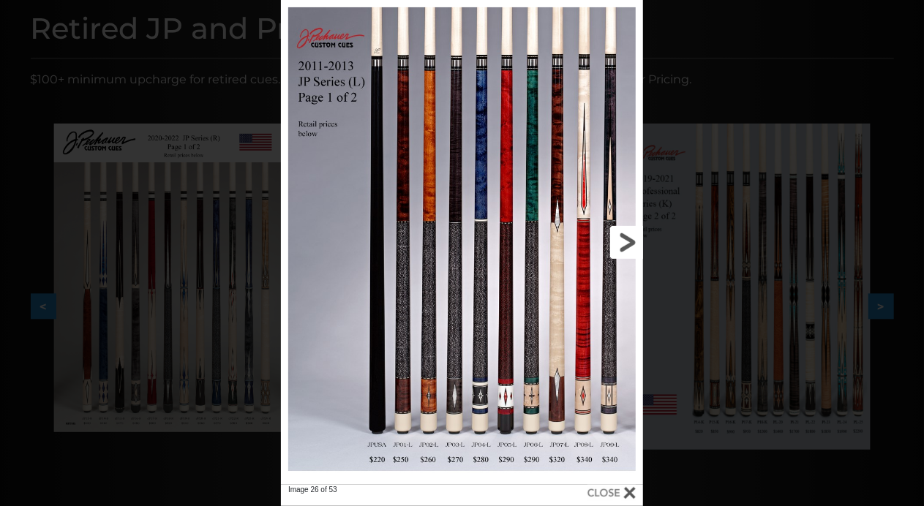
click at [631, 243] on link at bounding box center [561, 242] width 163 height 485
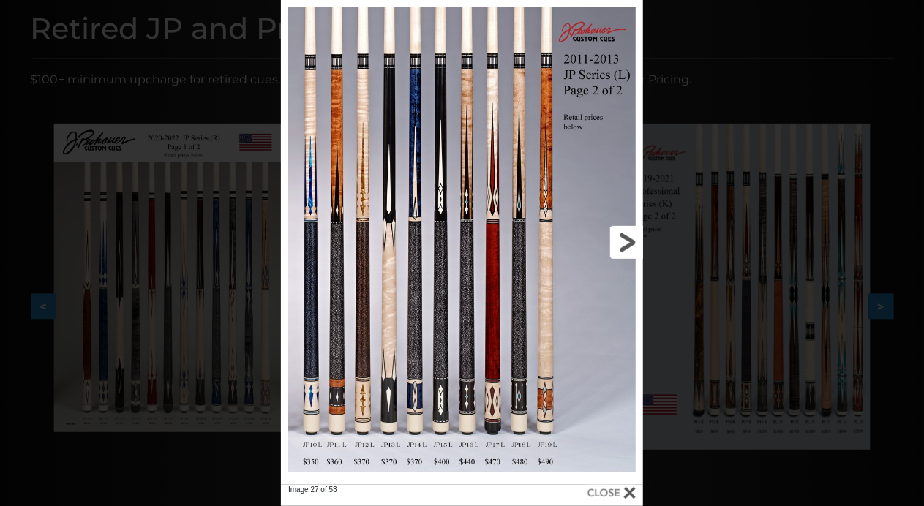
click at [631, 243] on link at bounding box center [561, 242] width 163 height 485
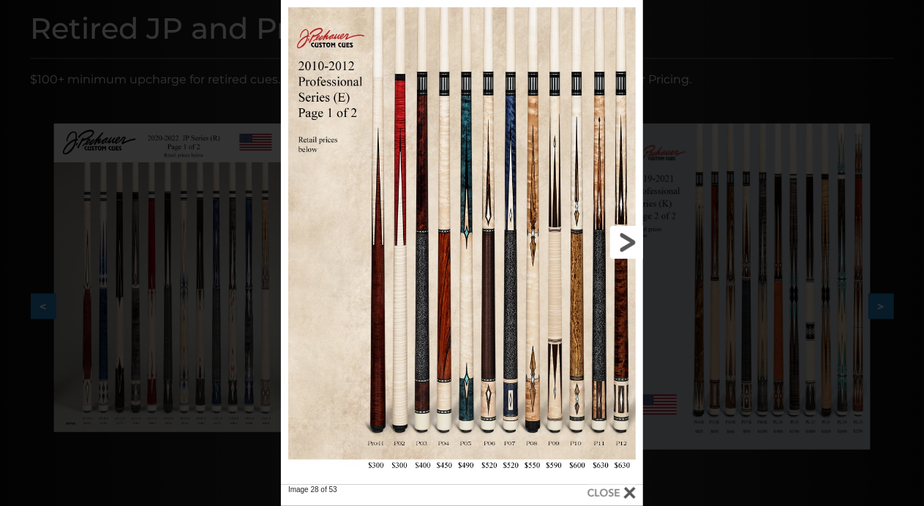
click at [631, 243] on link at bounding box center [561, 242] width 163 height 485
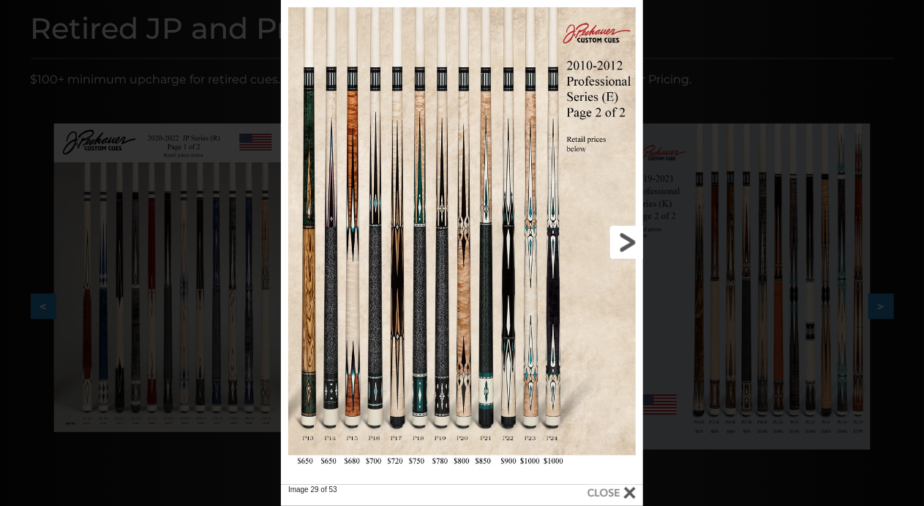
click at [631, 243] on link at bounding box center [561, 242] width 163 height 485
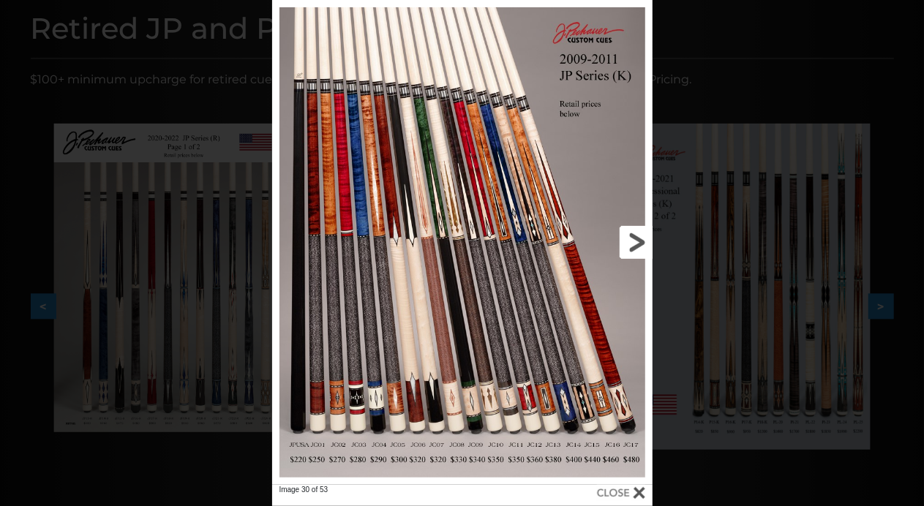
click at [631, 243] on link at bounding box center [567, 242] width 171 height 485
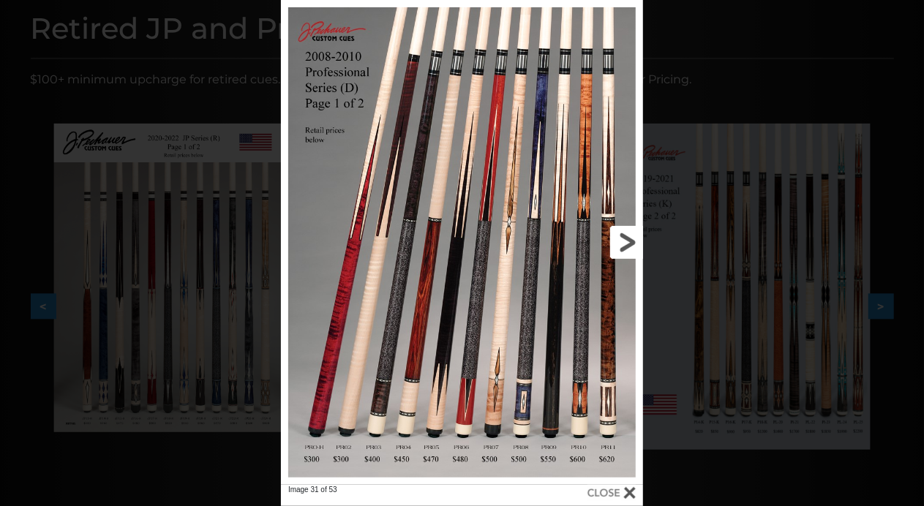
click at [631, 243] on link at bounding box center [561, 242] width 163 height 485
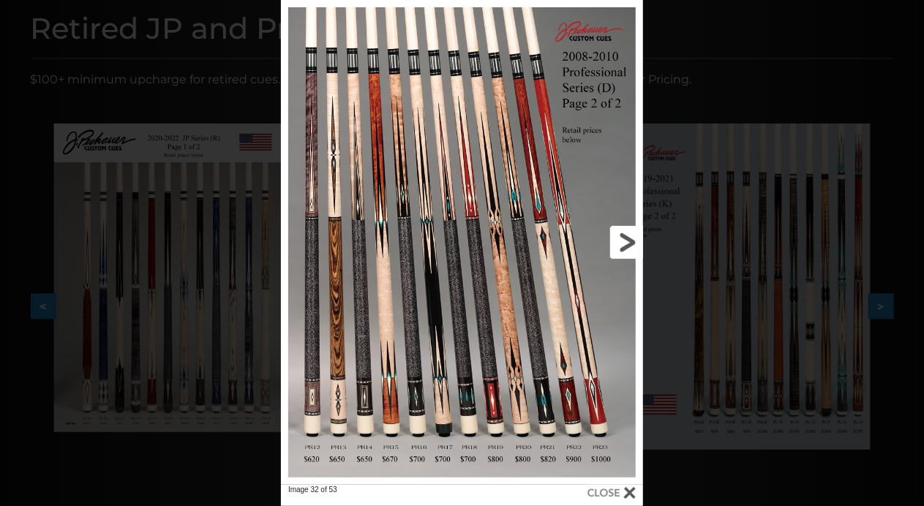
click at [631, 243] on link at bounding box center [561, 242] width 163 height 485
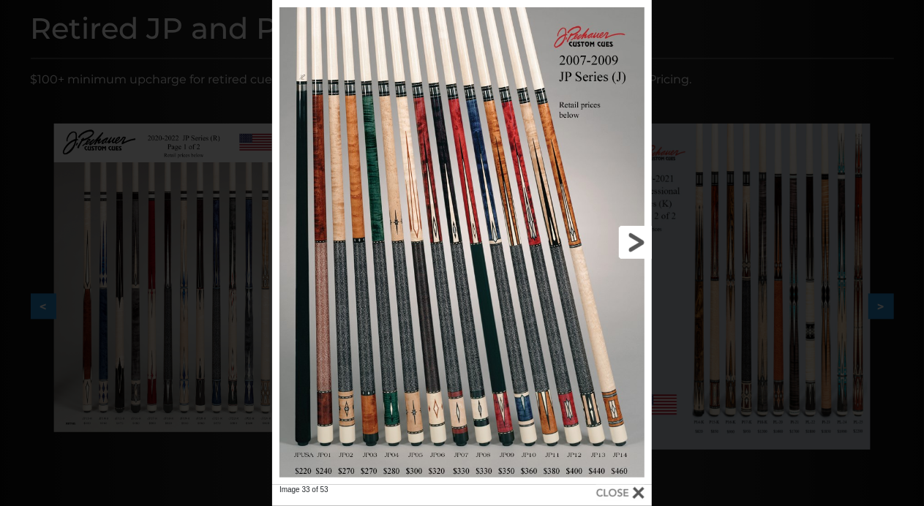
click at [631, 243] on link at bounding box center [566, 242] width 171 height 485
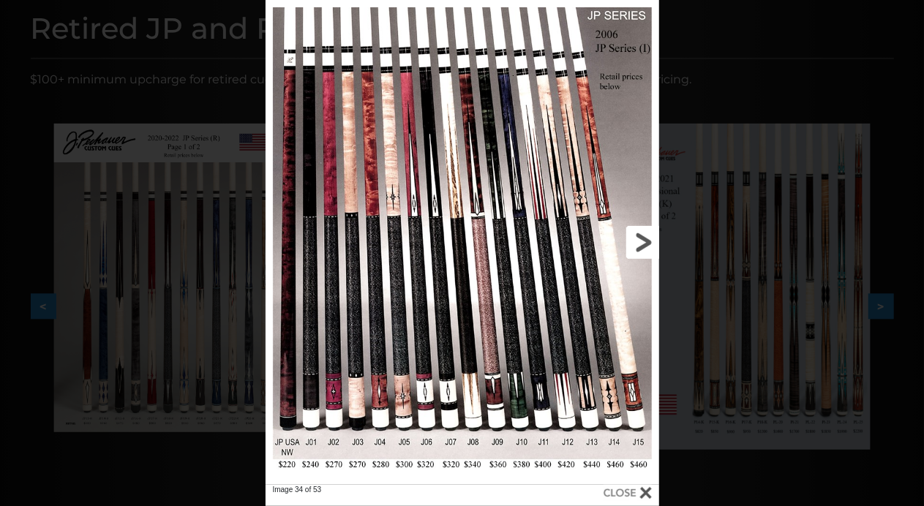
click at [631, 243] on link at bounding box center [570, 242] width 177 height 485
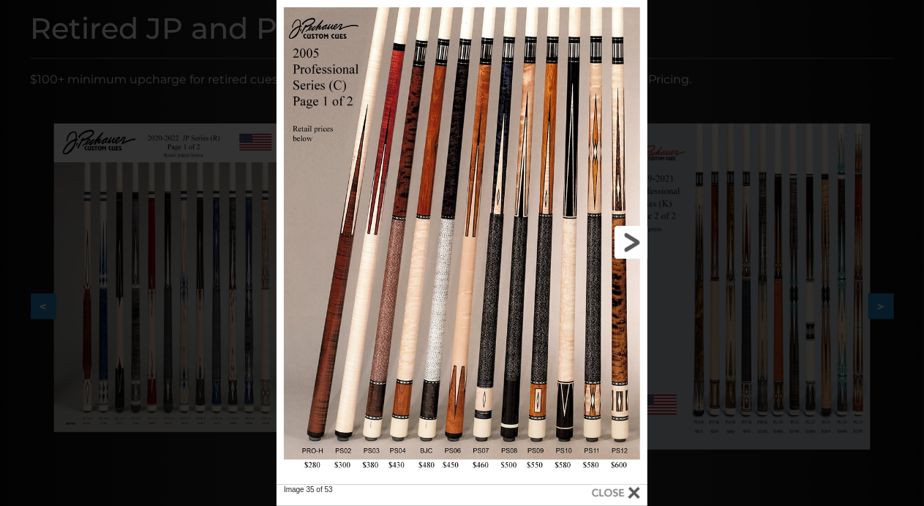
click at [631, 243] on link at bounding box center [564, 242] width 167 height 485
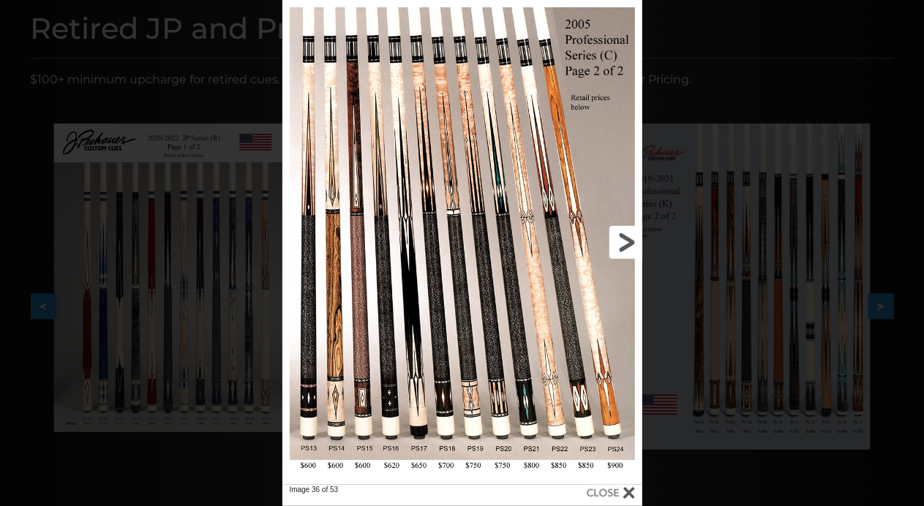
click at [631, 243] on link at bounding box center [561, 242] width 162 height 485
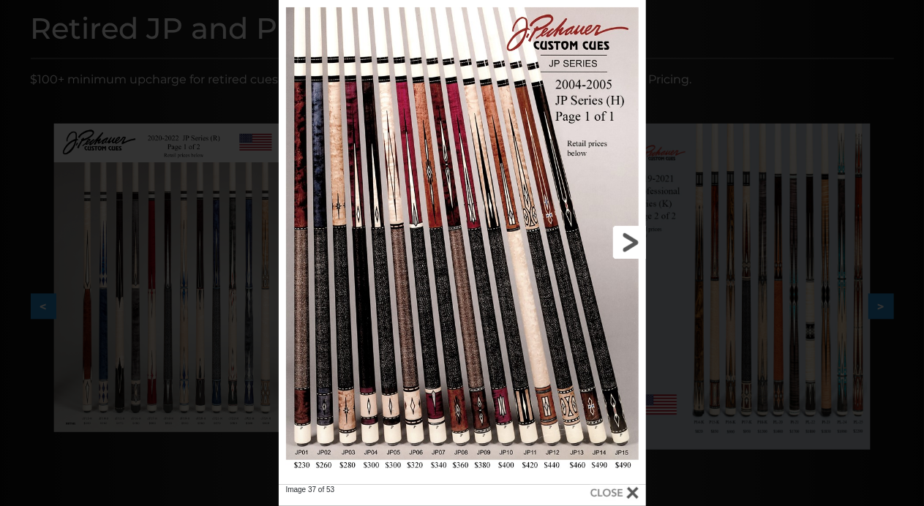
click at [631, 243] on link at bounding box center [563, 242] width 165 height 485
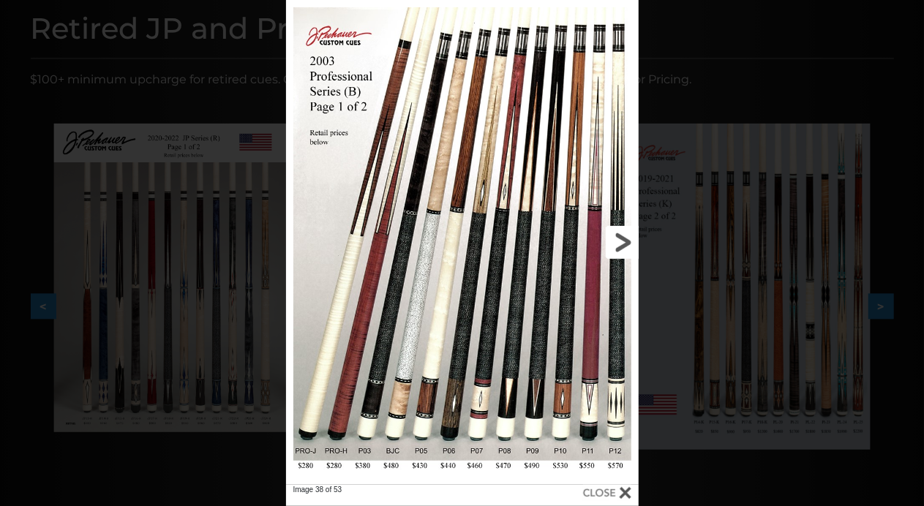
click at [631, 243] on link at bounding box center [559, 242] width 159 height 485
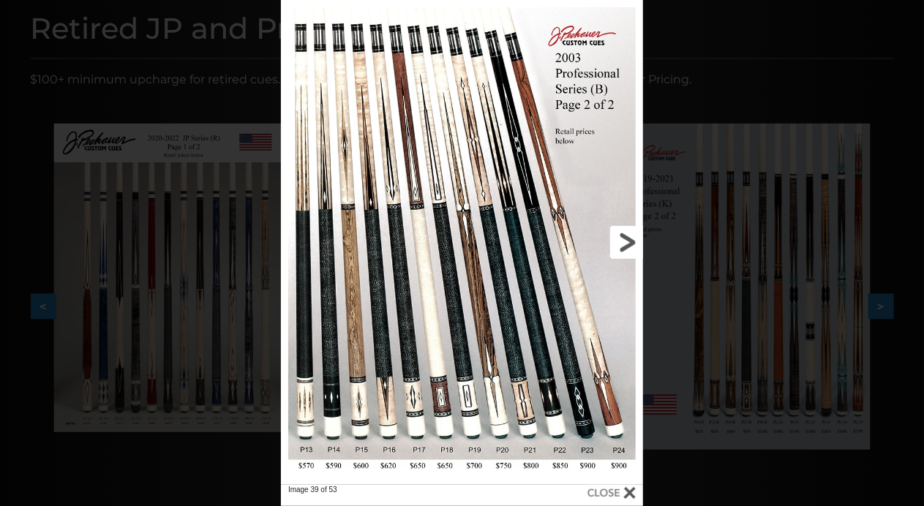
click at [631, 243] on link at bounding box center [561, 242] width 163 height 485
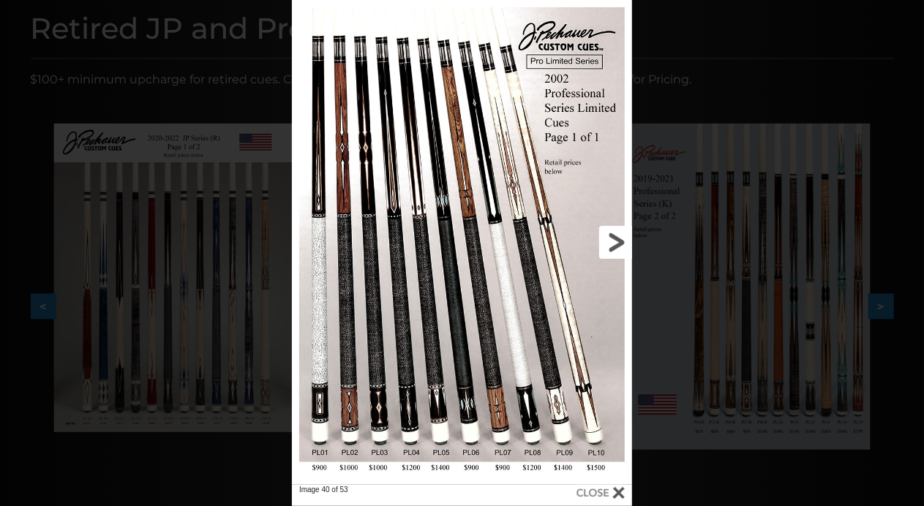
click at [631, 243] on link at bounding box center [555, 242] width 153 height 485
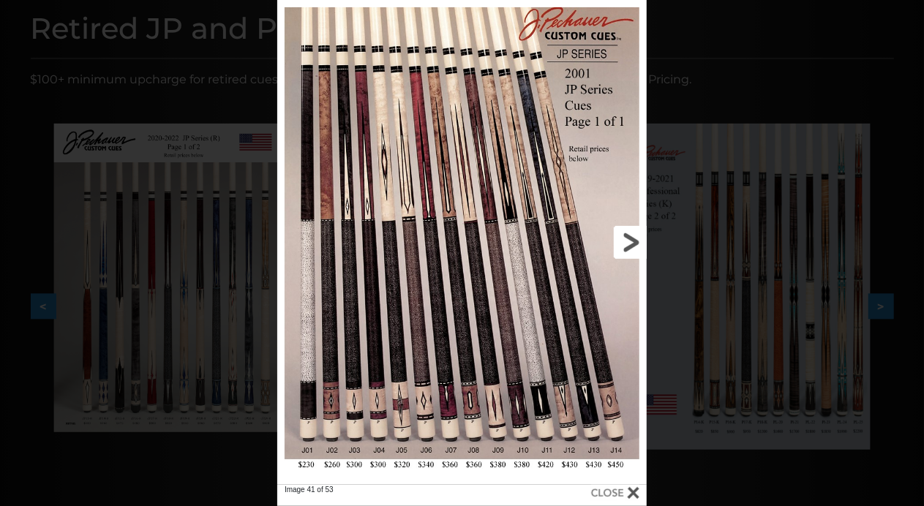
click at [631, 243] on link at bounding box center [564, 242] width 166 height 485
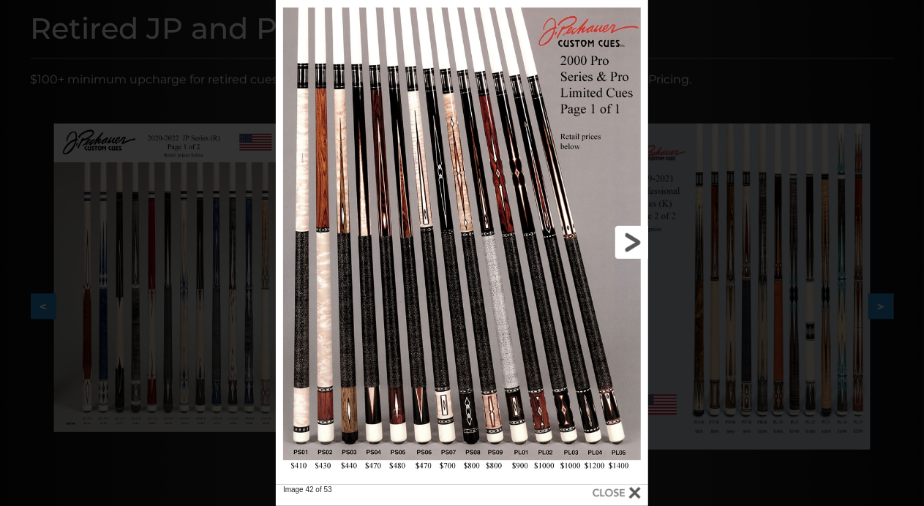
click at [631, 243] on link at bounding box center [565, 242] width 168 height 485
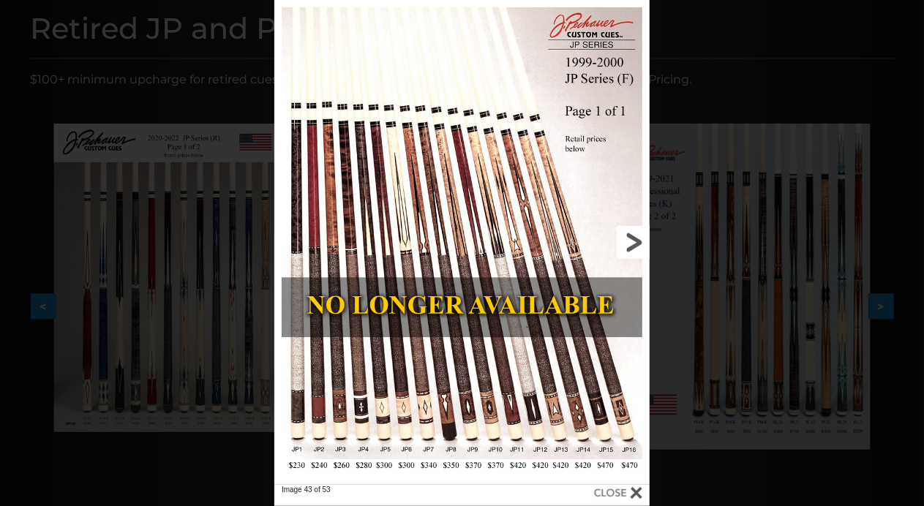
click at [631, 243] on link at bounding box center [565, 242] width 169 height 485
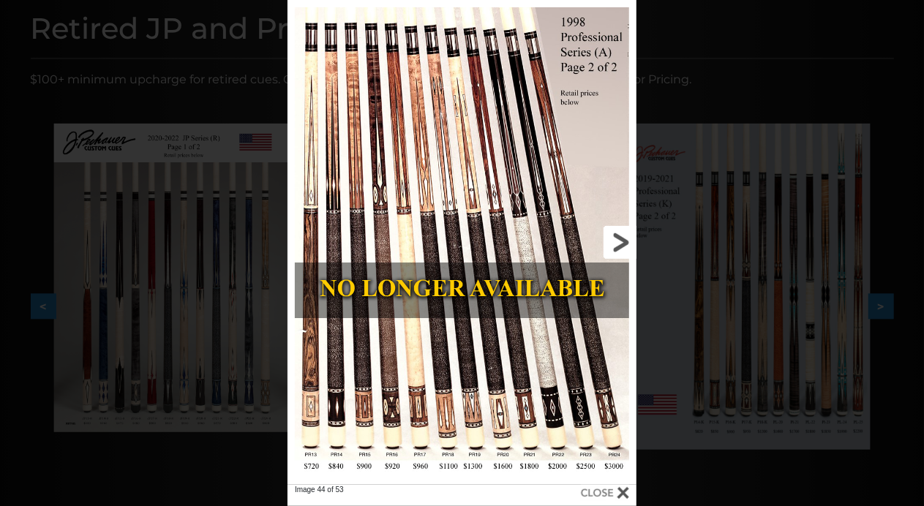
click at [631, 243] on link at bounding box center [557, 242] width 157 height 485
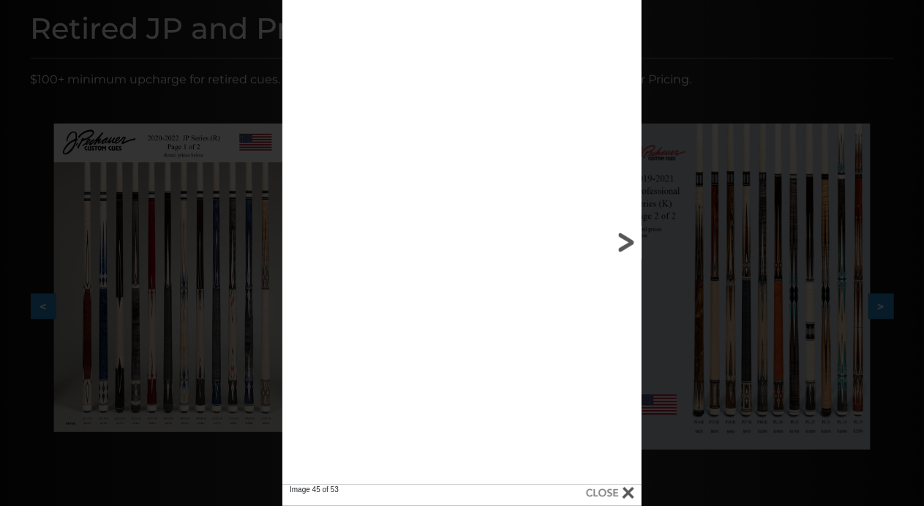
click at [631, 243] on link at bounding box center [561, 242] width 162 height 485
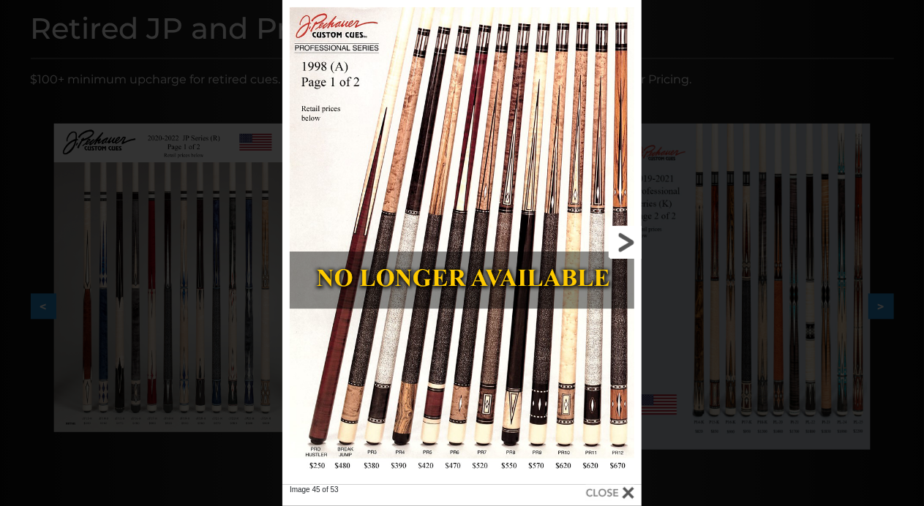
click at [631, 243] on link at bounding box center [561, 242] width 162 height 485
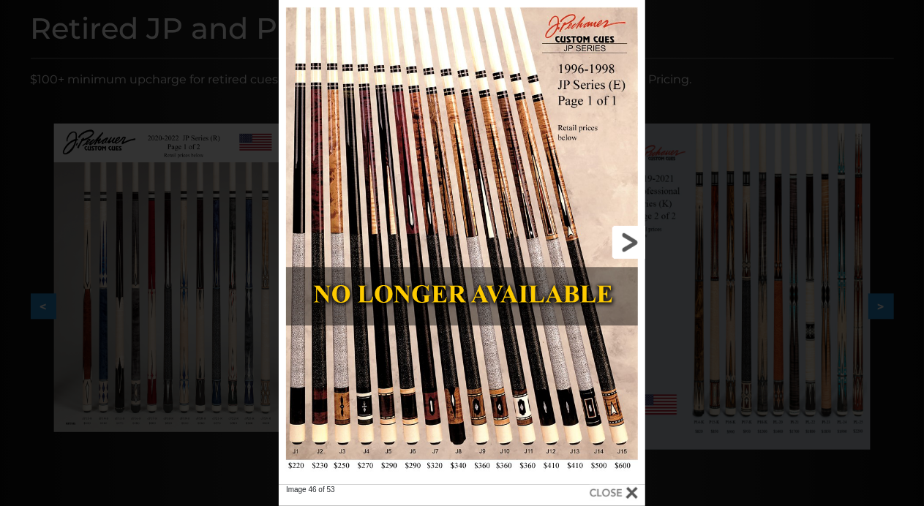
click at [631, 243] on link at bounding box center [563, 242] width 165 height 485
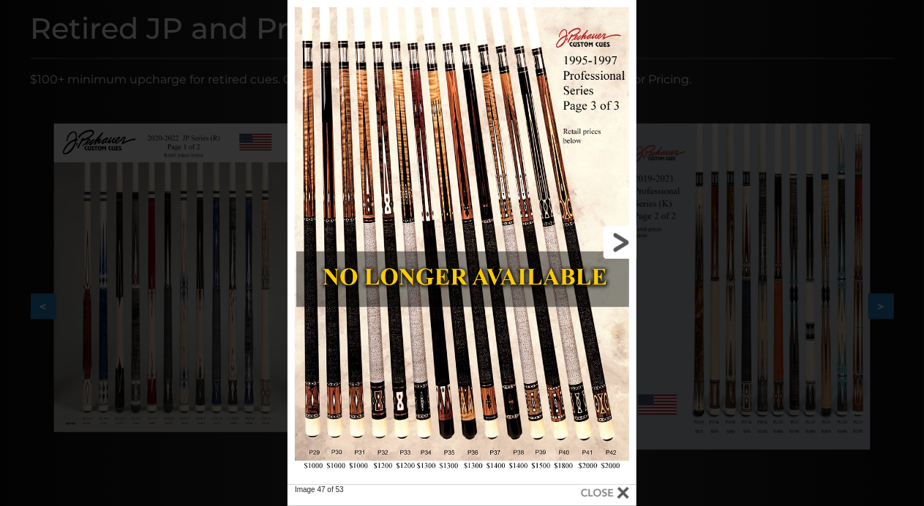
click at [631, 243] on link at bounding box center [557, 242] width 157 height 485
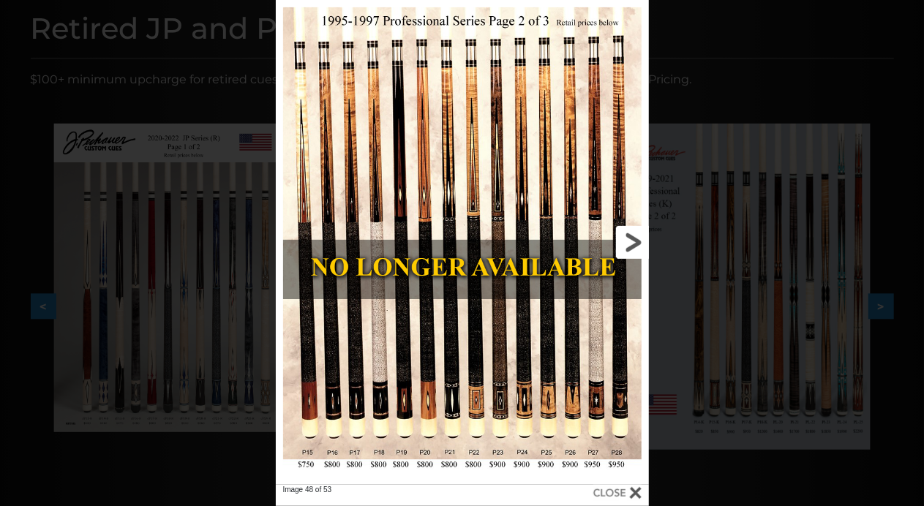
click at [631, 243] on link at bounding box center [565, 242] width 168 height 485
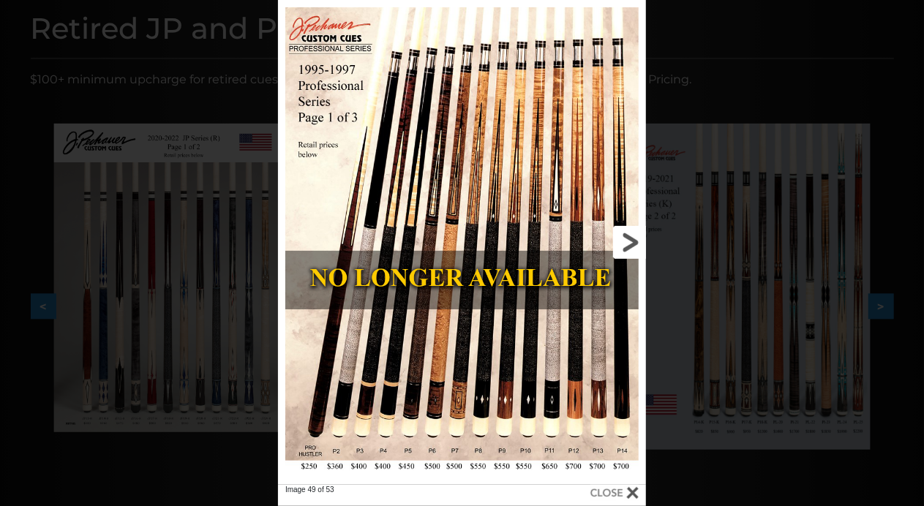
click at [631, 243] on link at bounding box center [563, 242] width 165 height 485
